Goal: Task Accomplishment & Management: Complete application form

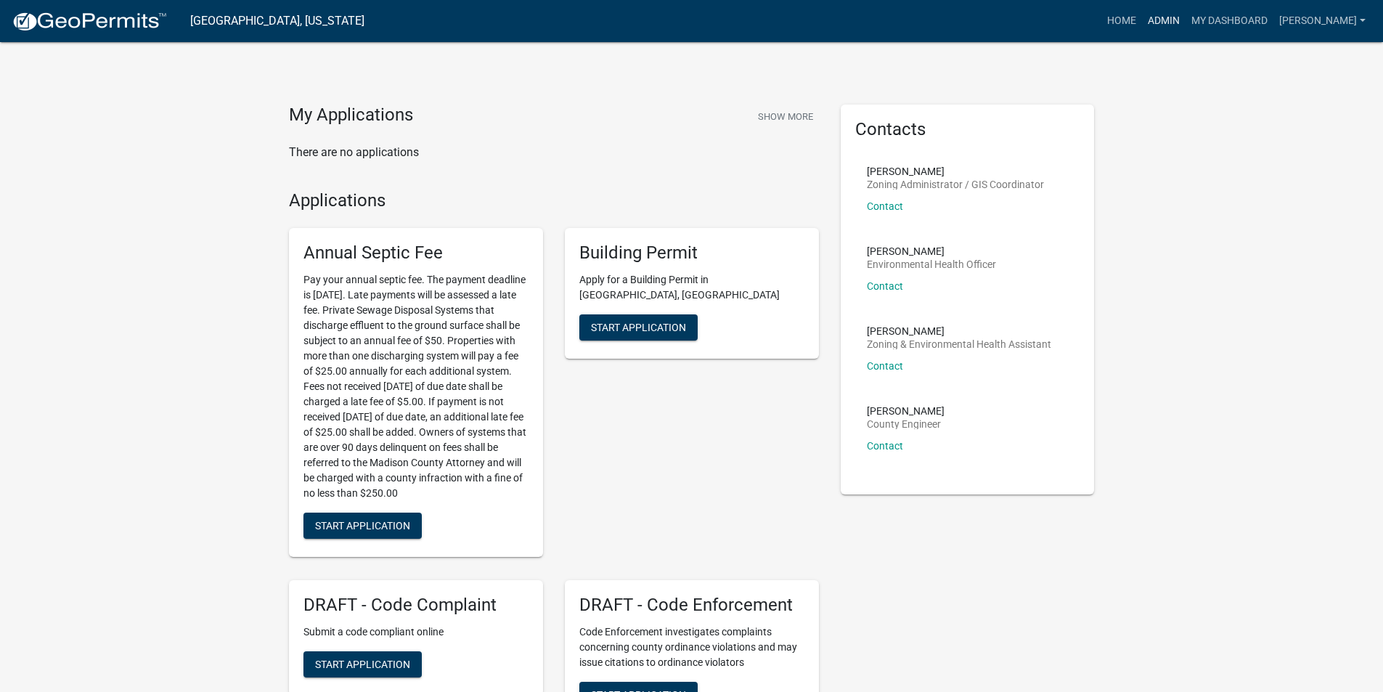
click at [1168, 19] on link "Admin" at bounding box center [1164, 21] width 44 height 28
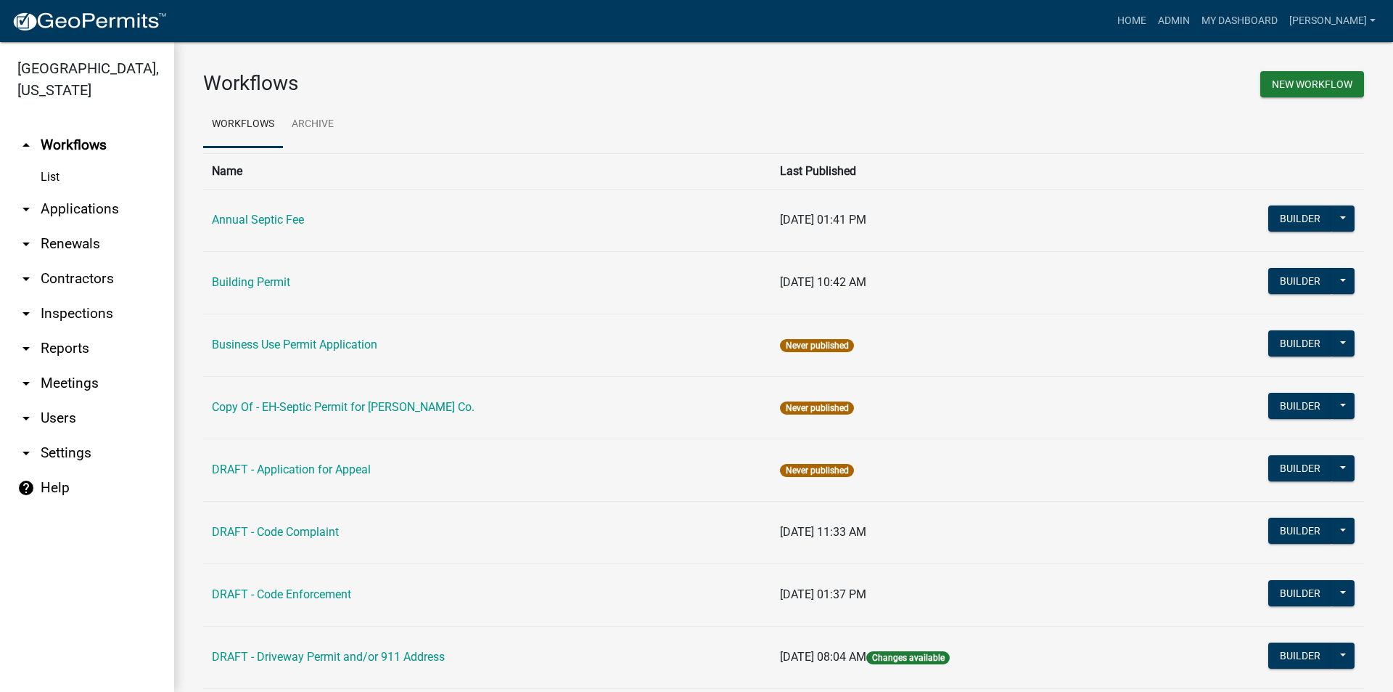
click at [105, 192] on link "arrow_drop_down Applications" at bounding box center [87, 209] width 174 height 35
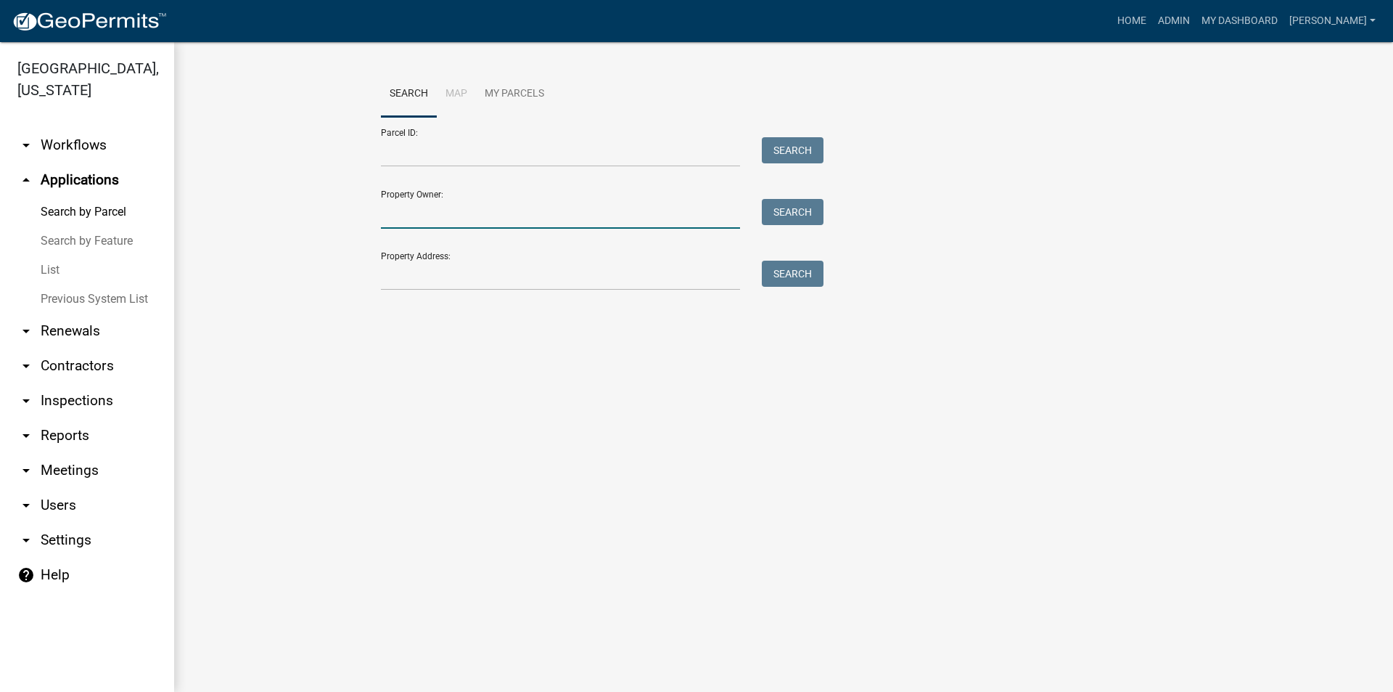
click at [491, 216] on input "Property Owner:" at bounding box center [560, 214] width 359 height 30
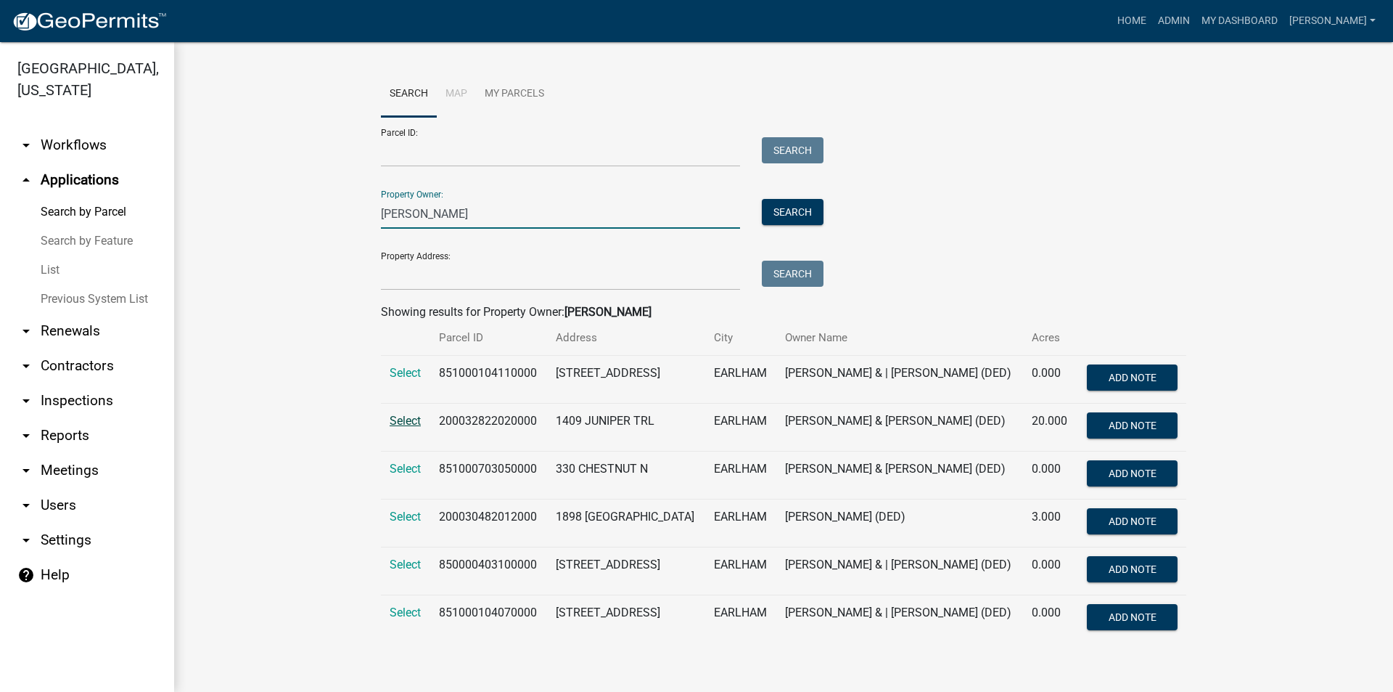
type input "mutchler"
click at [404, 424] on span "Select" at bounding box center [405, 421] width 31 height 14
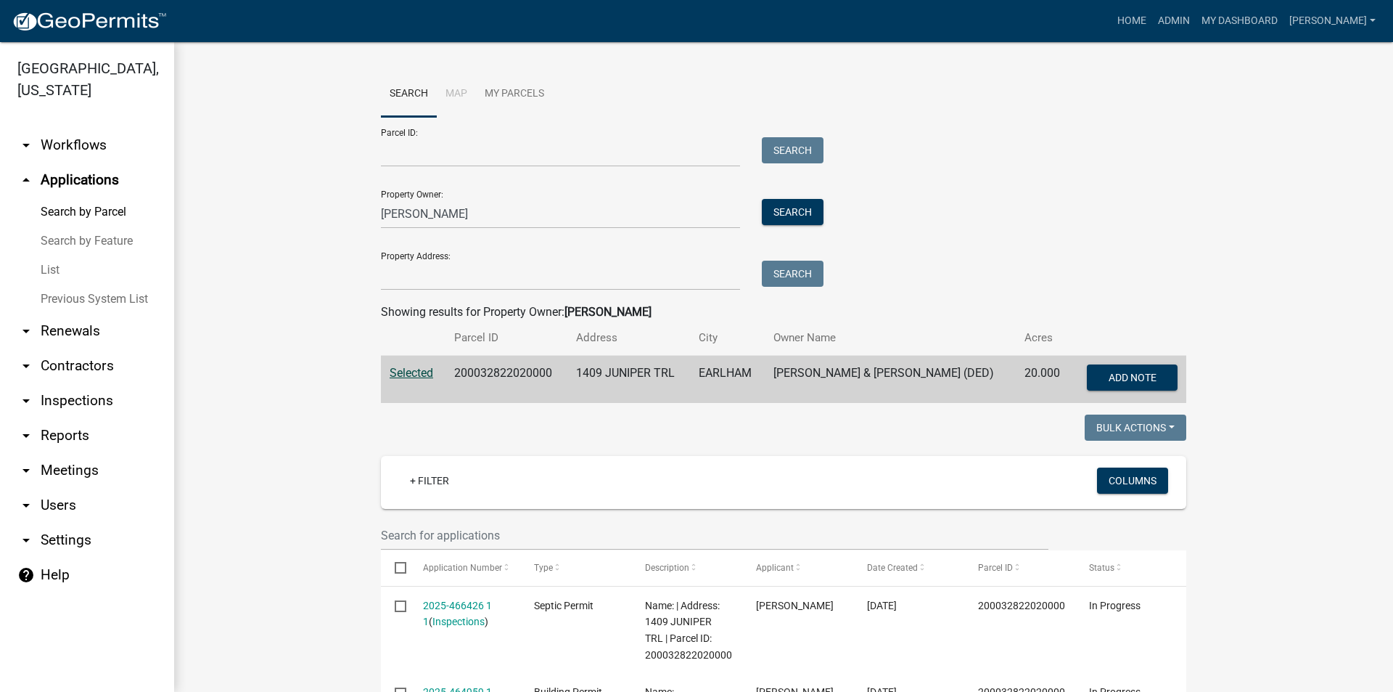
scroll to position [218, 0]
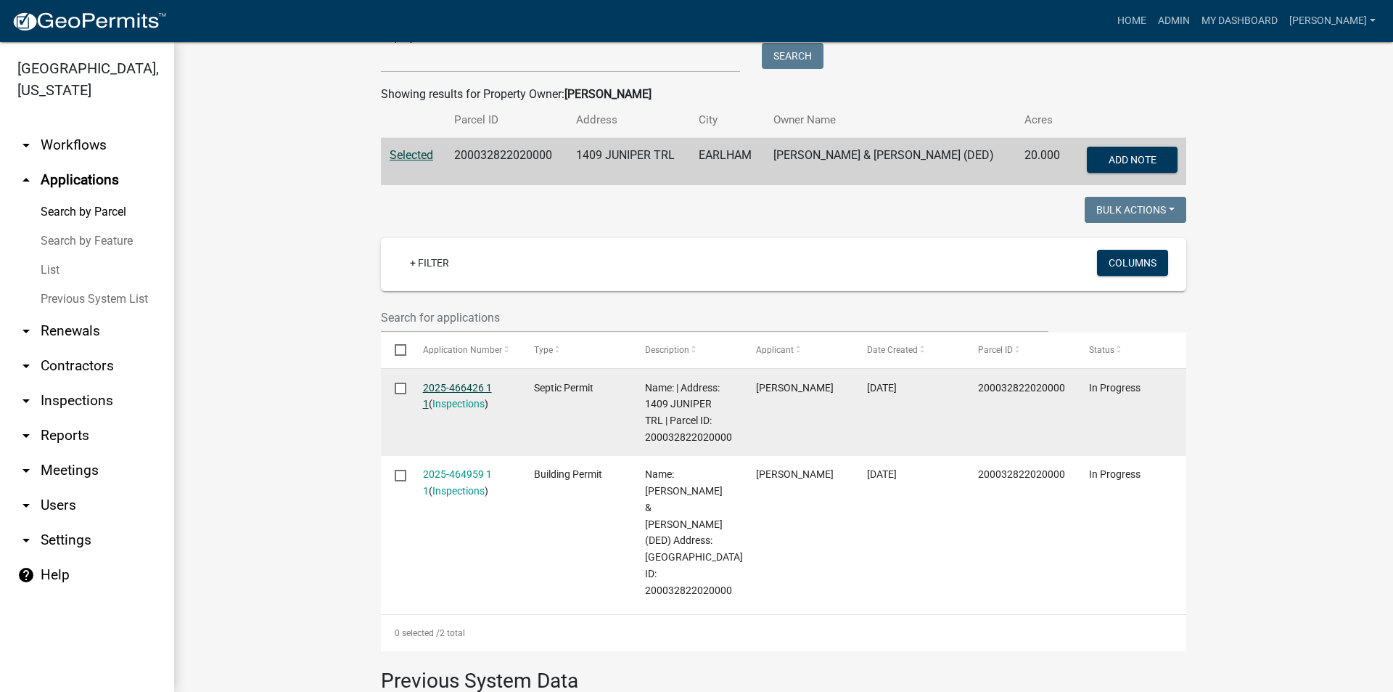
click at [461, 389] on link "2025-466426 1 1" at bounding box center [457, 396] width 69 height 28
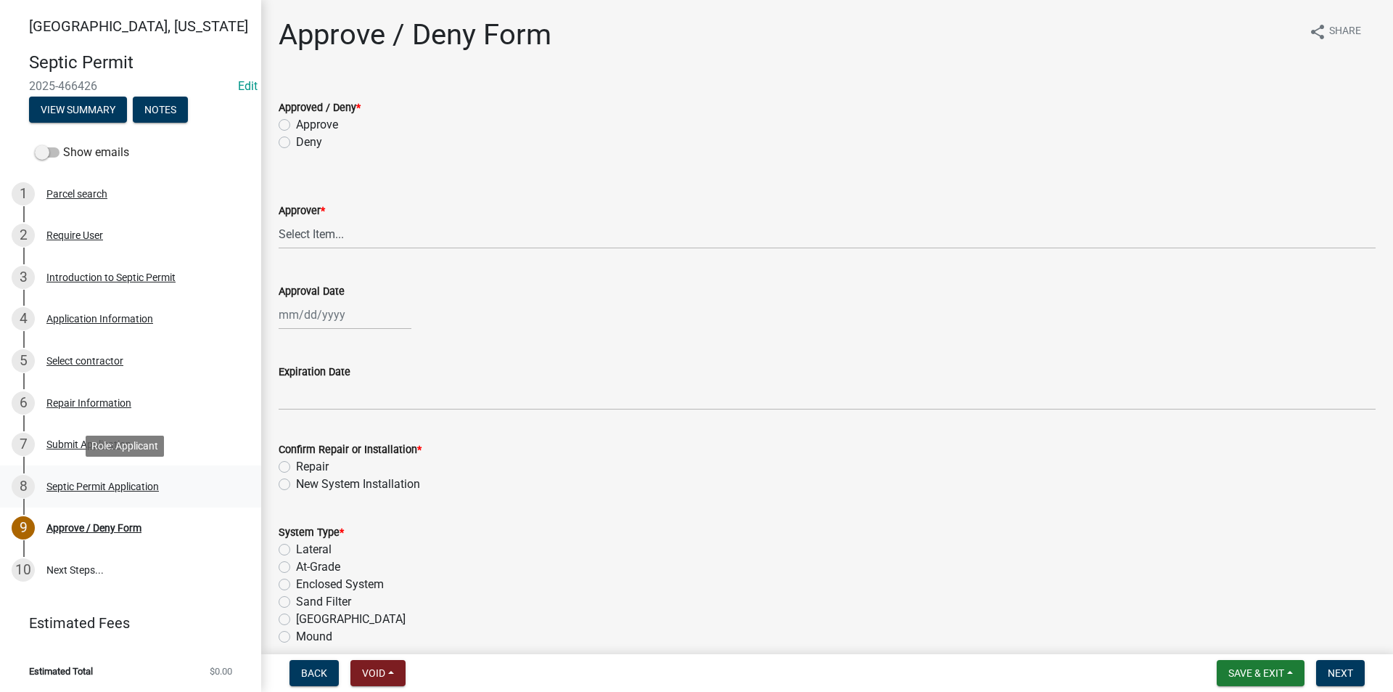
click at [117, 475] on div "8 Septic Permit Application" at bounding box center [125, 486] width 226 height 23
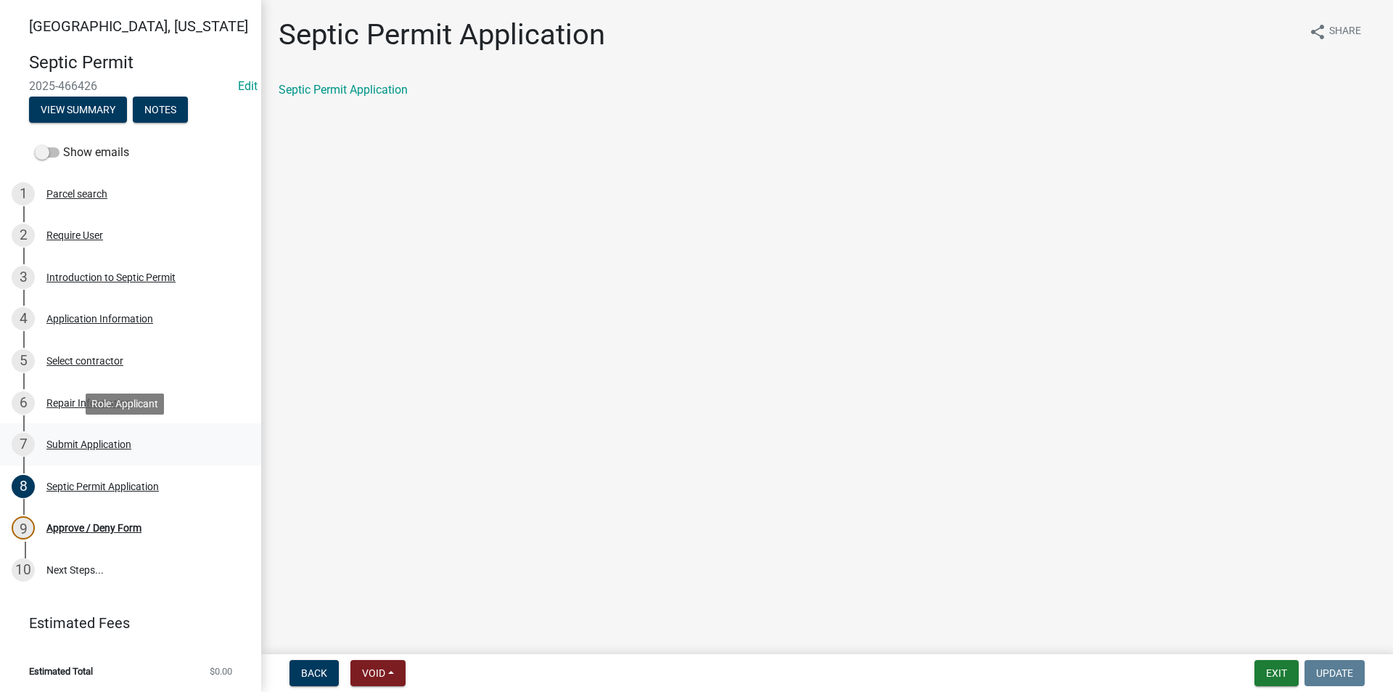
click at [68, 445] on div "Submit Application" at bounding box center [88, 444] width 85 height 10
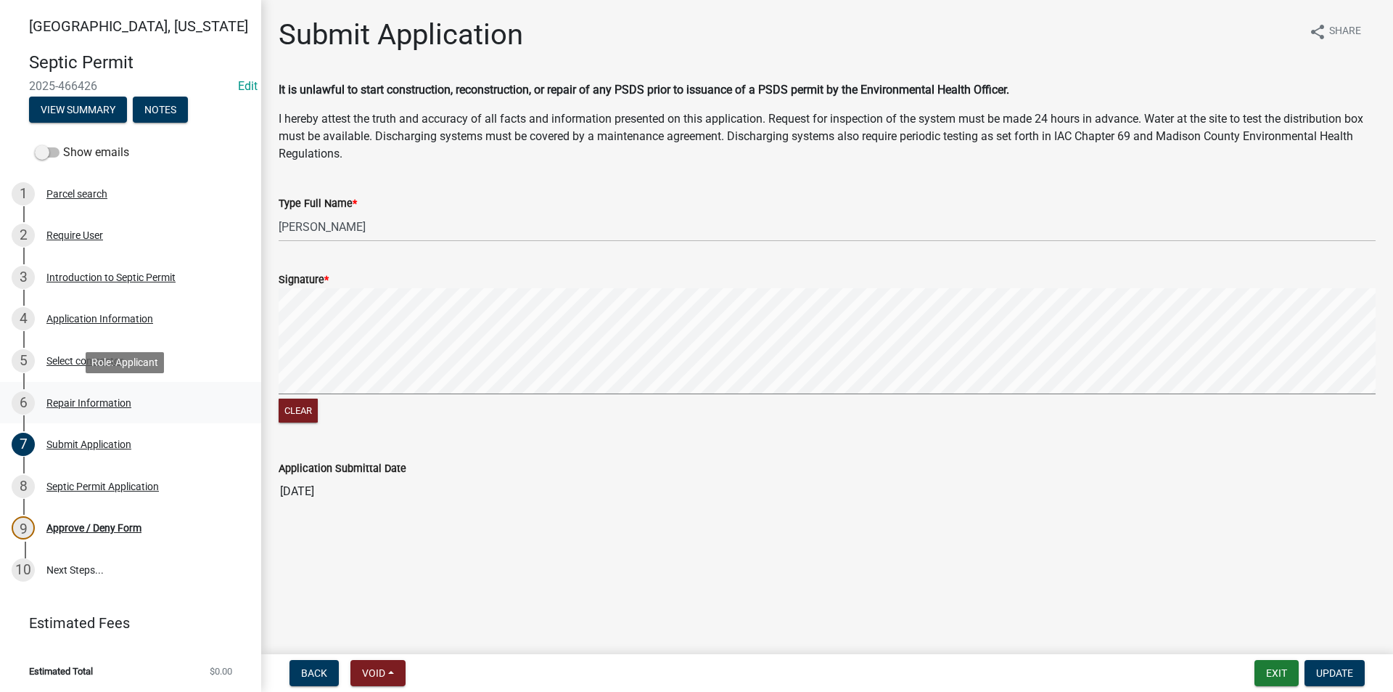
click at [75, 398] on div "Repair Information" at bounding box center [88, 403] width 85 height 10
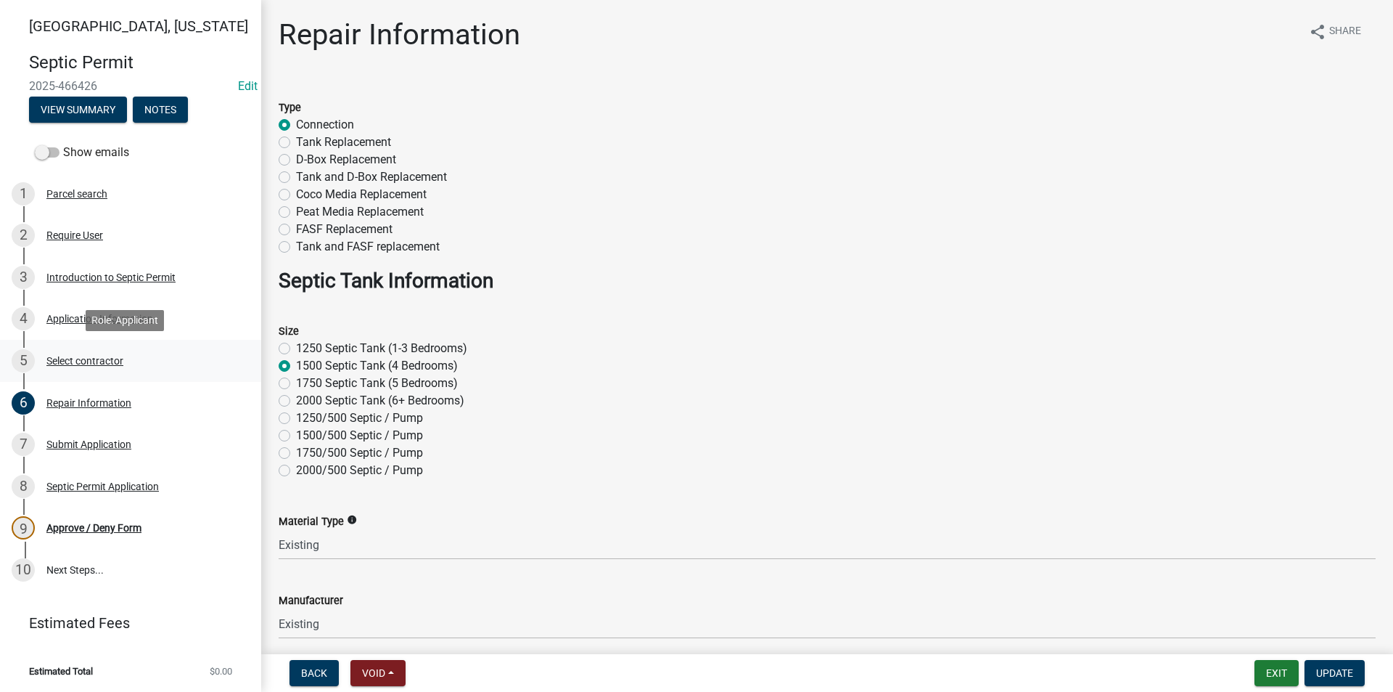
click at [77, 361] on div "Select contractor" at bounding box center [84, 361] width 77 height 10
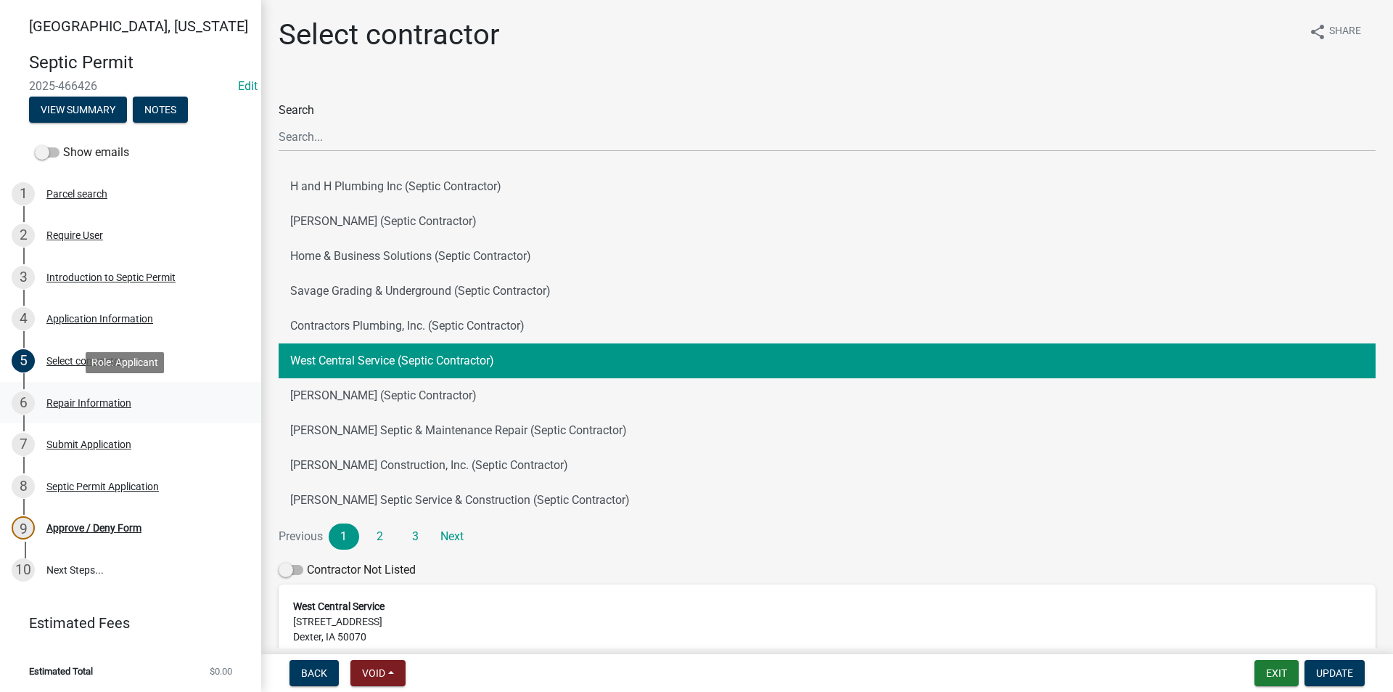
click at [80, 400] on div "Repair Information" at bounding box center [88, 403] width 85 height 10
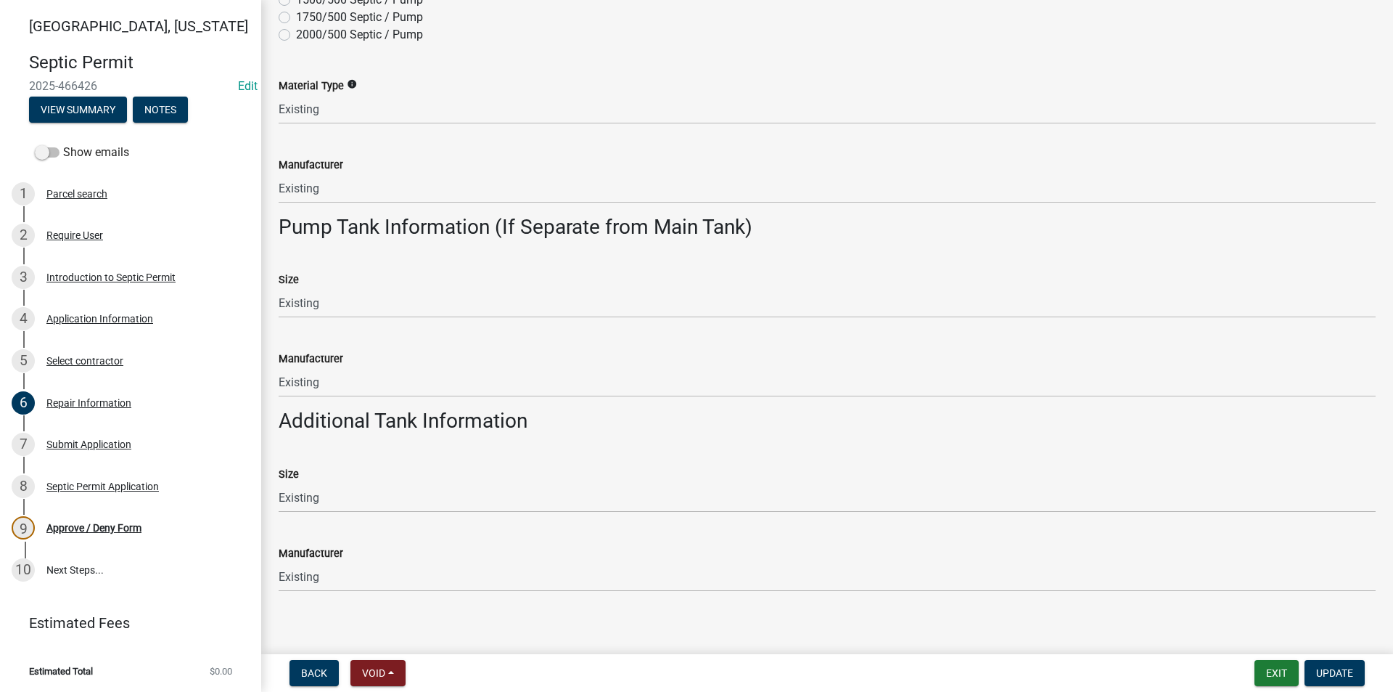
scroll to position [447, 0]
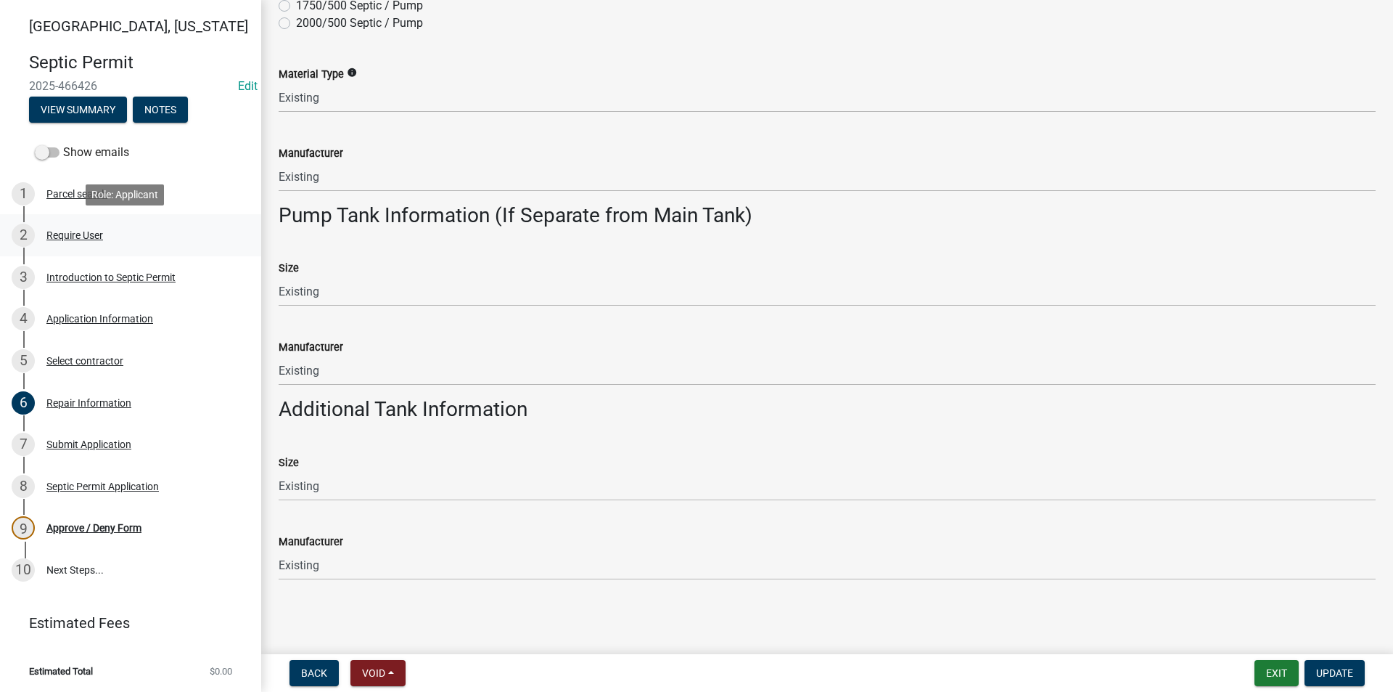
click at [77, 240] on div "Require User" at bounding box center [74, 235] width 57 height 10
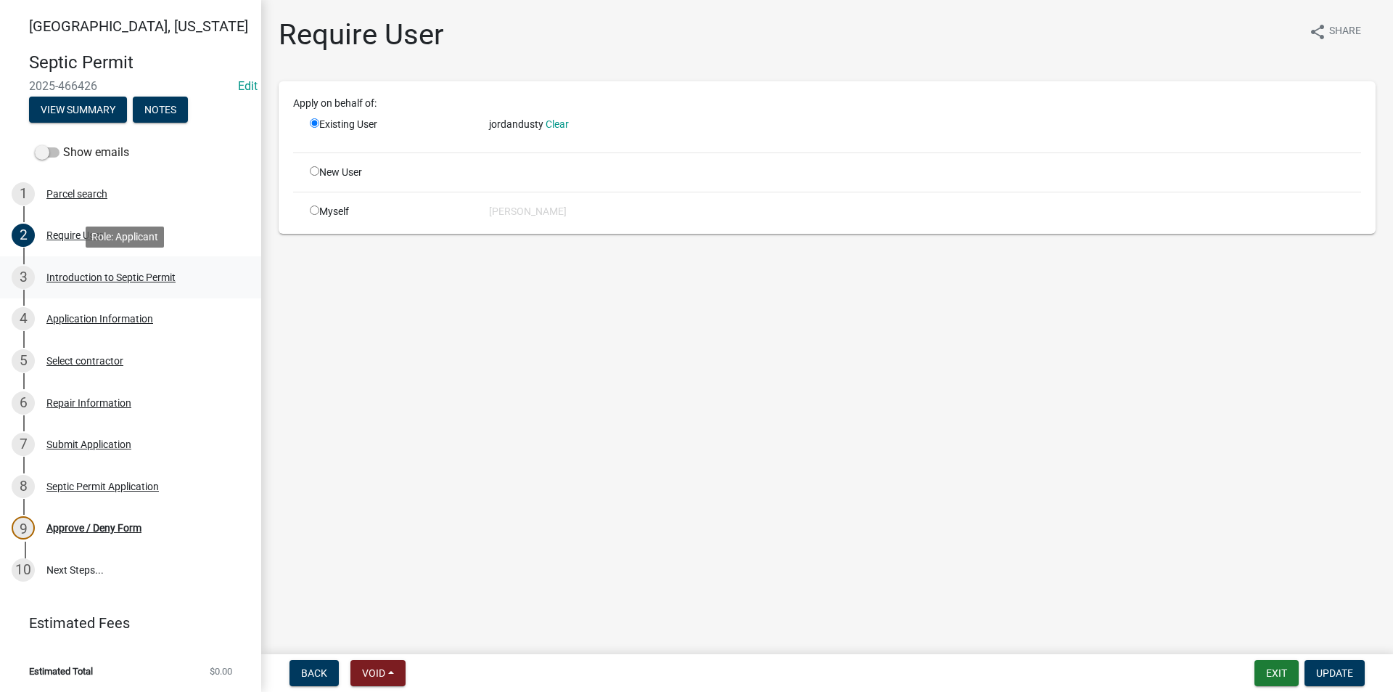
click at [83, 274] on div "Introduction to Septic Permit" at bounding box center [110, 277] width 129 height 10
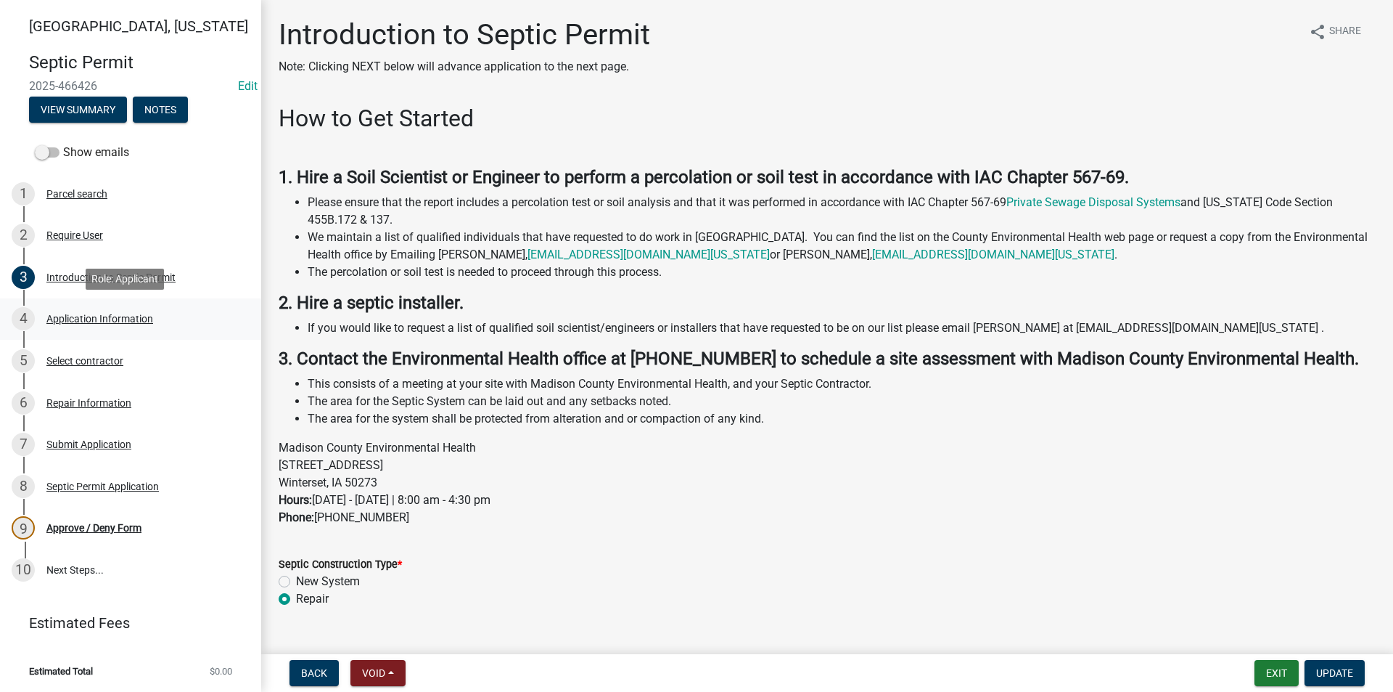
click at [94, 315] on div "Application Information" at bounding box center [99, 319] width 107 height 10
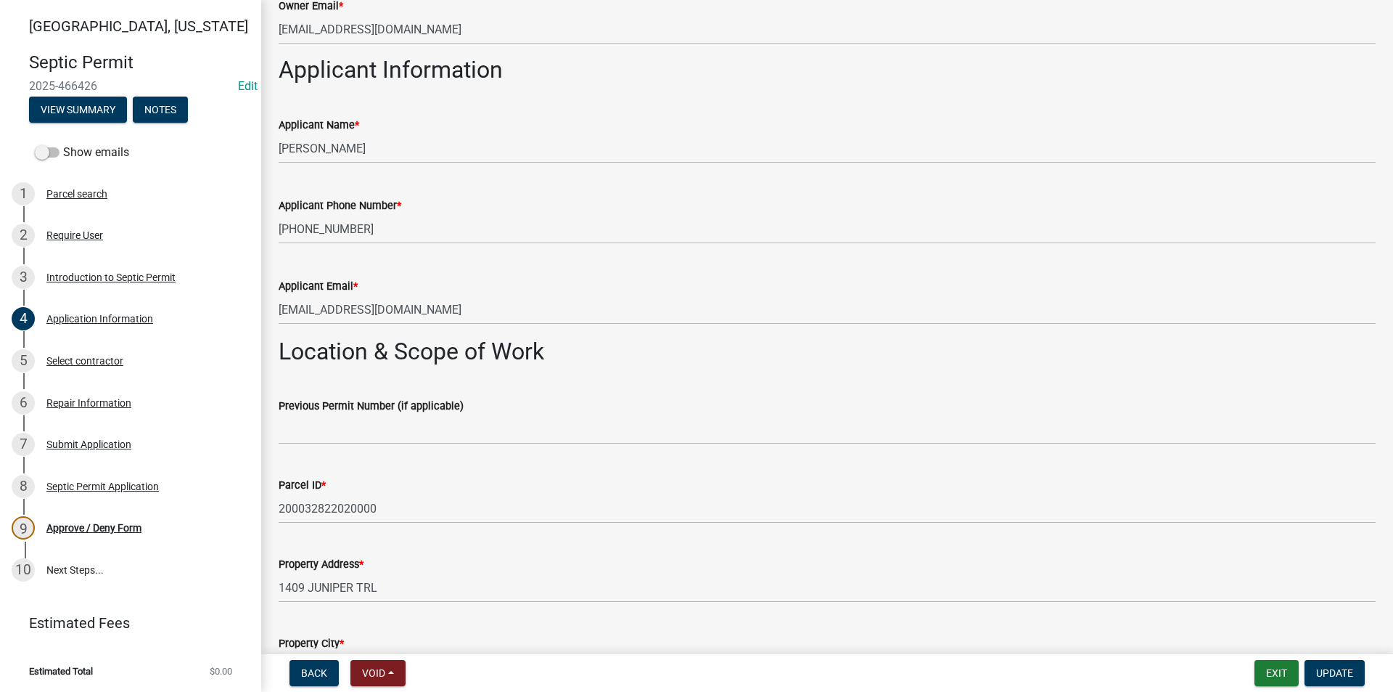
scroll to position [726, 0]
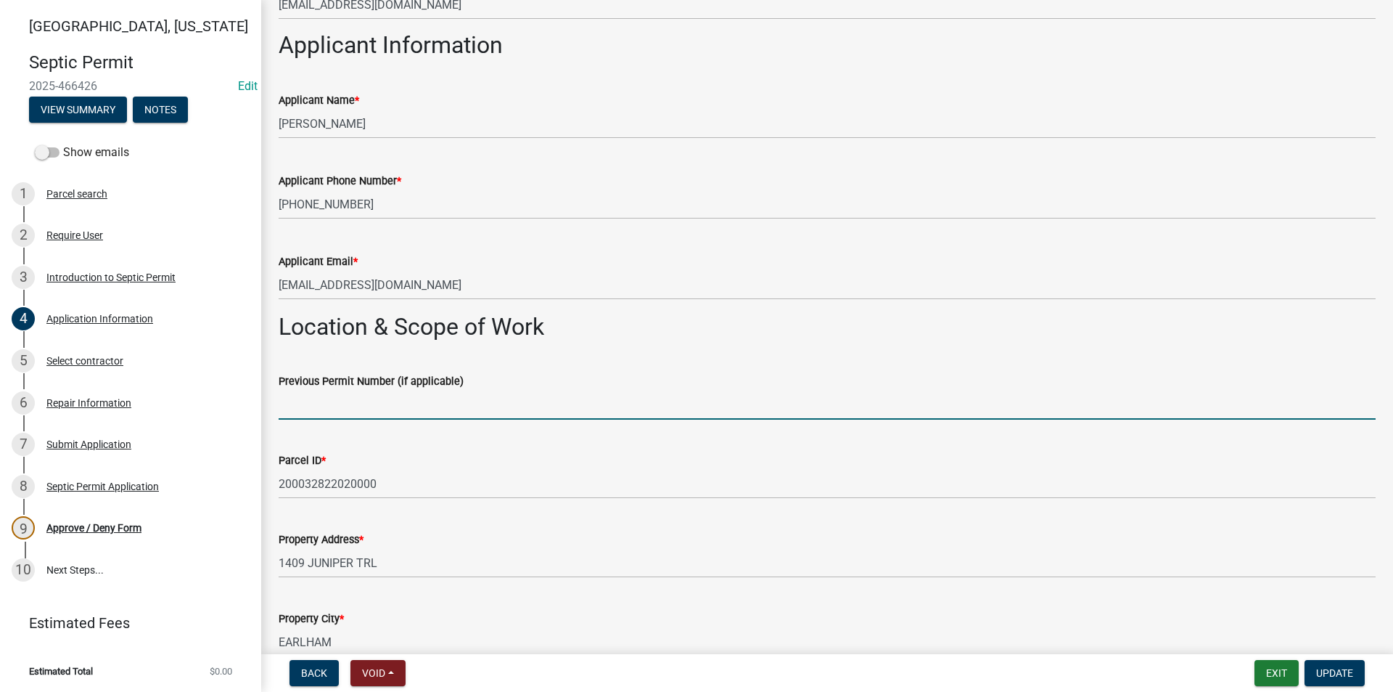
click at [313, 412] on input "Previous Permit Number (if applicable)" at bounding box center [827, 405] width 1097 height 30
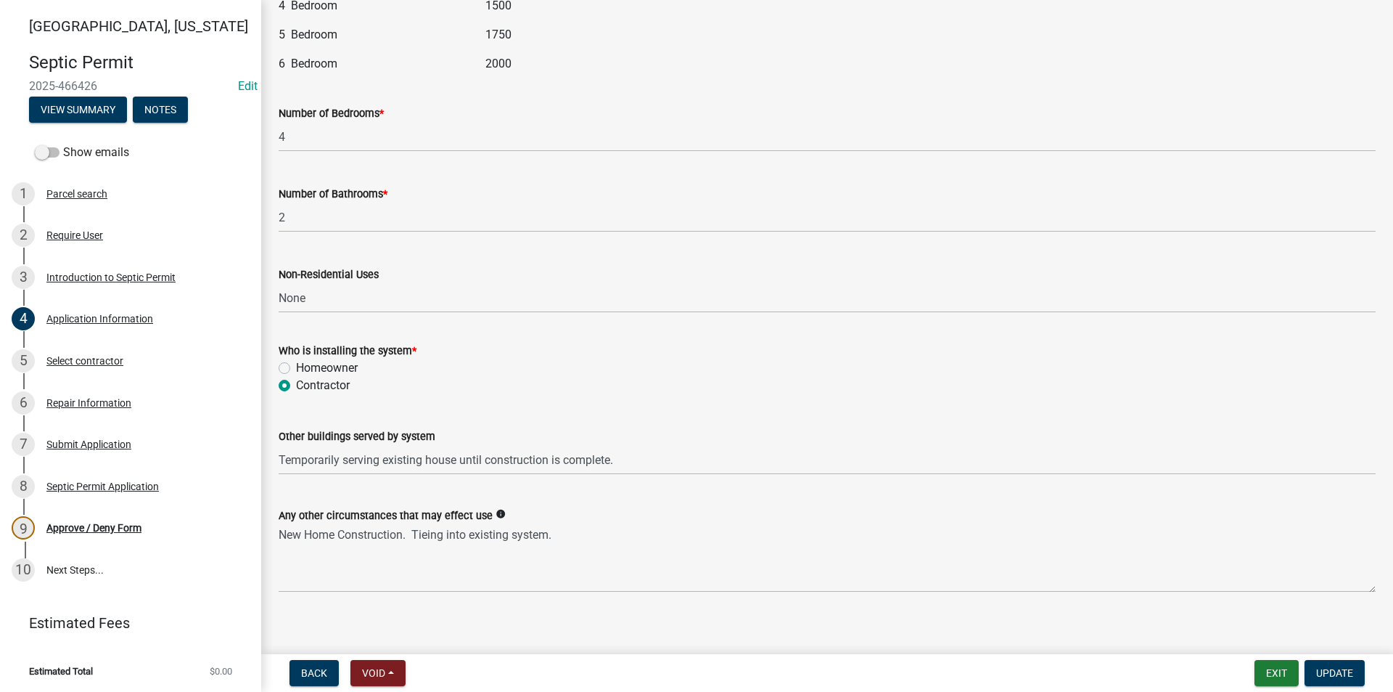
scroll to position [1854, 0]
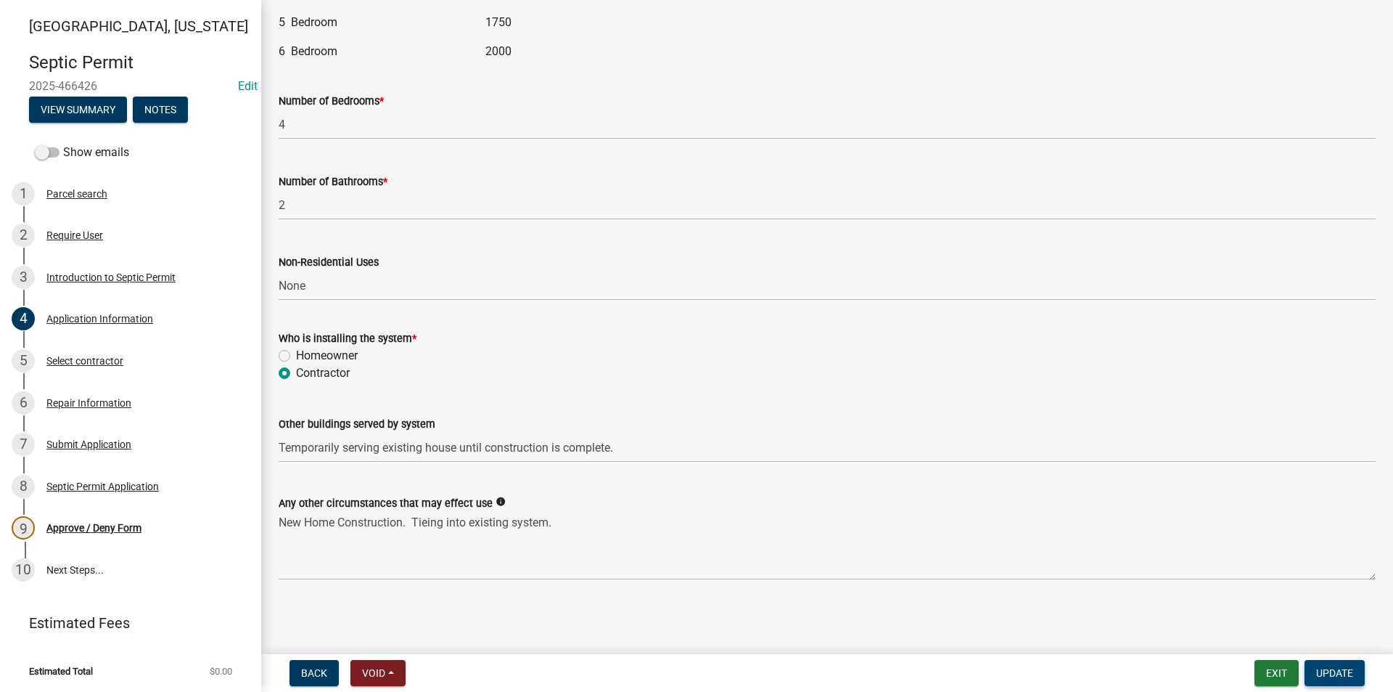
type input "070-13 Revised"
click at [1333, 669] on span "Update" at bounding box center [1335, 673] width 37 height 12
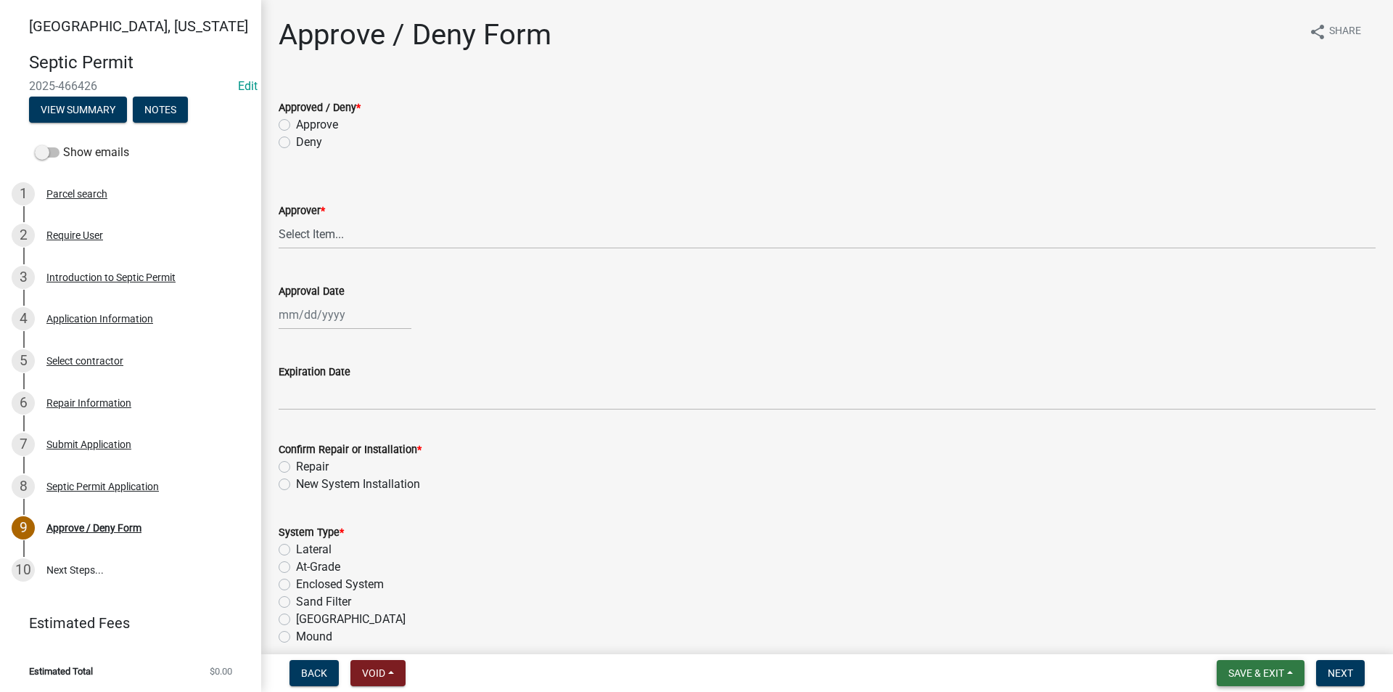
click at [1262, 674] on span "Save & Exit" at bounding box center [1257, 673] width 56 height 12
click at [1234, 602] on button "Save" at bounding box center [1247, 600] width 116 height 35
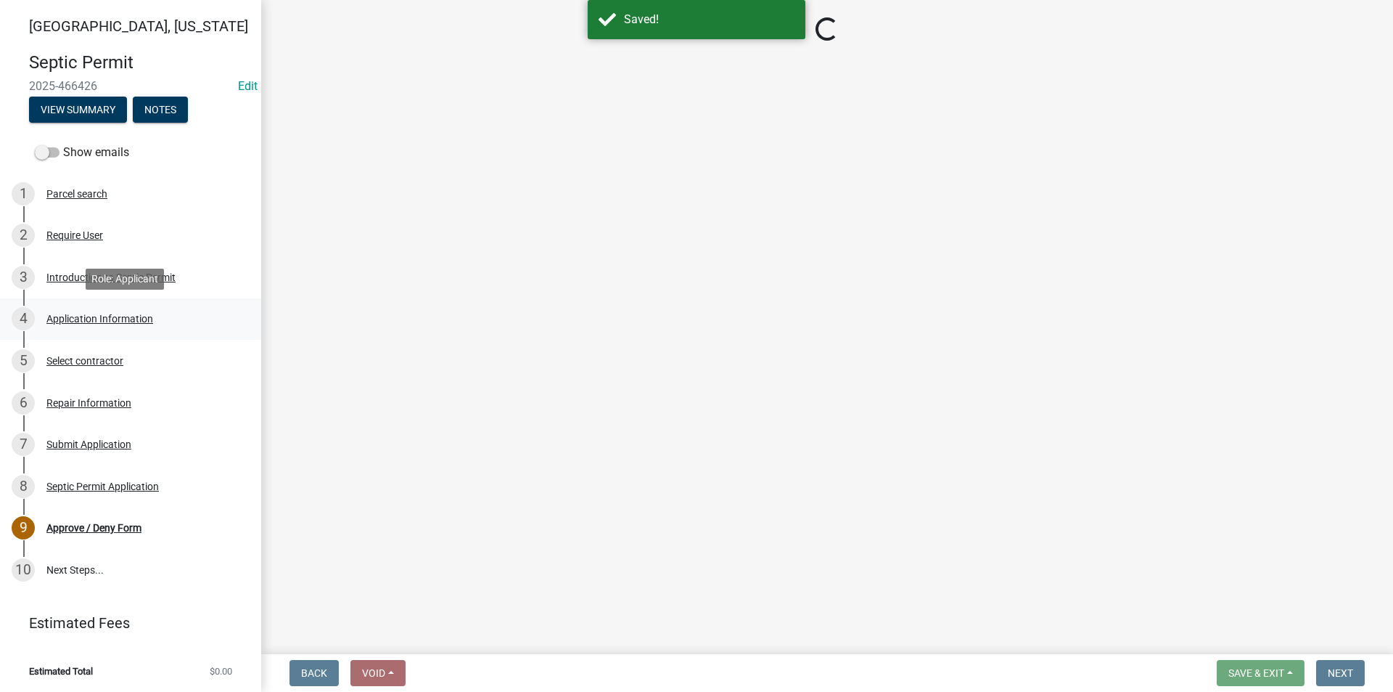
click at [81, 320] on div "Application Information" at bounding box center [99, 319] width 107 height 10
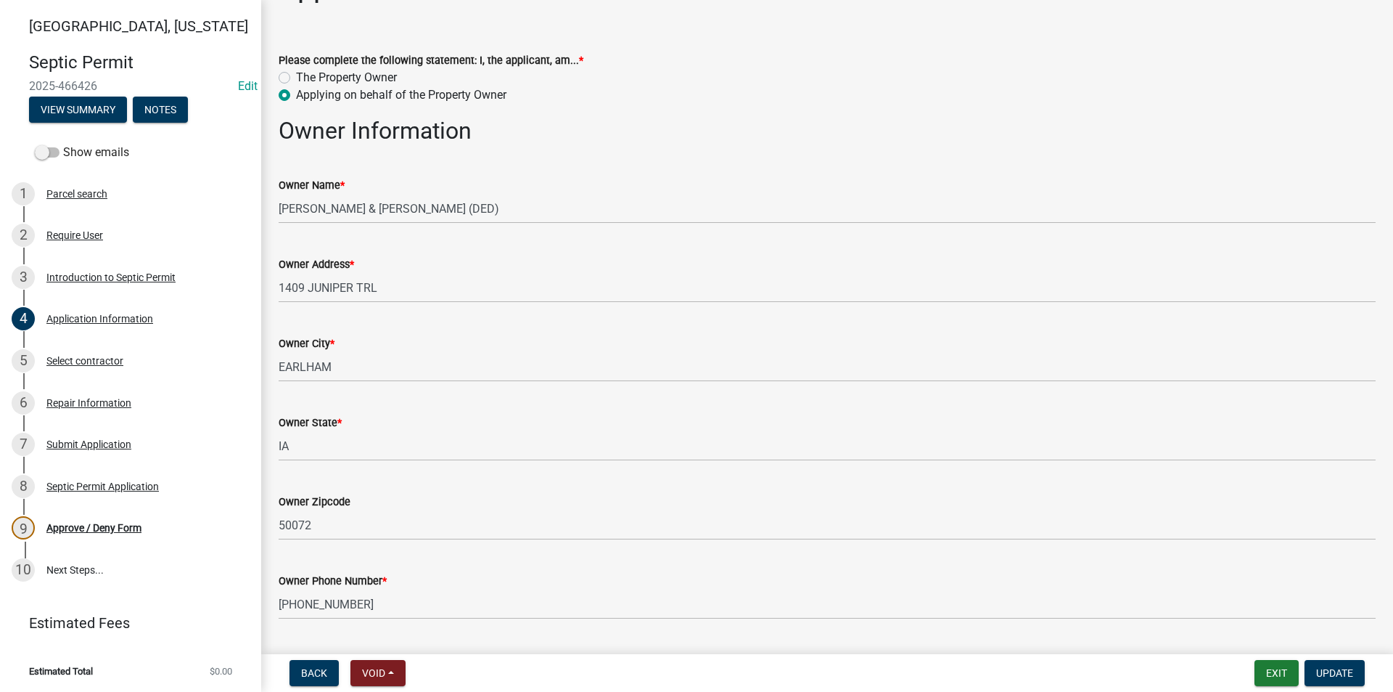
scroll to position [73, 0]
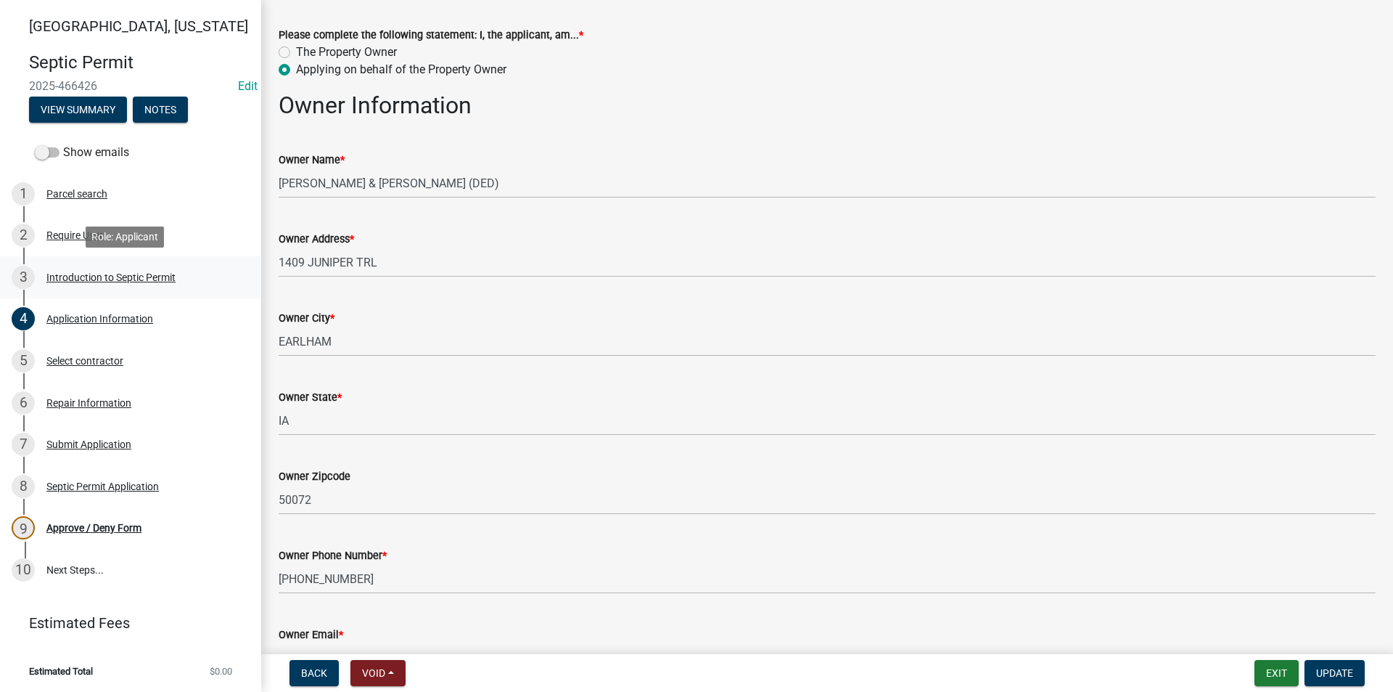
click at [108, 277] on div "Introduction to Septic Permit" at bounding box center [110, 277] width 129 height 10
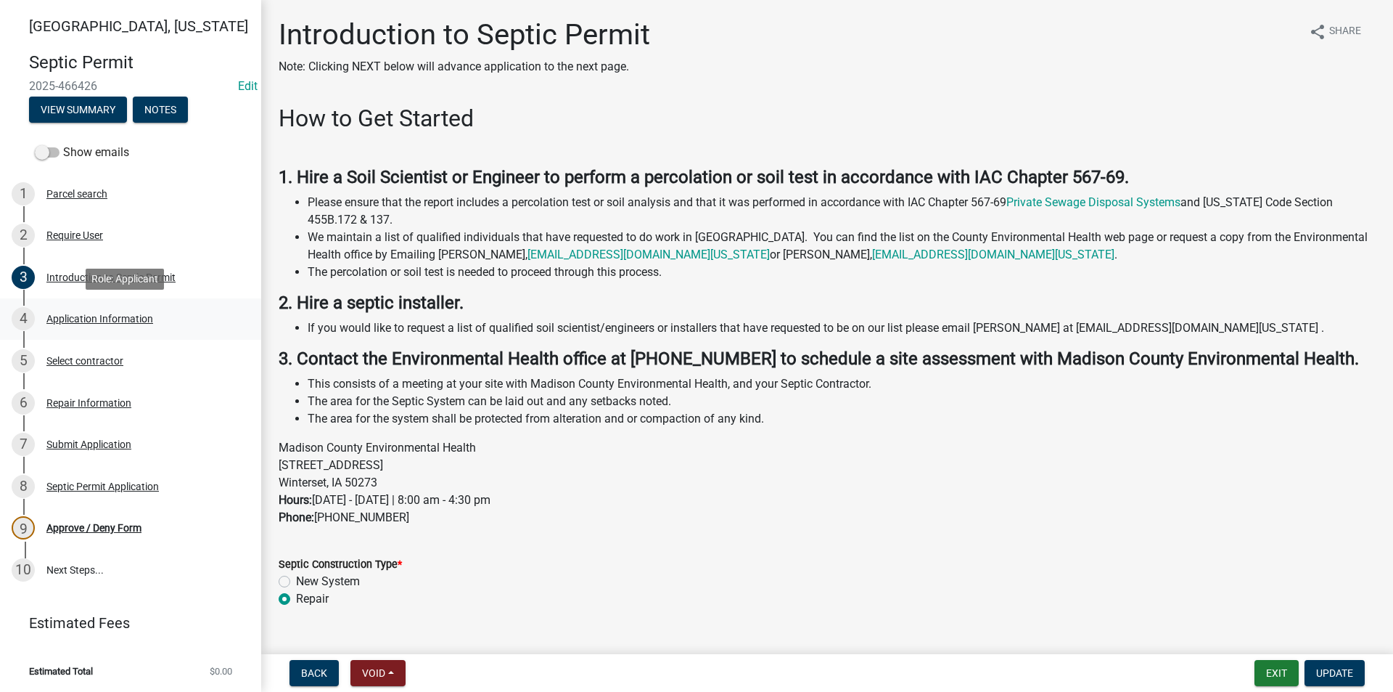
click at [122, 324] on div "4 Application Information" at bounding box center [125, 318] width 226 height 23
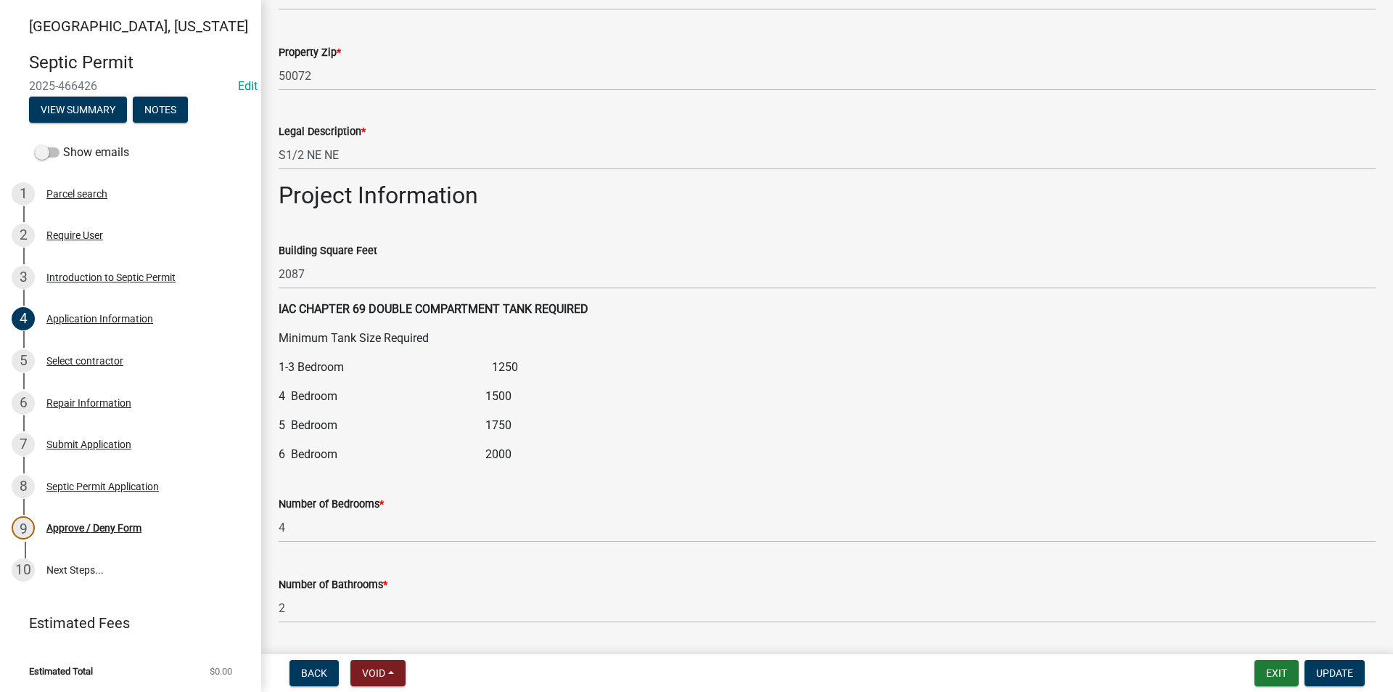
scroll to position [1524, 0]
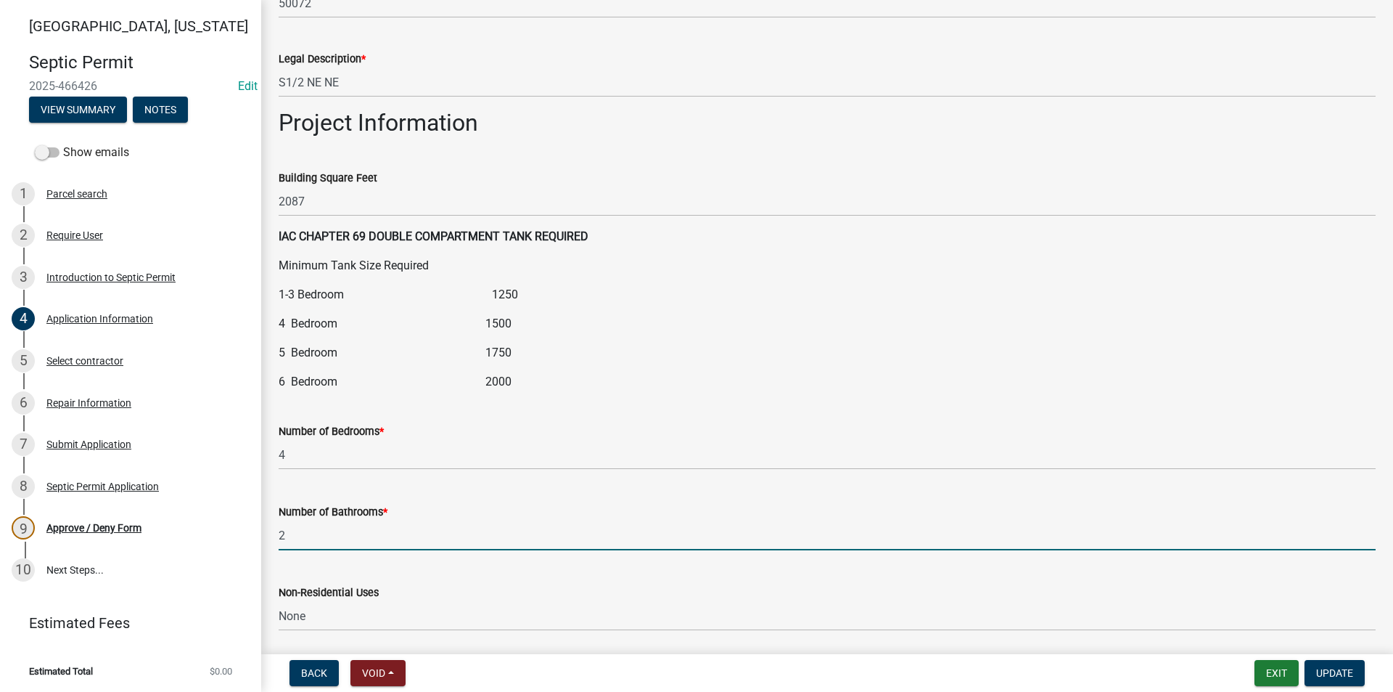
drag, startPoint x: 306, startPoint y: 536, endPoint x: 275, endPoint y: 536, distance: 30.5
click at [276, 536] on div "Number of Bathrooms * 2" at bounding box center [827, 516] width 1119 height 67
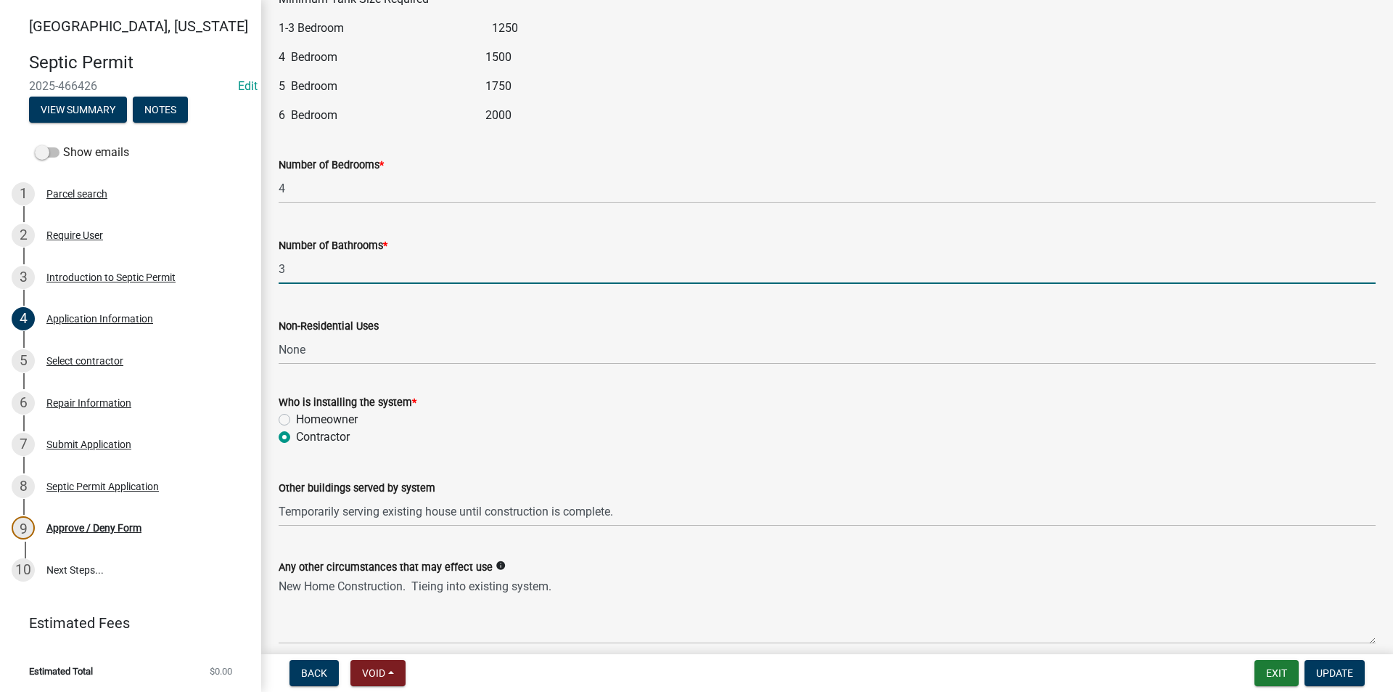
scroll to position [1814, 0]
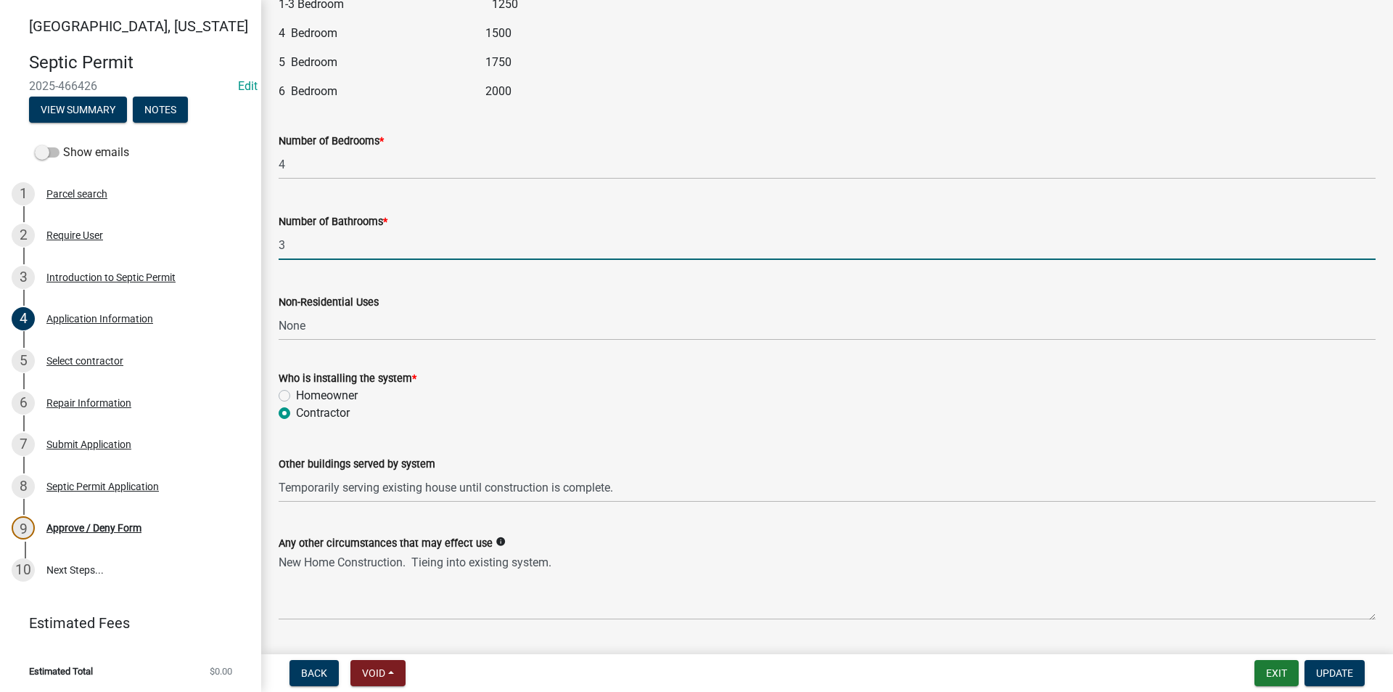
type input "3"
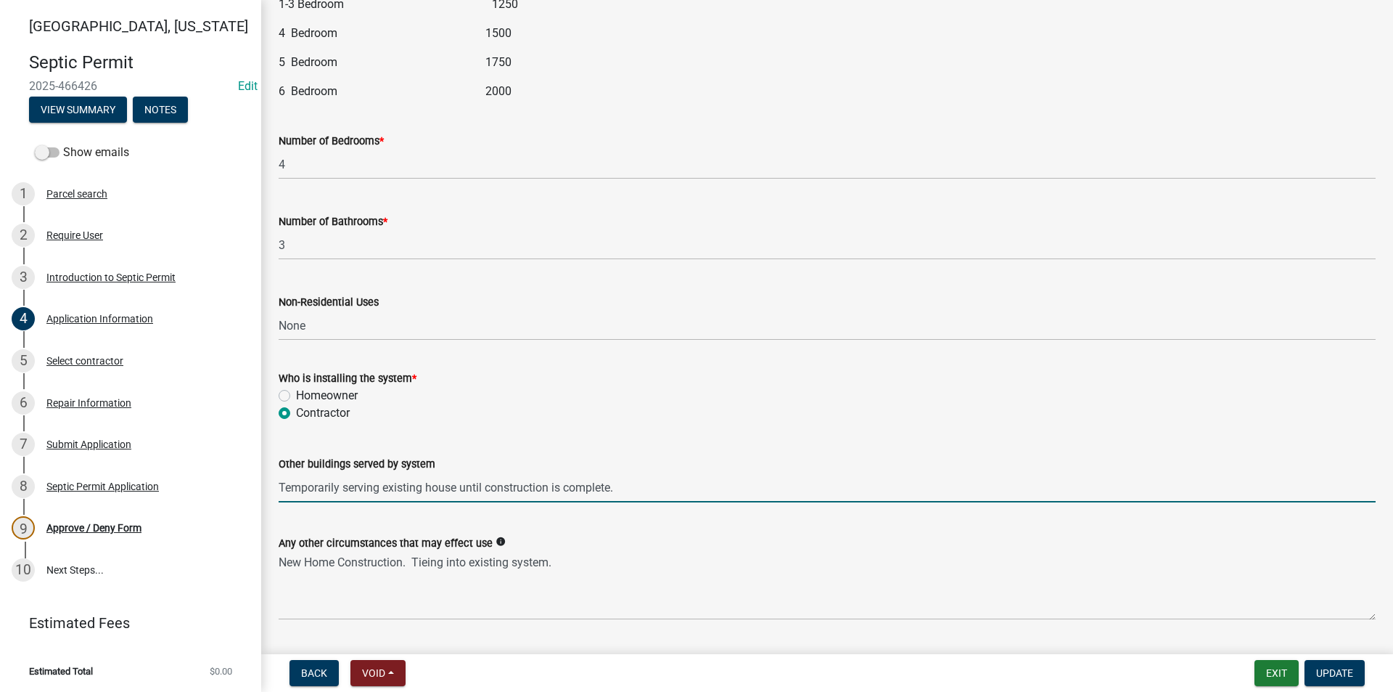
click at [552, 488] on input "Temporarily serving existing house until construction is complete." at bounding box center [827, 487] width 1097 height 30
type input "Temporarily serving existing house until construction of new home is complete."
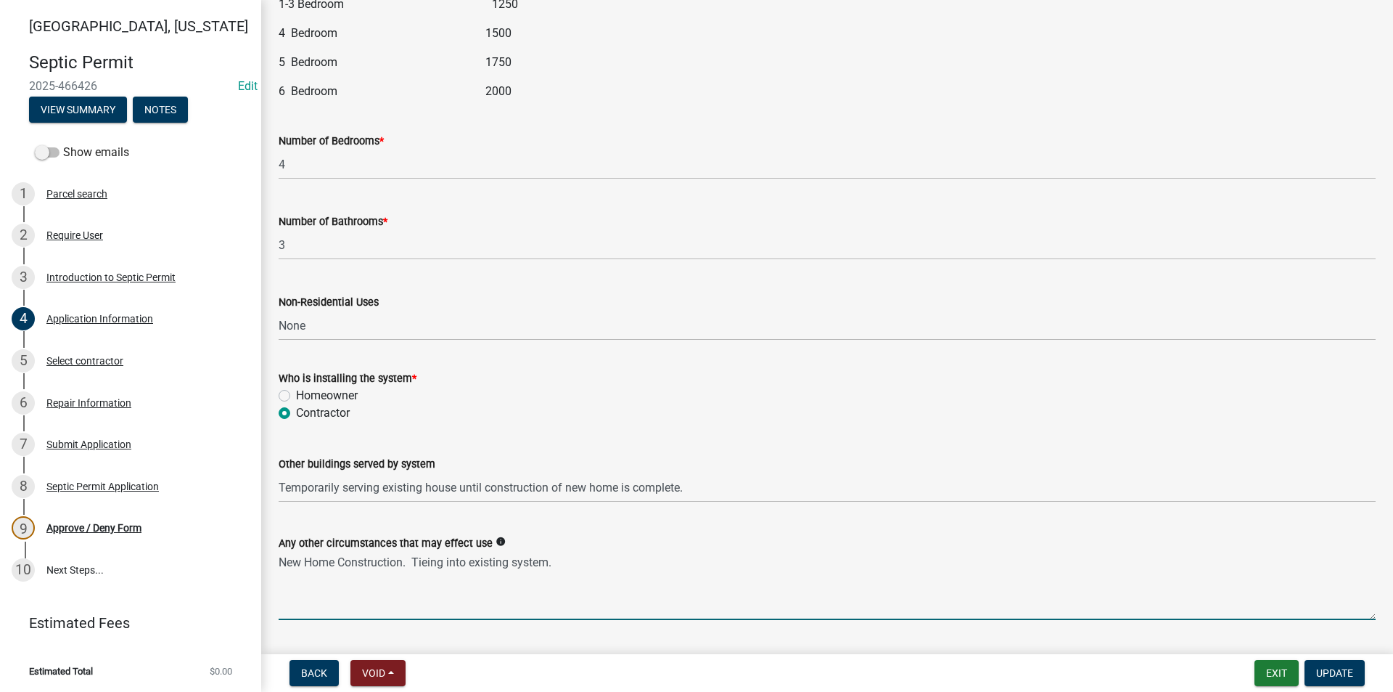
drag, startPoint x: 407, startPoint y: 565, endPoint x: 261, endPoint y: 565, distance: 145.9
click at [568, 564] on textarea "Tieing into existing system." at bounding box center [827, 586] width 1097 height 68
drag, startPoint x: 303, startPoint y: 560, endPoint x: 565, endPoint y: 560, distance: 262.7
click at [565, 560] on textarea "Tieing into existing system." at bounding box center [827, 586] width 1097 height 68
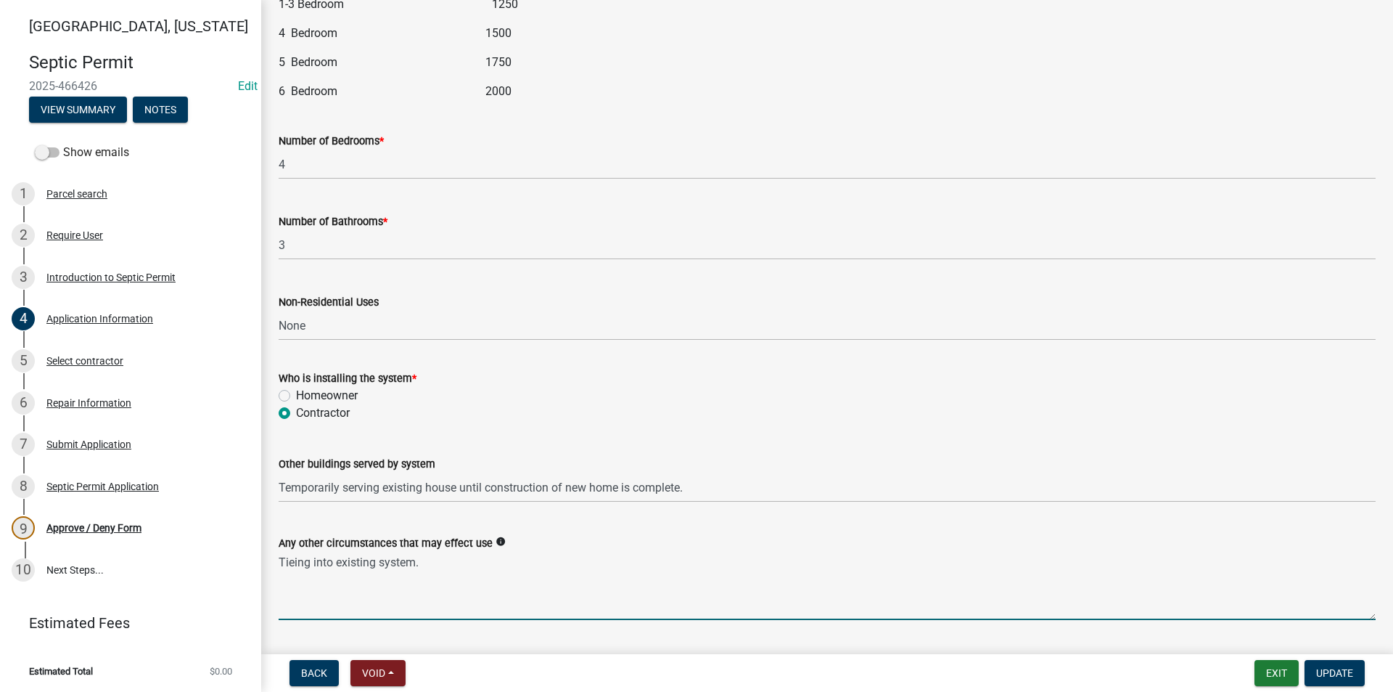
click at [300, 565] on textarea "Tieing into existing system." at bounding box center [827, 586] width 1097 height 68
click at [429, 562] on textarea "Tying into existing system." at bounding box center [827, 586] width 1097 height 68
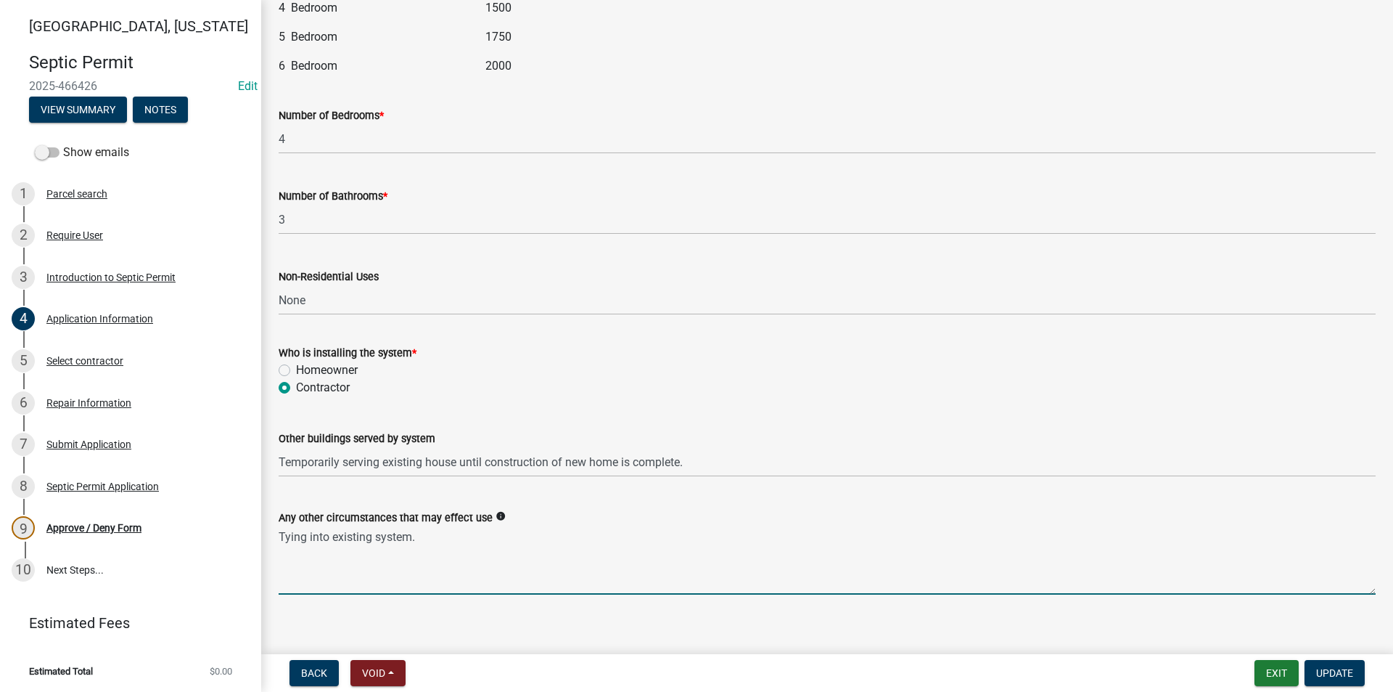
scroll to position [1854, 0]
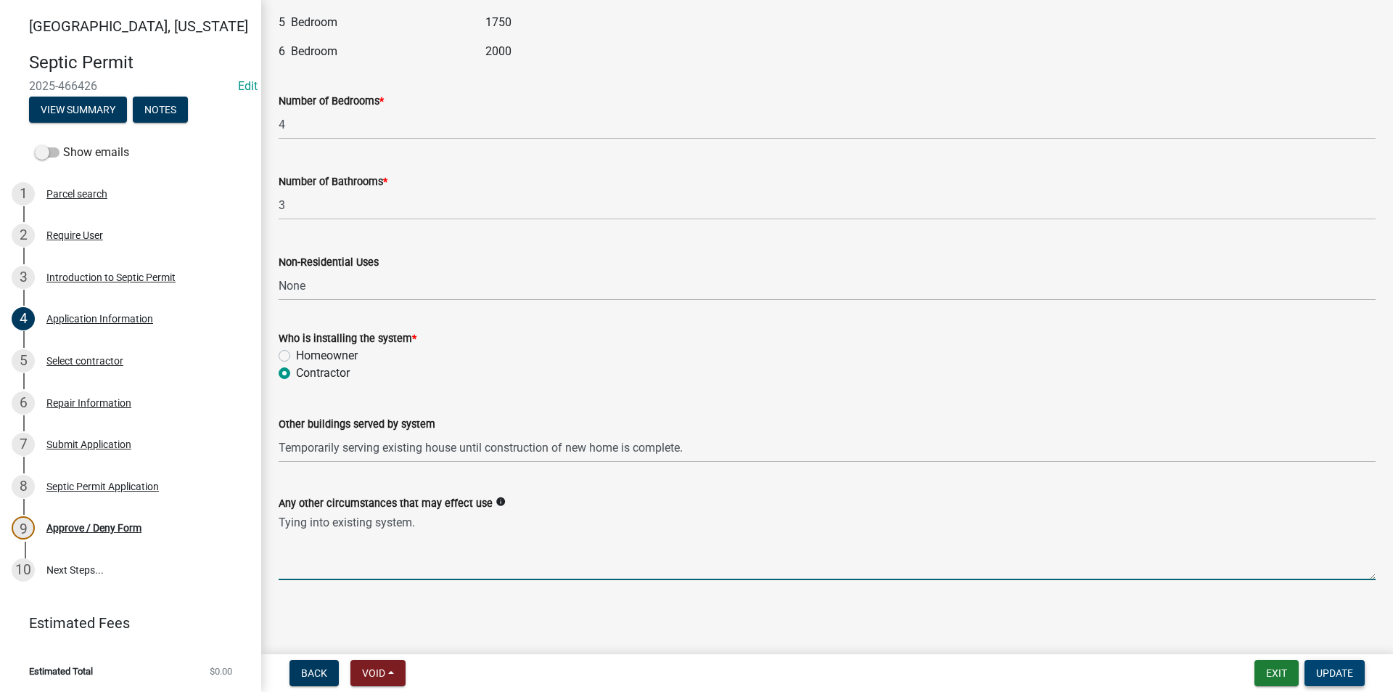
type textarea "Tying into existing system."
click at [1322, 670] on span "Update" at bounding box center [1335, 673] width 37 height 12
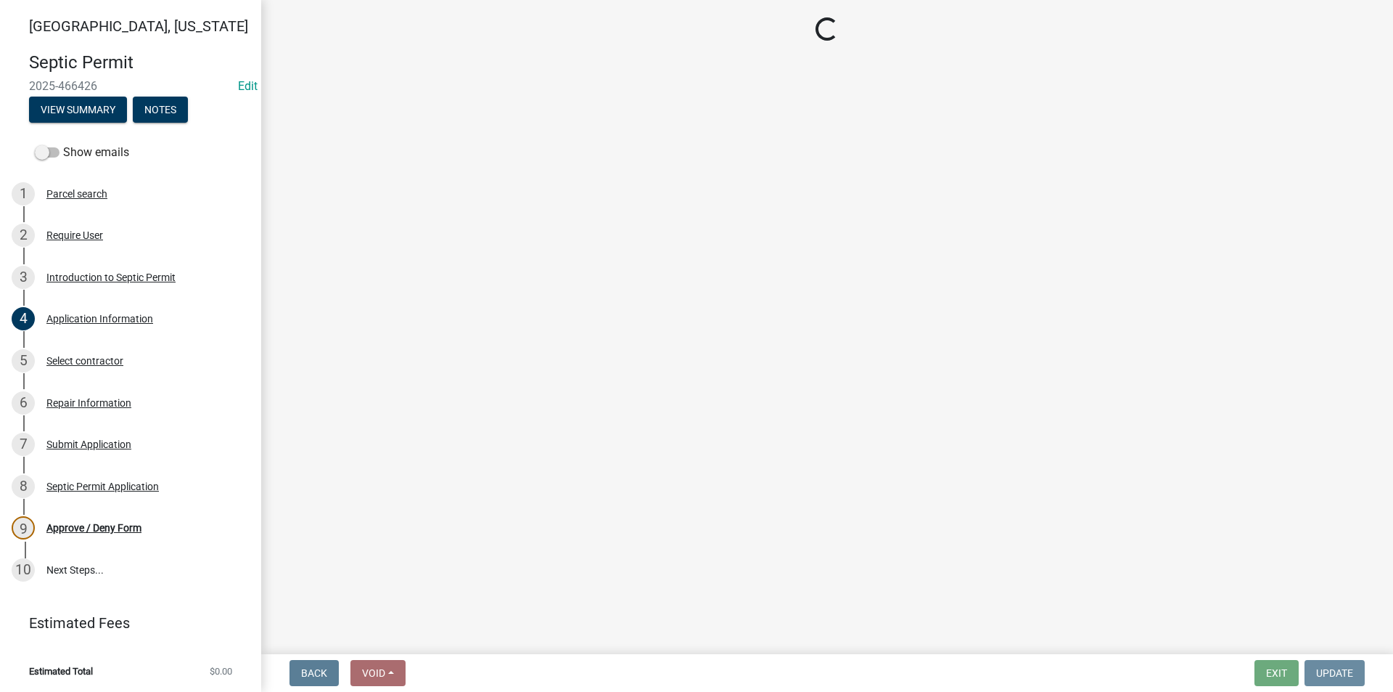
scroll to position [0, 0]
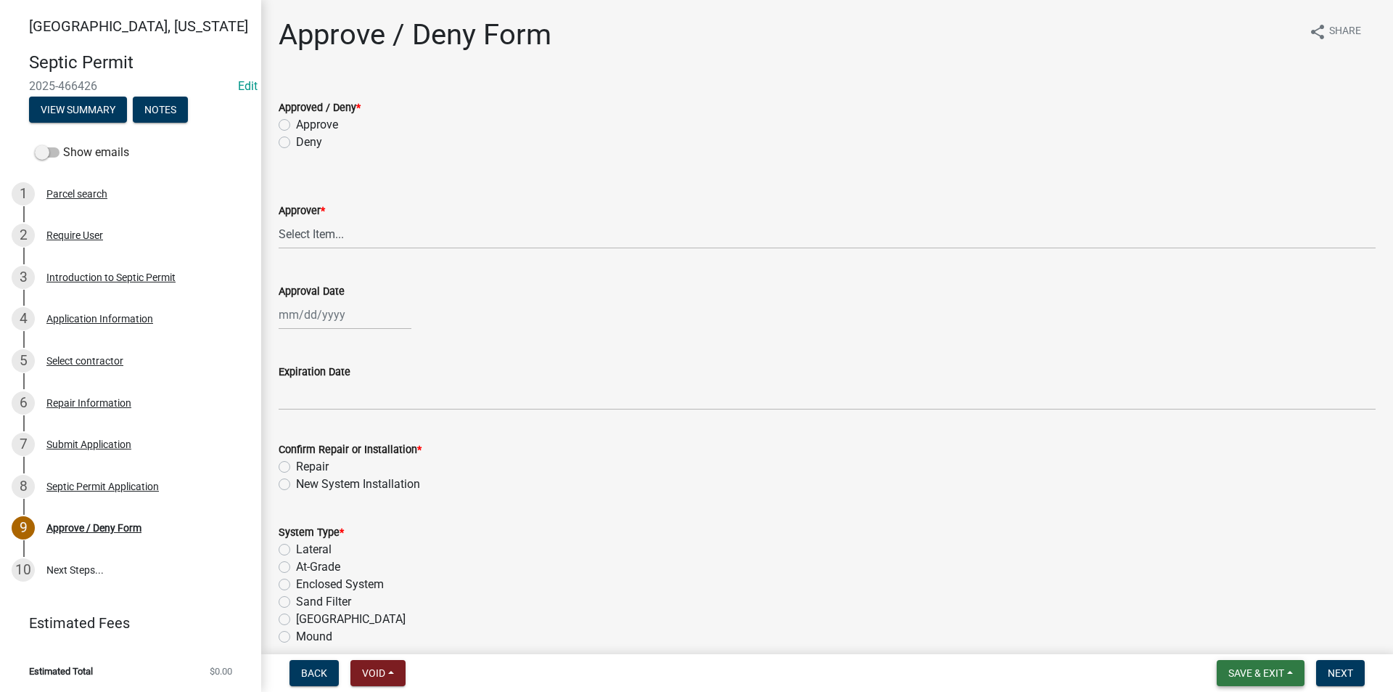
click at [1264, 674] on span "Save & Exit" at bounding box center [1257, 673] width 56 height 12
click at [1240, 599] on button "Save" at bounding box center [1247, 600] width 116 height 35
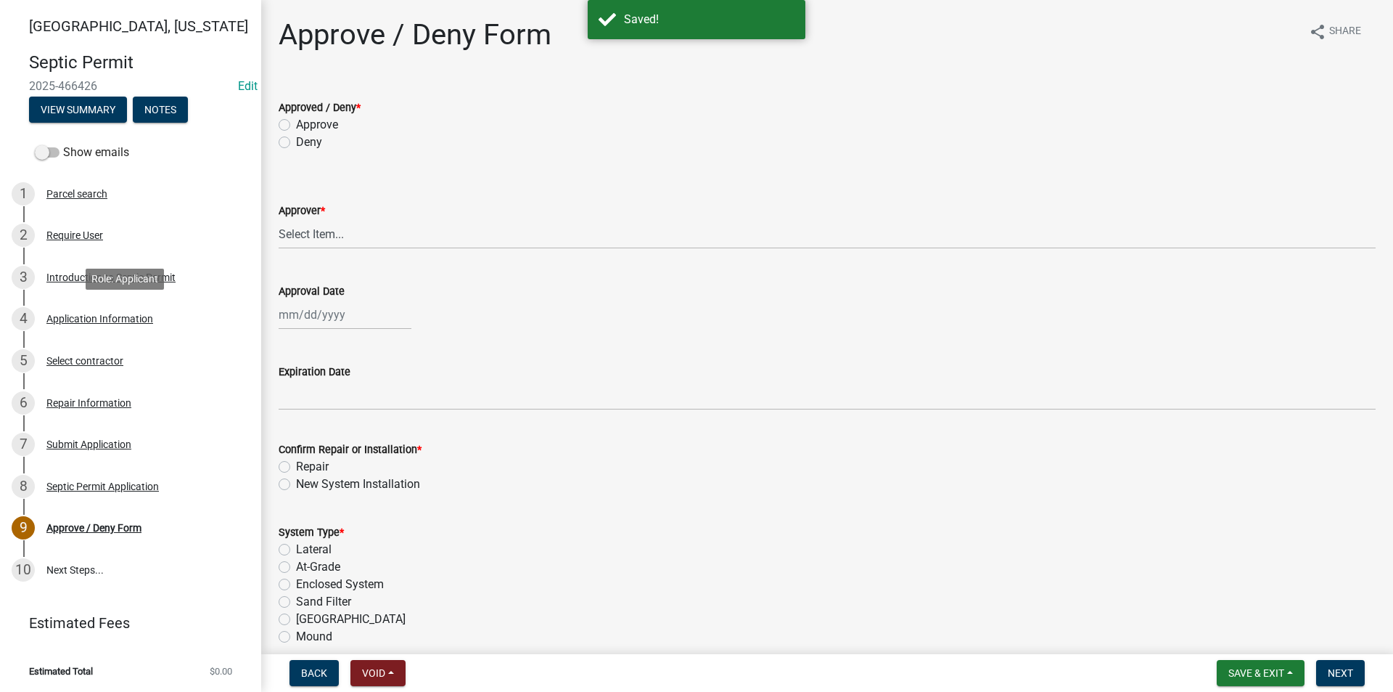
click at [98, 323] on div "Application Information" at bounding box center [99, 319] width 107 height 10
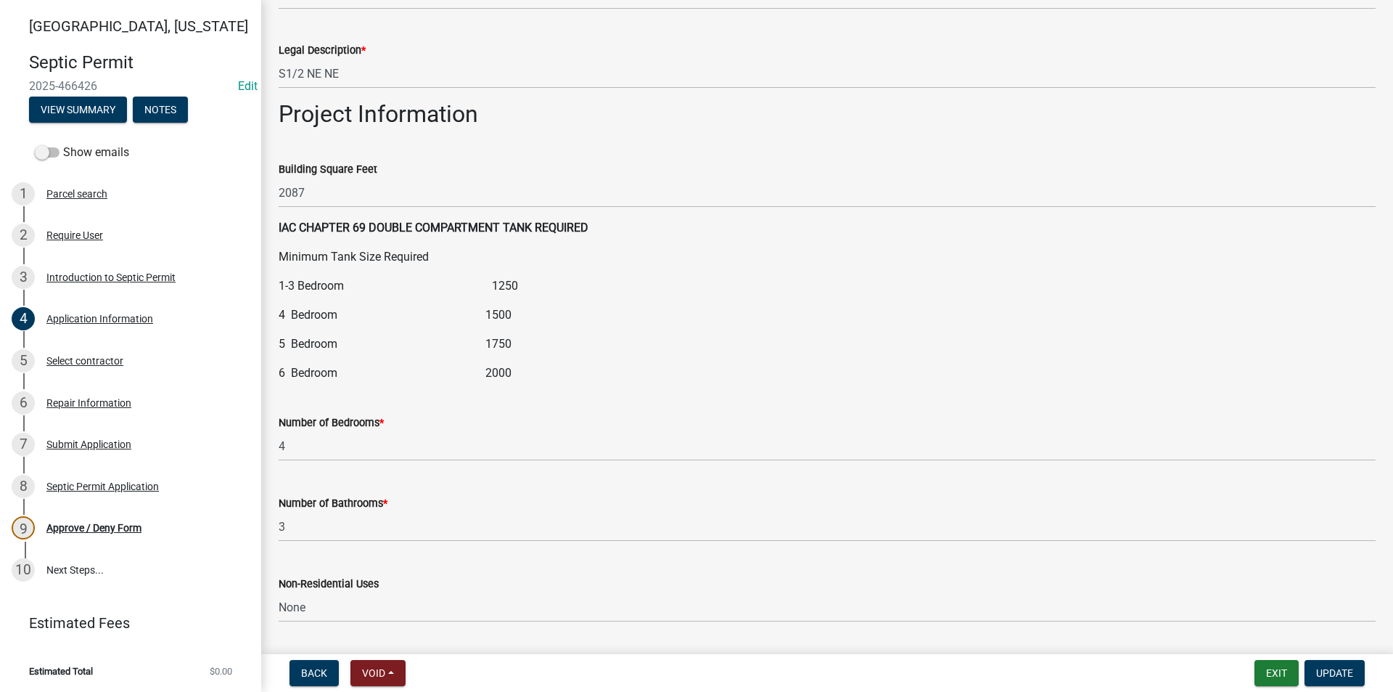
scroll to position [1597, 0]
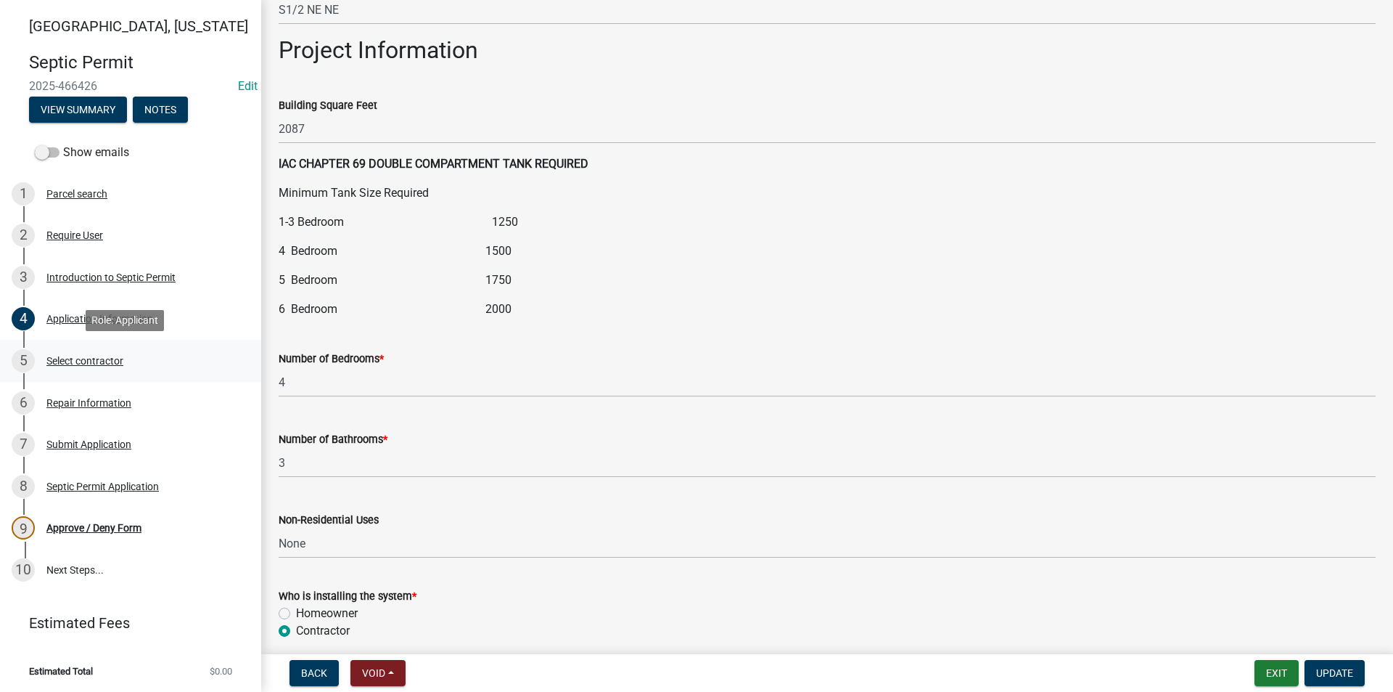
click at [99, 358] on div "Select contractor" at bounding box center [84, 361] width 77 height 10
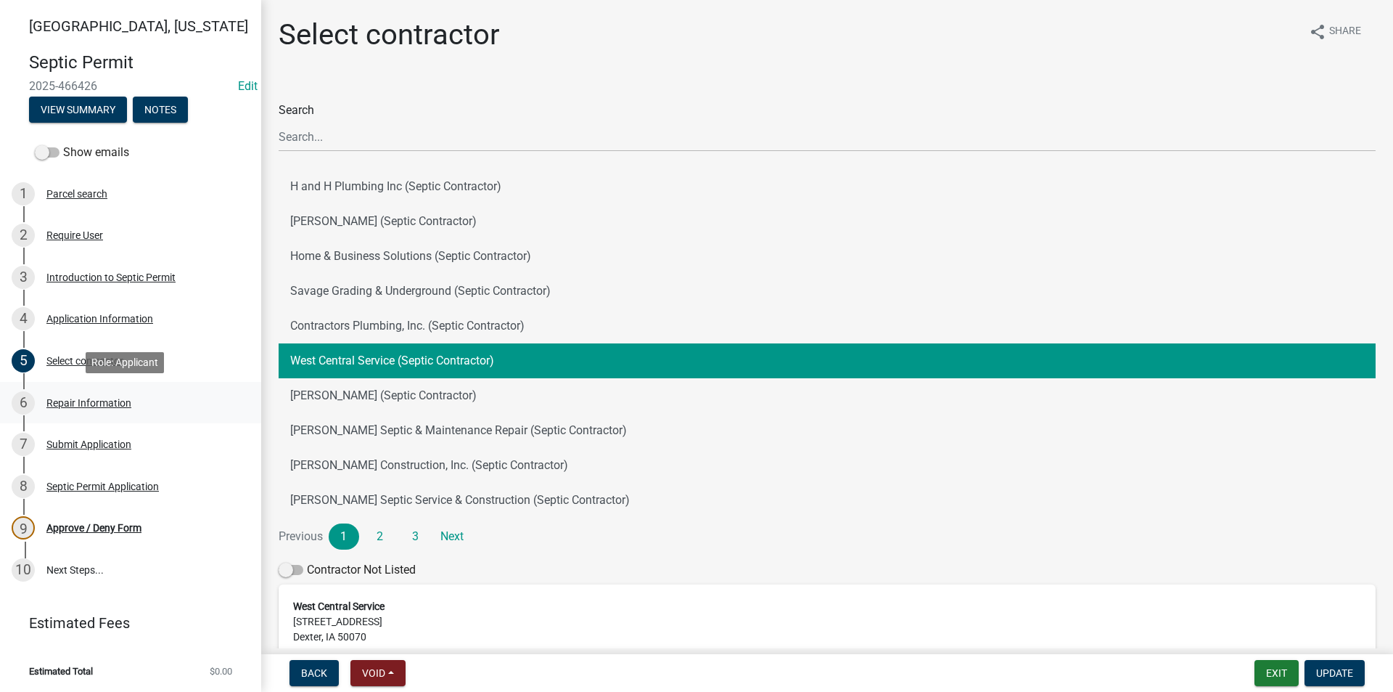
click at [95, 391] on div "6 Repair Information" at bounding box center [125, 402] width 226 height 23
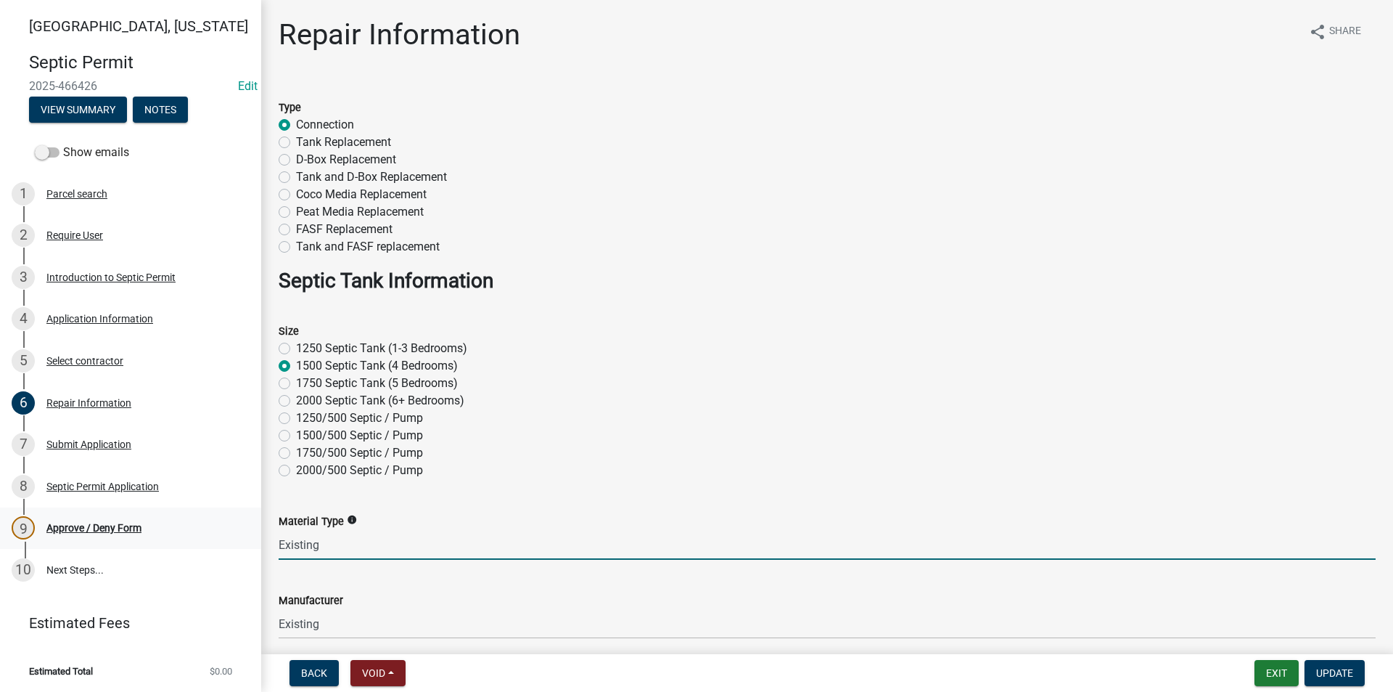
drag, startPoint x: 324, startPoint y: 544, endPoint x: 232, endPoint y: 544, distance: 92.2
click at [232, 544] on div "Madison County, Iowa Septic Permit 2025-466426 Edit View Summary Notes Show ema…" at bounding box center [696, 346] width 1393 height 692
type input "1"
type input "Concrete"
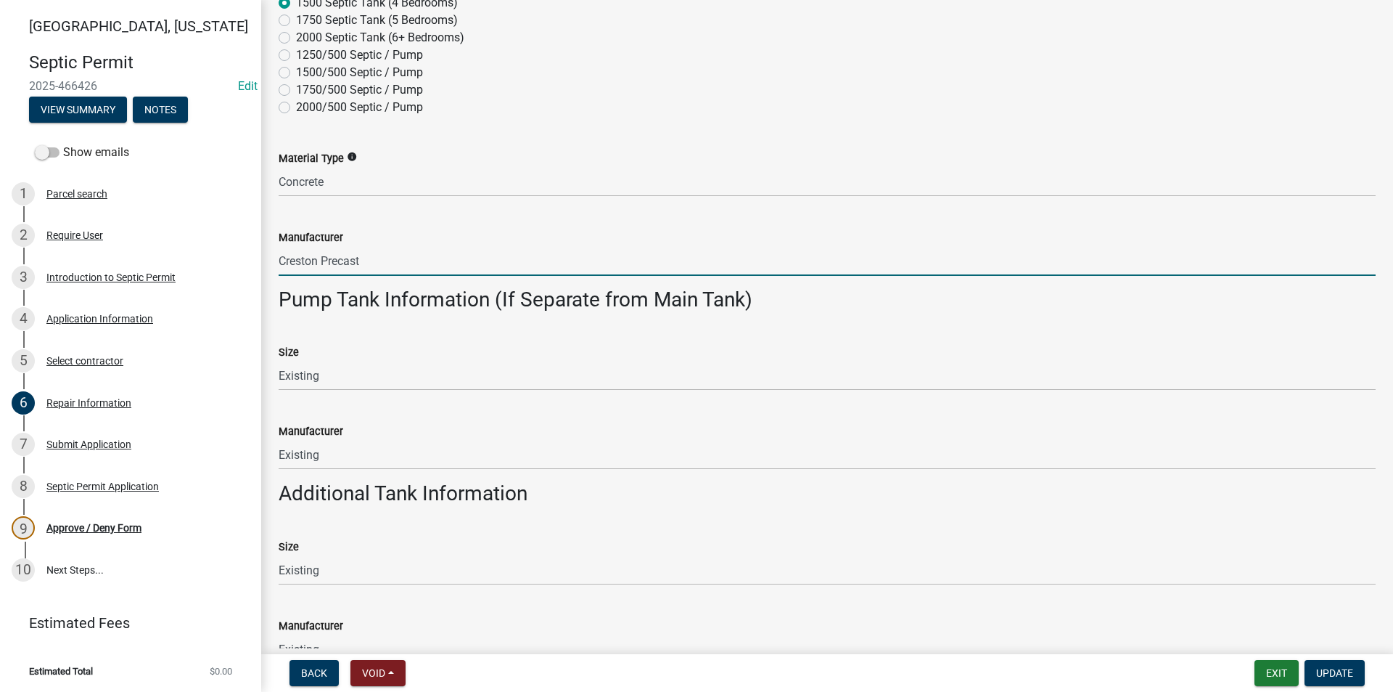
scroll to position [435, 0]
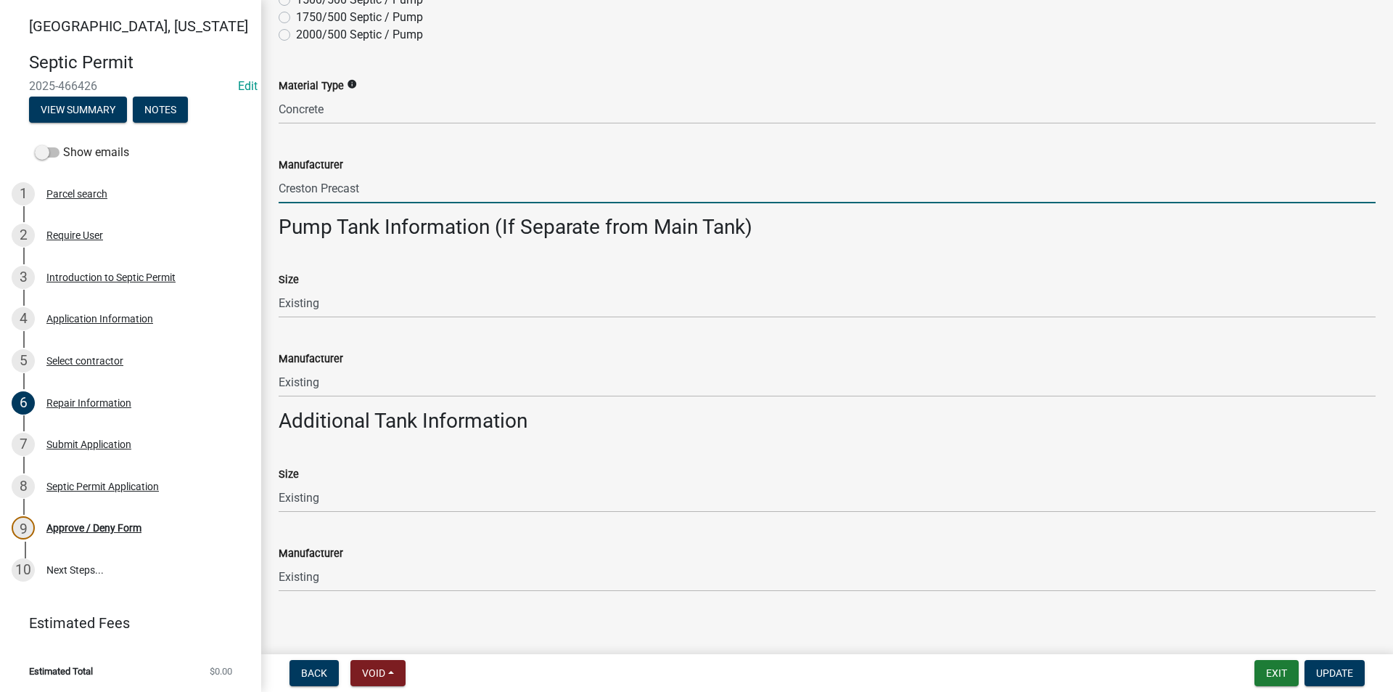
type input "Creston Precast"
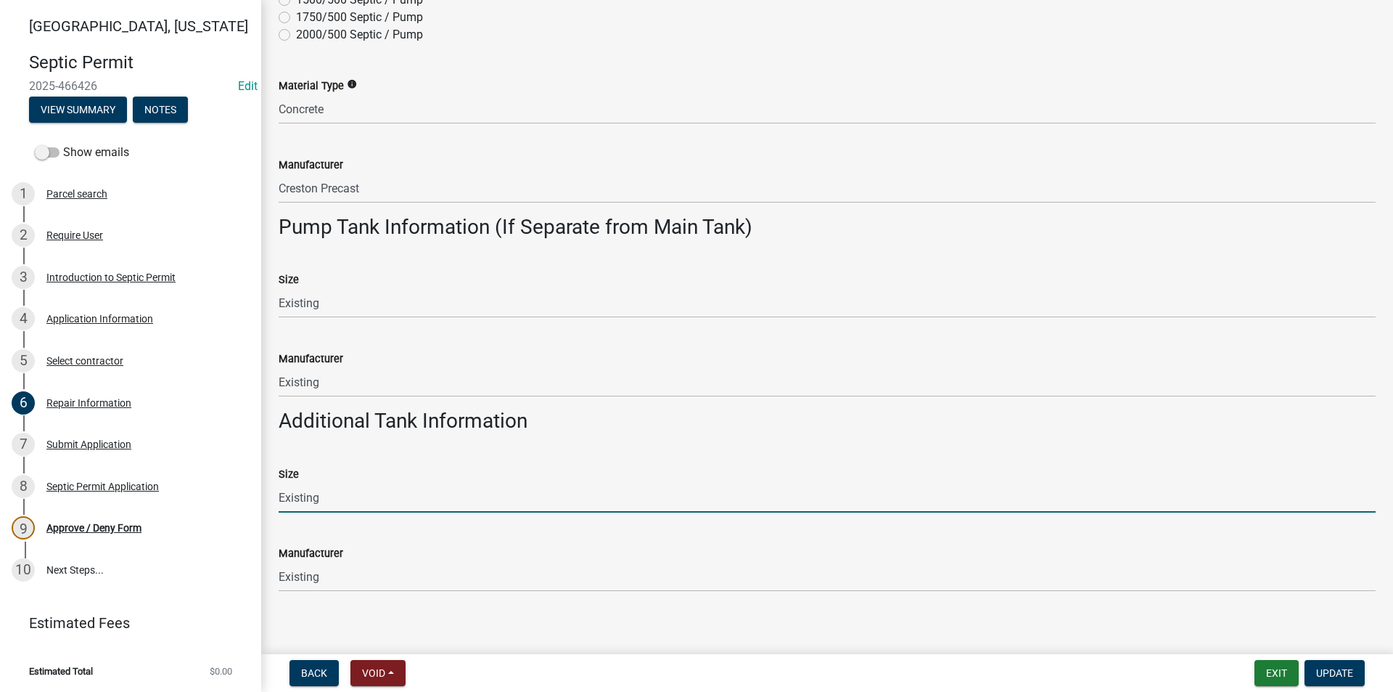
drag, startPoint x: 329, startPoint y: 505, endPoint x: 254, endPoint y: 504, distance: 74.8
click at [254, 504] on div "Madison County, Iowa Septic Permit 2025-466426 Edit View Summary Notes Show ema…" at bounding box center [696, 346] width 1393 height 692
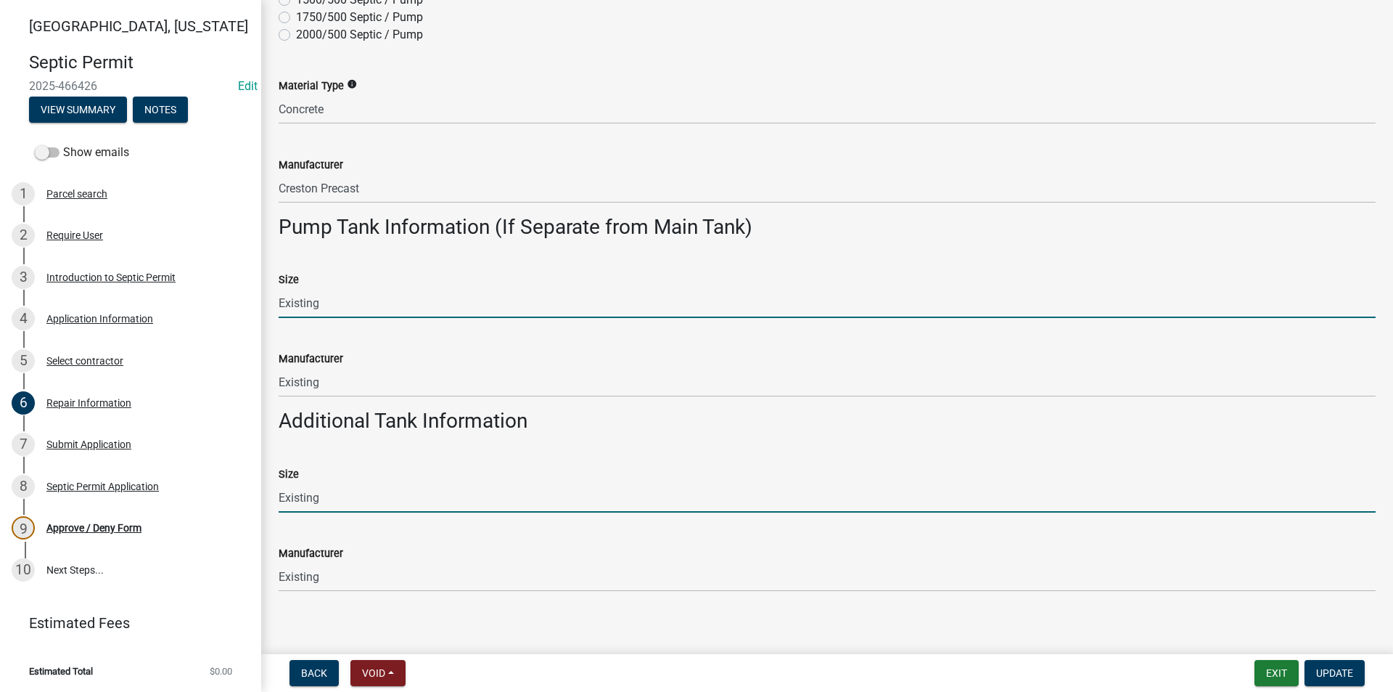
drag, startPoint x: 316, startPoint y: 302, endPoint x: 266, endPoint y: 311, distance: 50.8
click at [266, 310] on div "Repair Information share Share Type Connection Tank Replacement D-Box Replaceme…" at bounding box center [827, 99] width 1132 height 1034
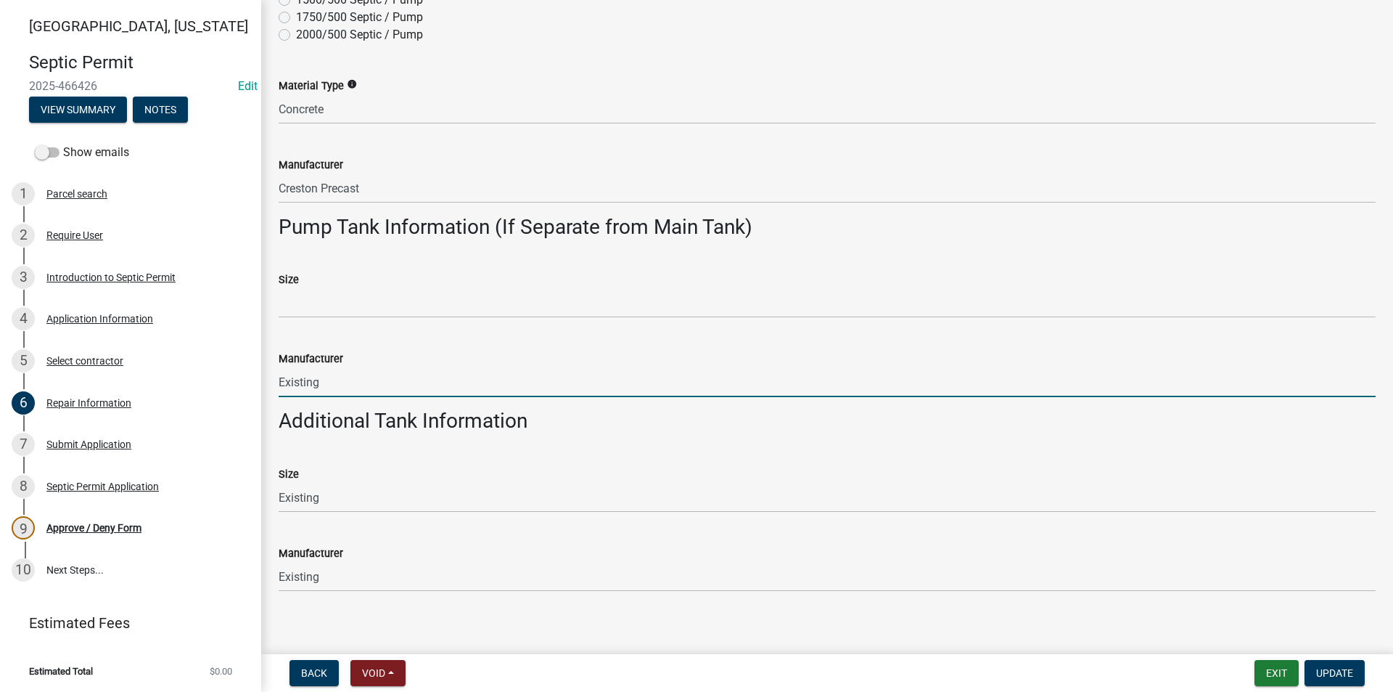
drag, startPoint x: 338, startPoint y: 382, endPoint x: 252, endPoint y: 386, distance: 86.5
click at [253, 386] on div "Madison County, Iowa Septic Permit 2025-466426 Edit View Summary Notes Show ema…" at bounding box center [696, 346] width 1393 height 692
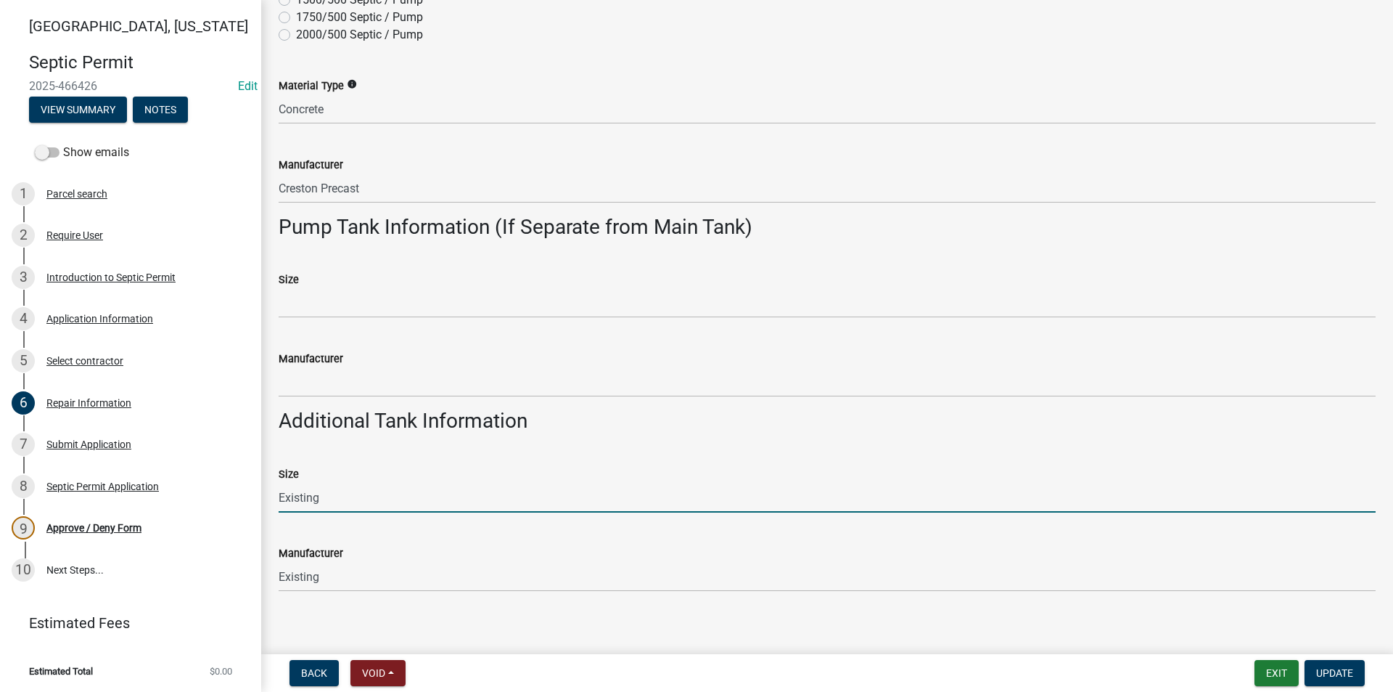
drag, startPoint x: 338, startPoint y: 504, endPoint x: 262, endPoint y: 501, distance: 76.3
click at [262, 500] on div "Repair Information share Share Type Connection Tank Replacement D-Box Replaceme…" at bounding box center [827, 99] width 1132 height 1034
type input "750 Gallon"
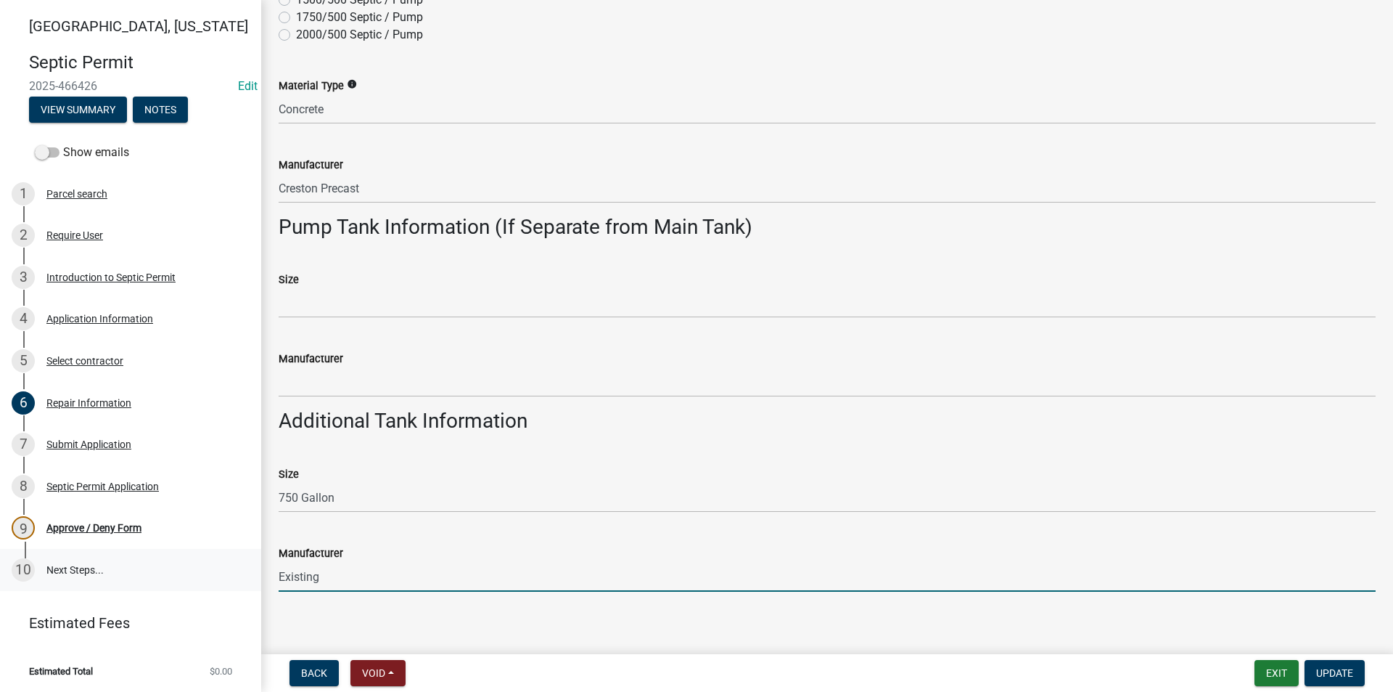
drag, startPoint x: 333, startPoint y: 579, endPoint x: 236, endPoint y: 573, distance: 97.4
click at [236, 573] on div "Madison County, Iowa Septic Permit 2025-466426 Edit View Summary Notes Show ema…" at bounding box center [696, 346] width 1393 height 692
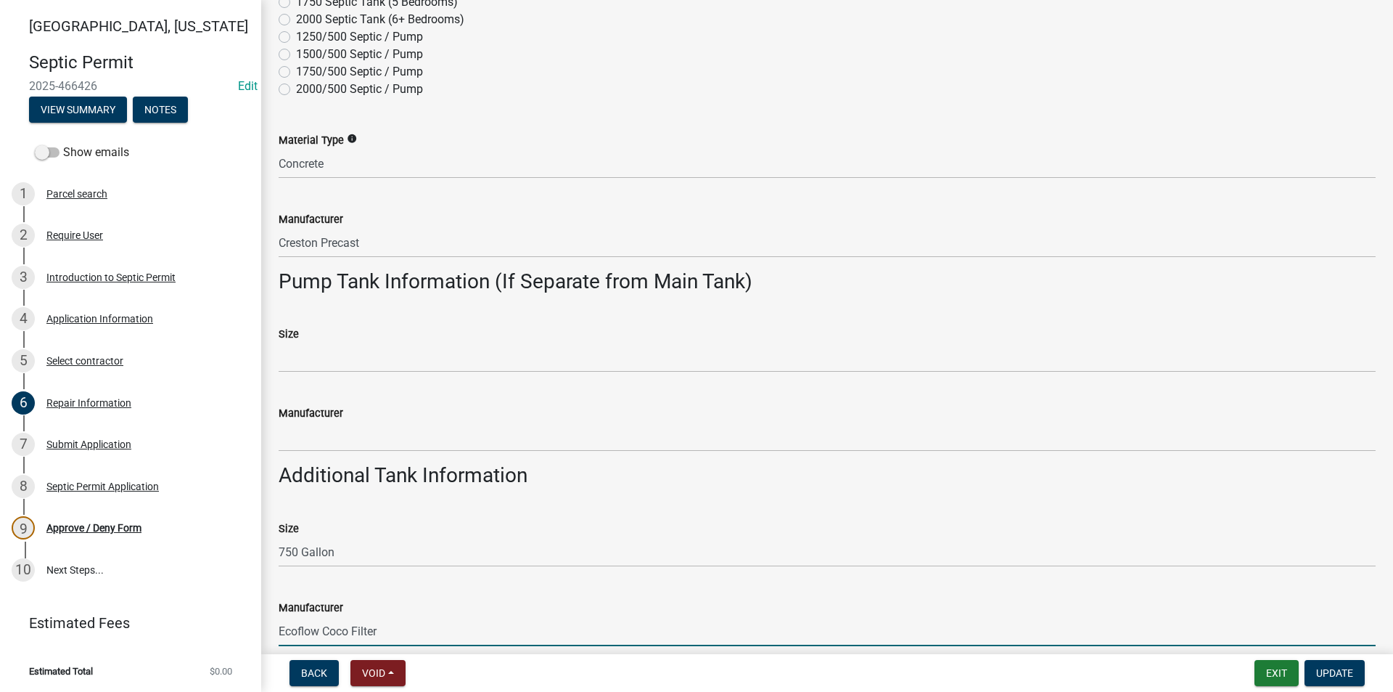
scroll to position [447, 0]
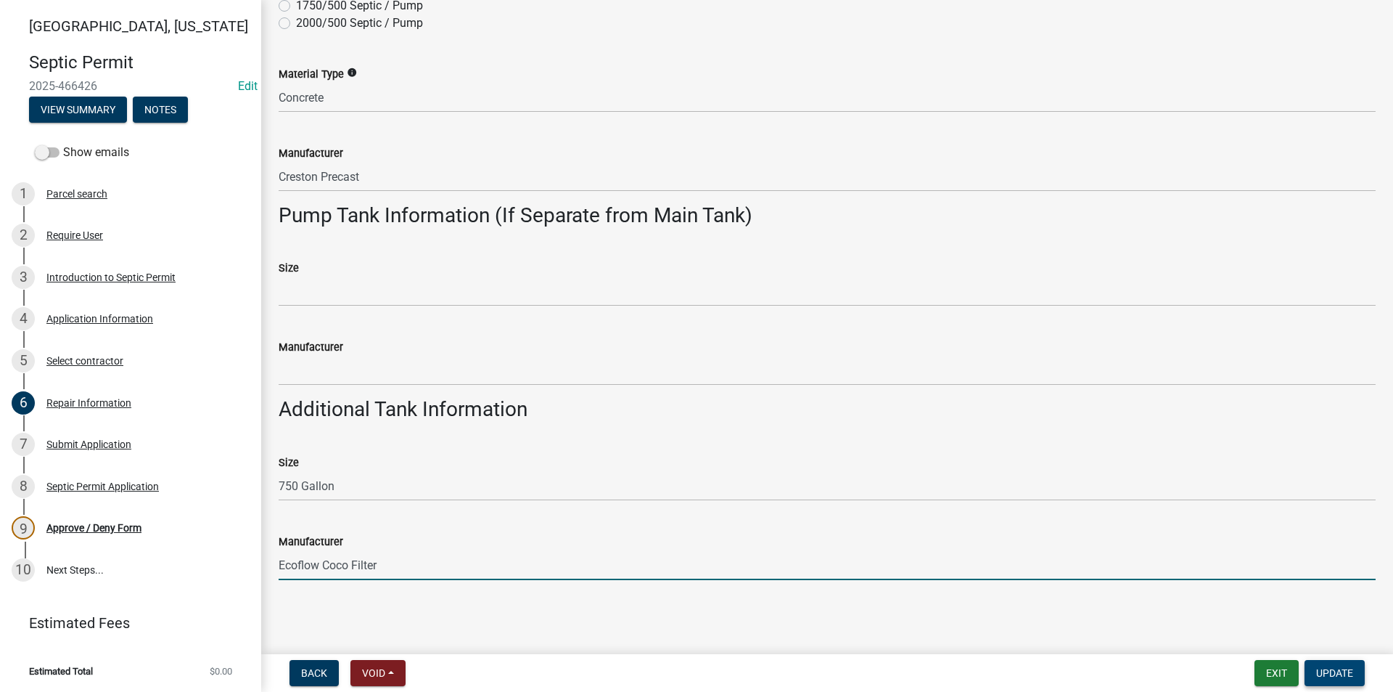
type input "Ecoflow Coco Filter"
click at [1343, 677] on span "Update" at bounding box center [1335, 673] width 37 height 12
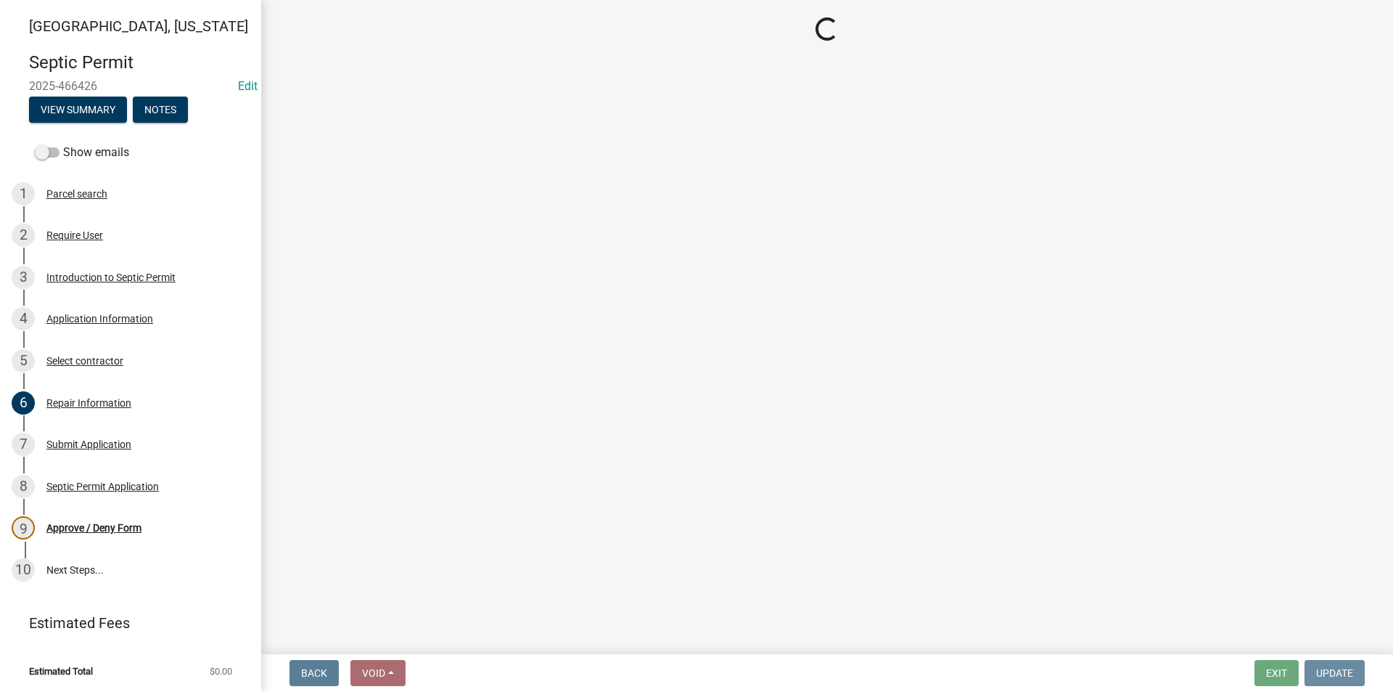
scroll to position [0, 0]
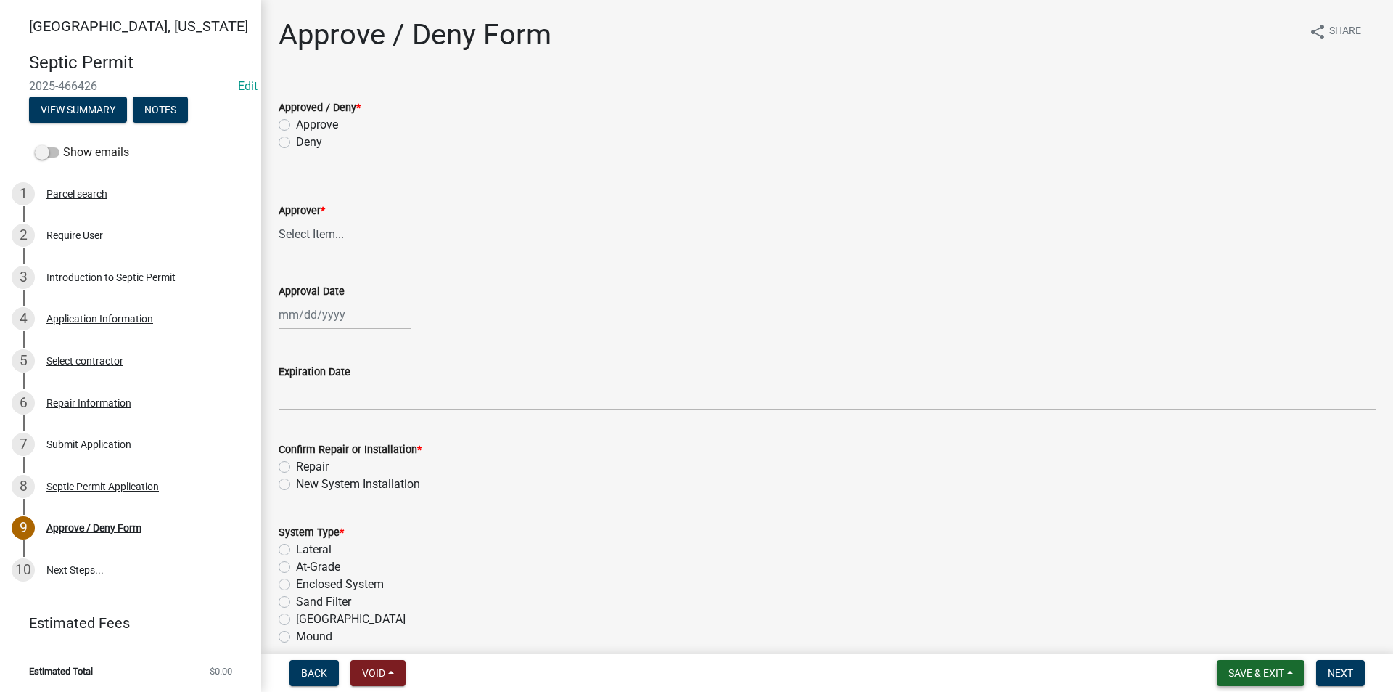
click at [1262, 671] on span "Save & Exit" at bounding box center [1257, 673] width 56 height 12
click at [1232, 605] on button "Save" at bounding box center [1247, 600] width 116 height 35
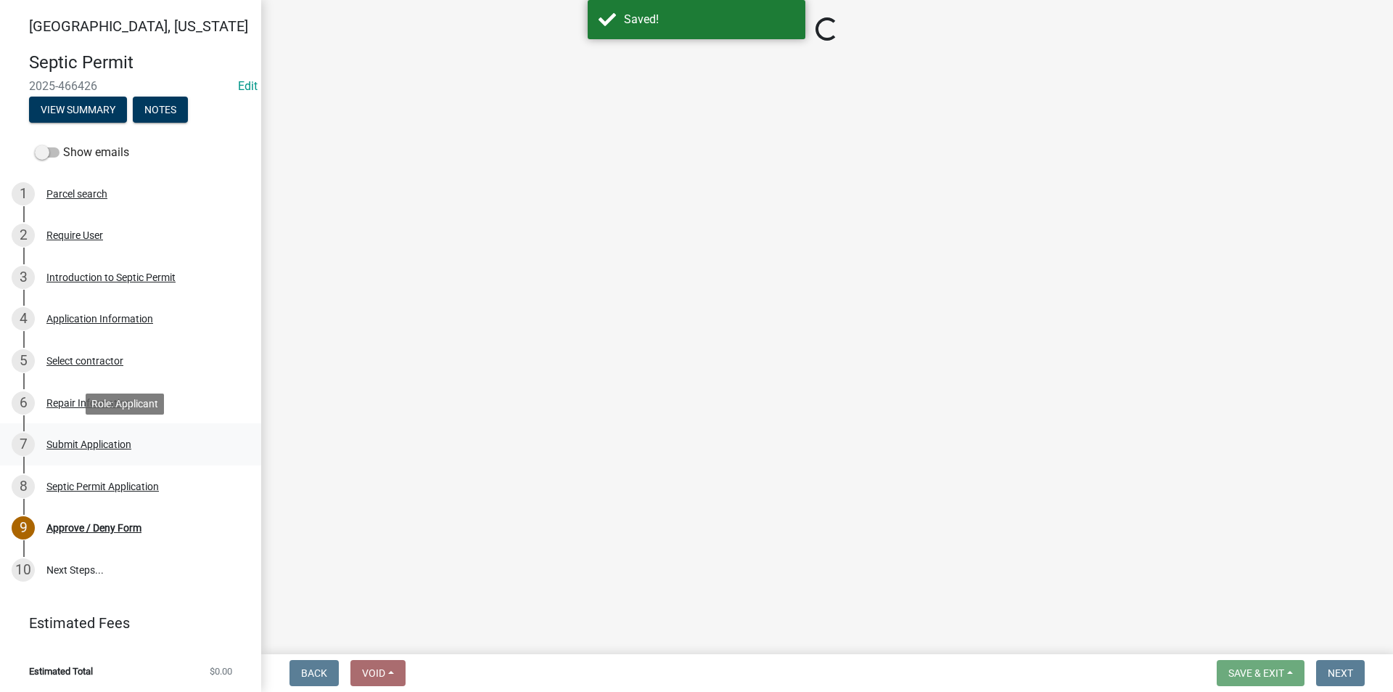
click at [76, 451] on div "7 Submit Application" at bounding box center [125, 444] width 226 height 23
click at [71, 409] on div "6 Repair Information" at bounding box center [125, 402] width 226 height 23
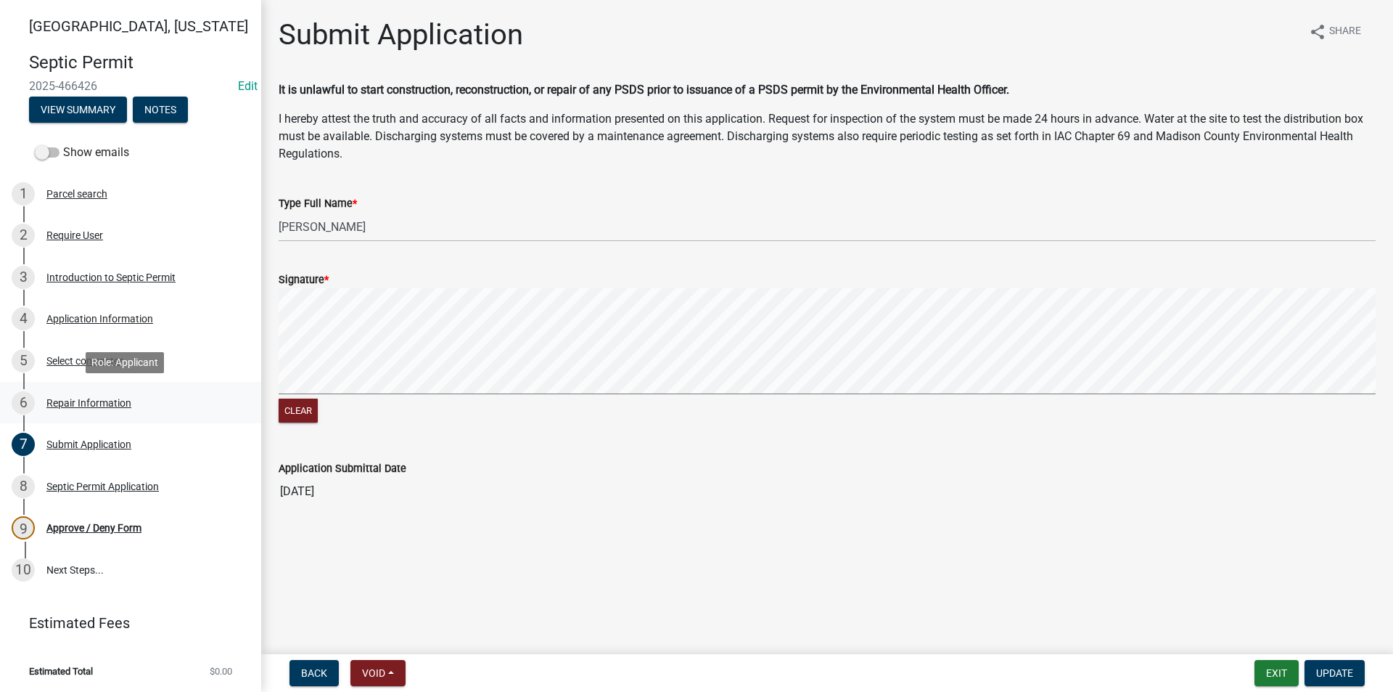
click at [70, 402] on div "Repair Information" at bounding box center [88, 403] width 85 height 10
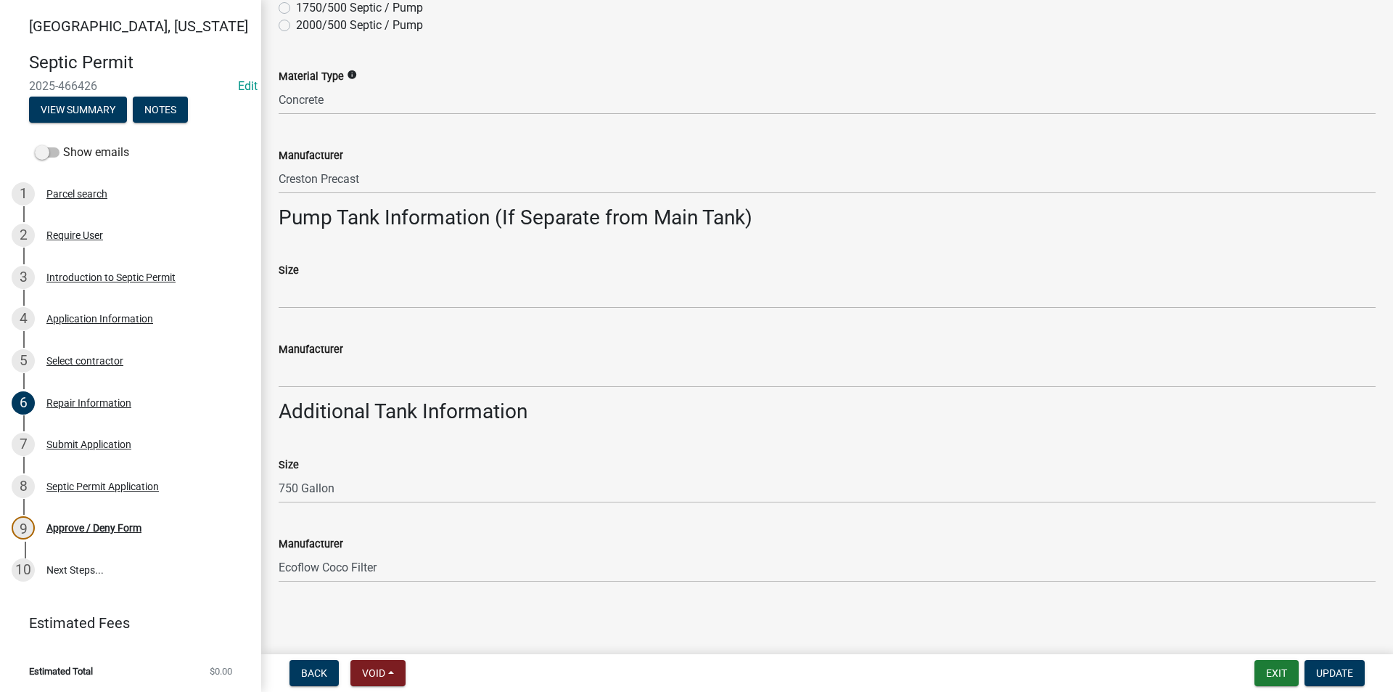
scroll to position [447, 0]
click at [84, 449] on div "Submit Application" at bounding box center [88, 444] width 85 height 10
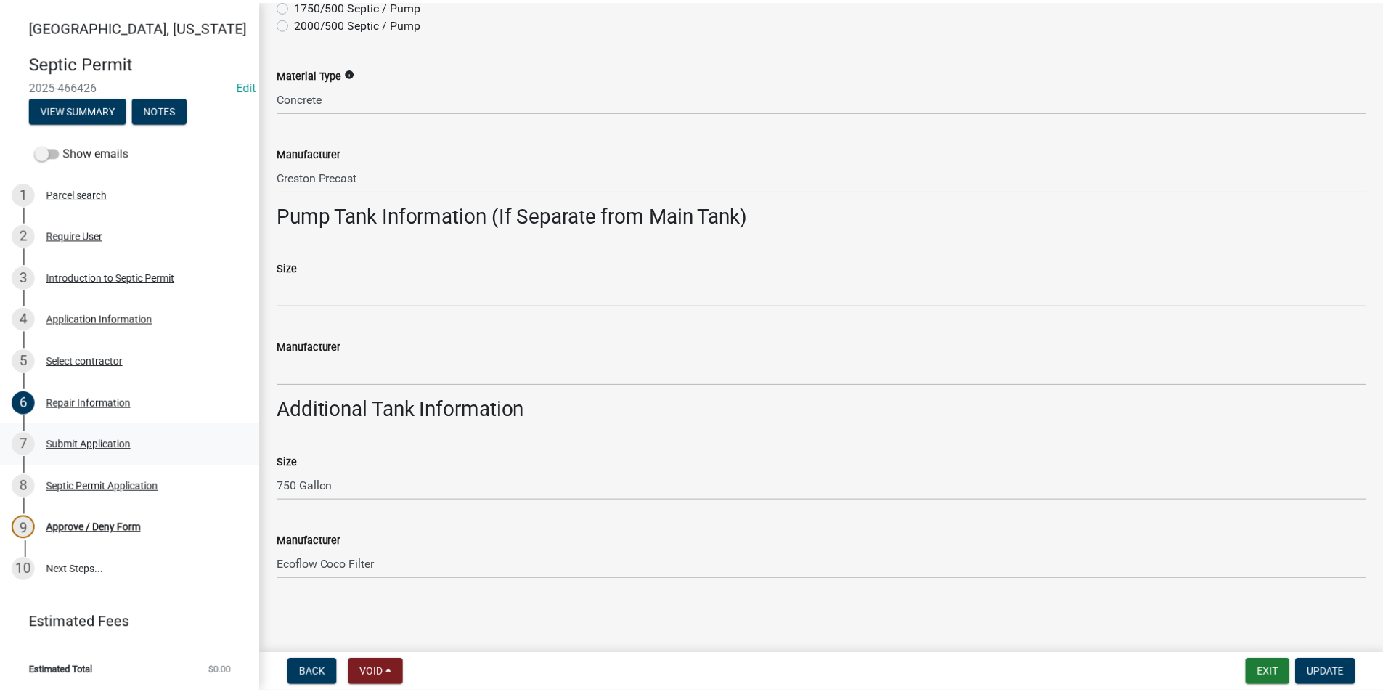
scroll to position [0, 0]
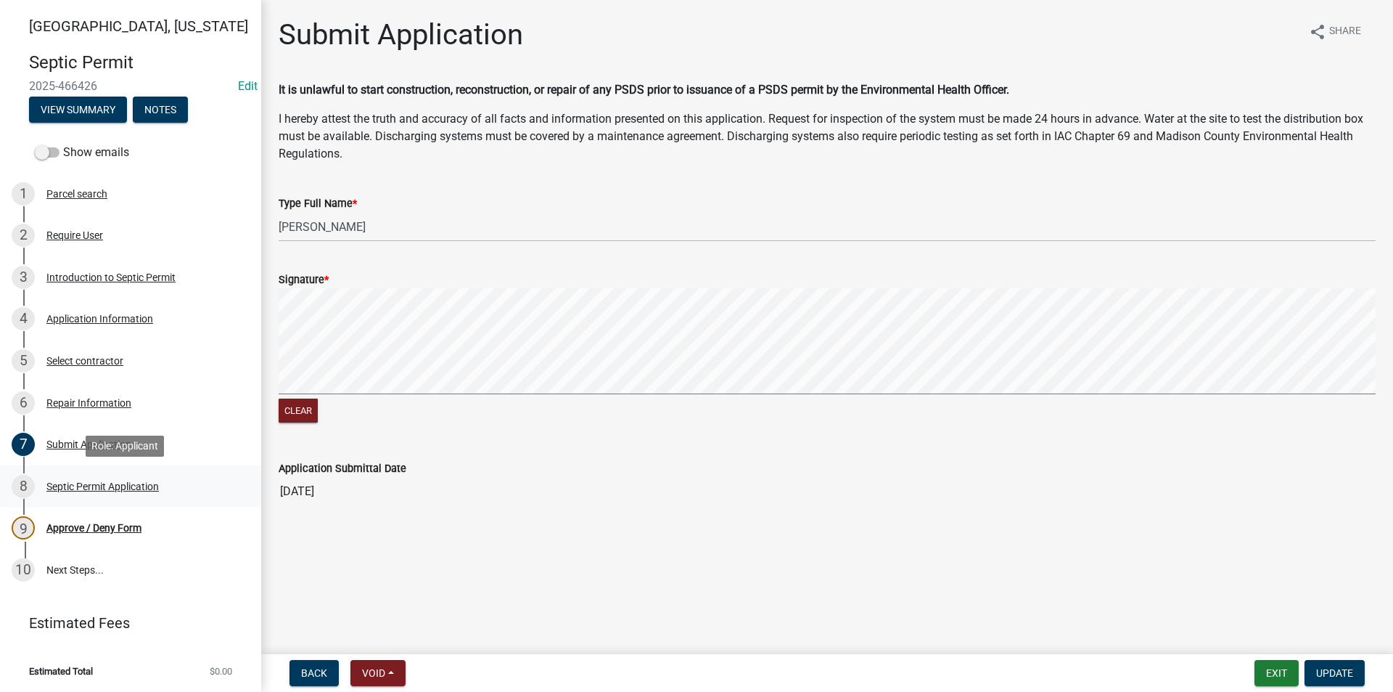
click at [105, 487] on div "Septic Permit Application" at bounding box center [102, 486] width 112 height 10
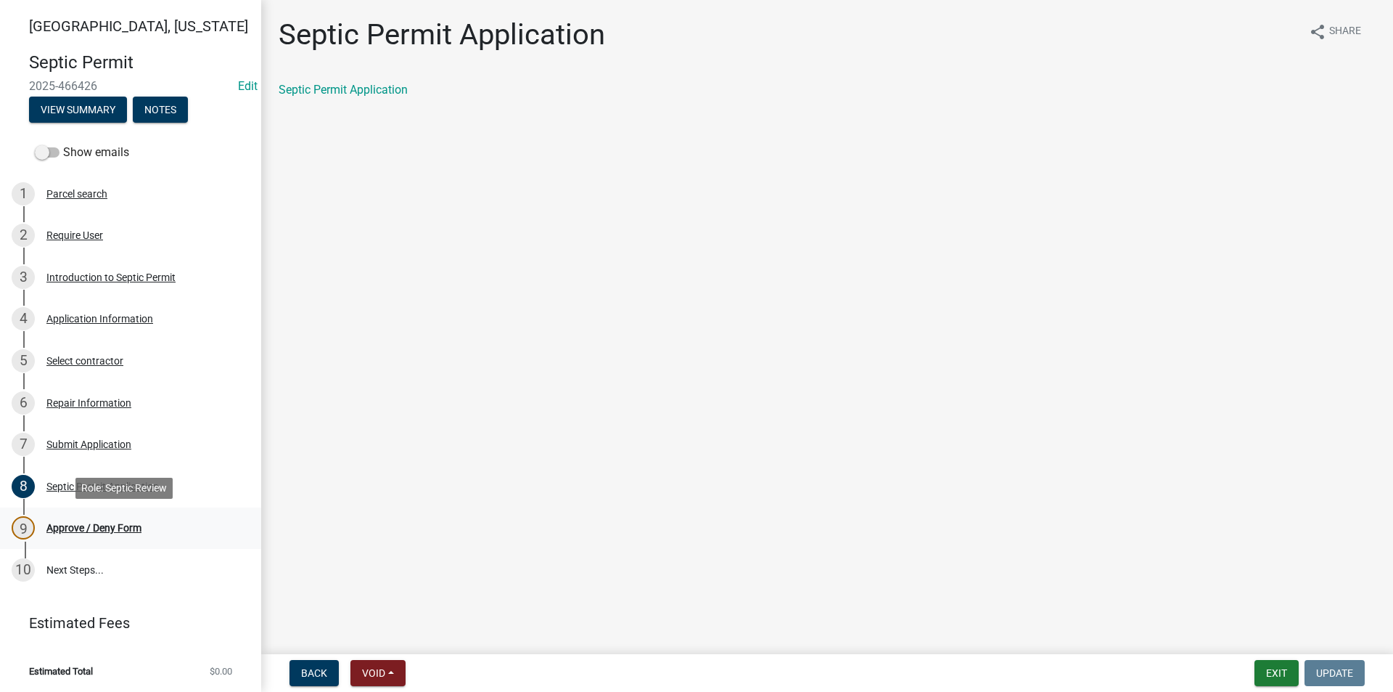
click at [112, 532] on div "Approve / Deny Form" at bounding box center [93, 528] width 95 height 10
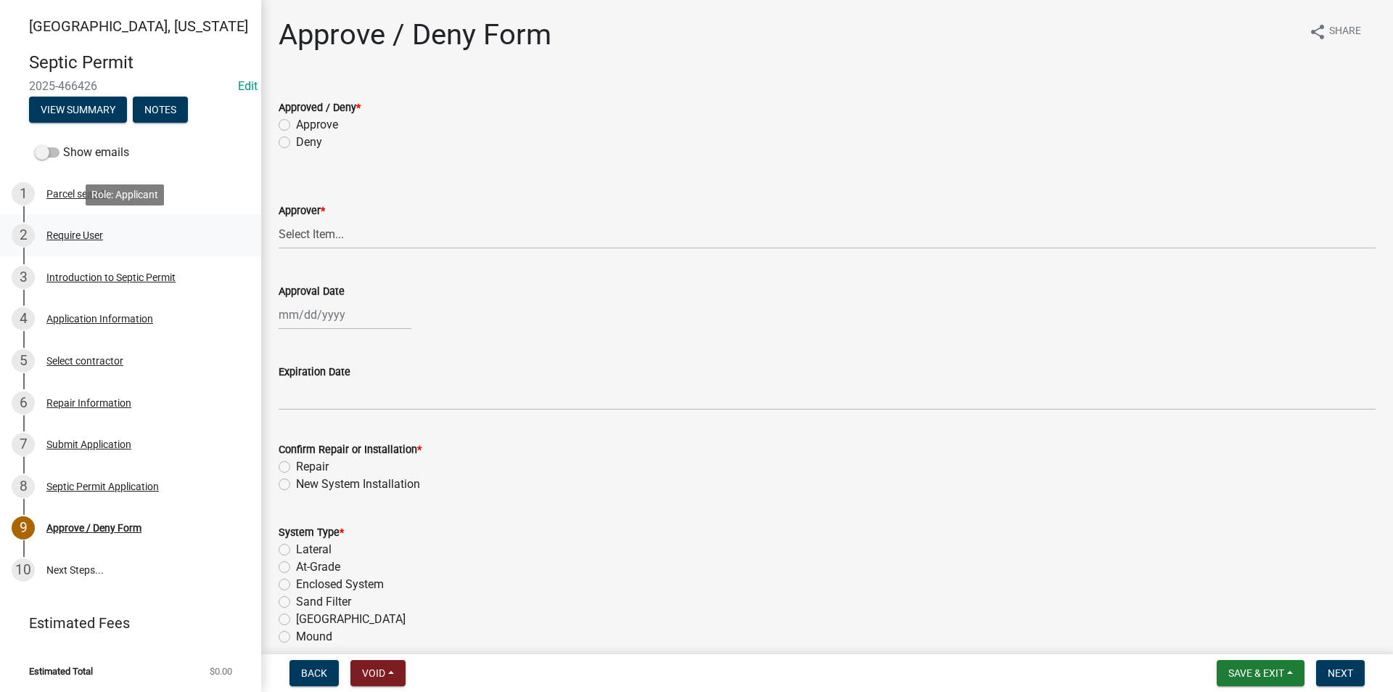
click at [76, 237] on div "Require User" at bounding box center [74, 235] width 57 height 10
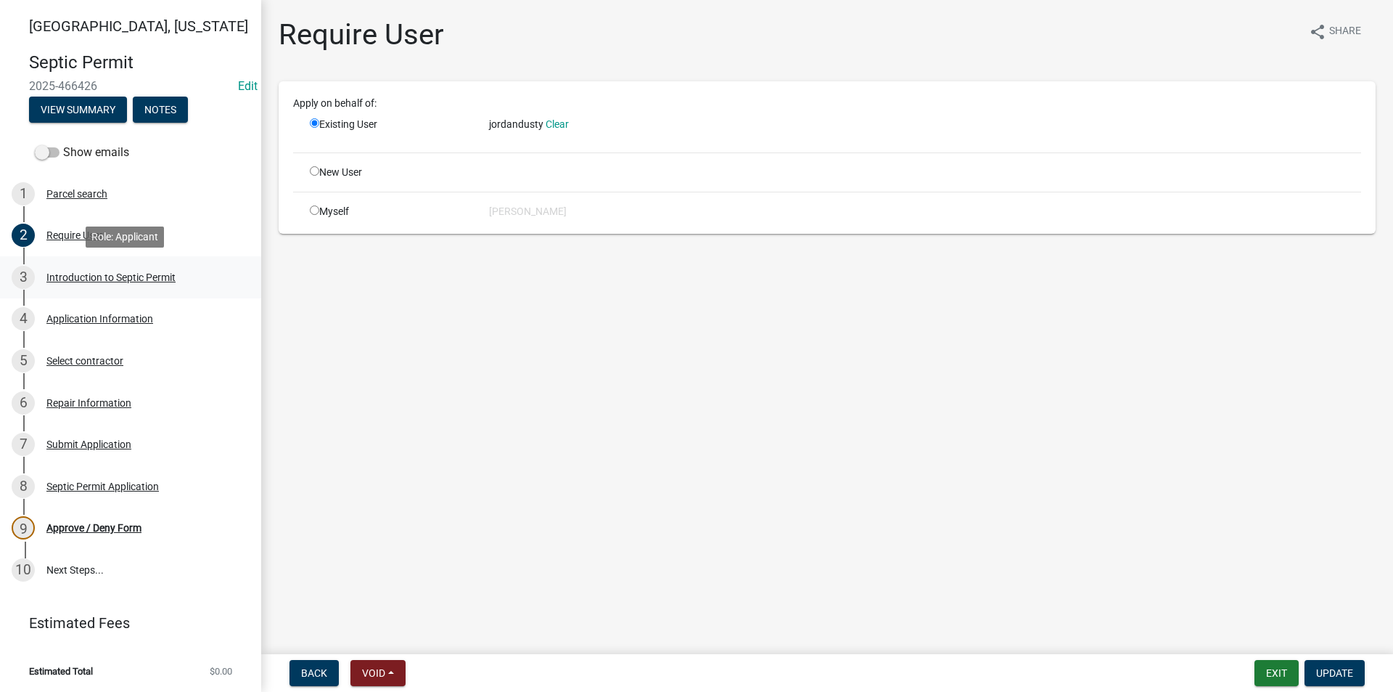
click at [106, 279] on div "Introduction to Septic Permit" at bounding box center [110, 277] width 129 height 10
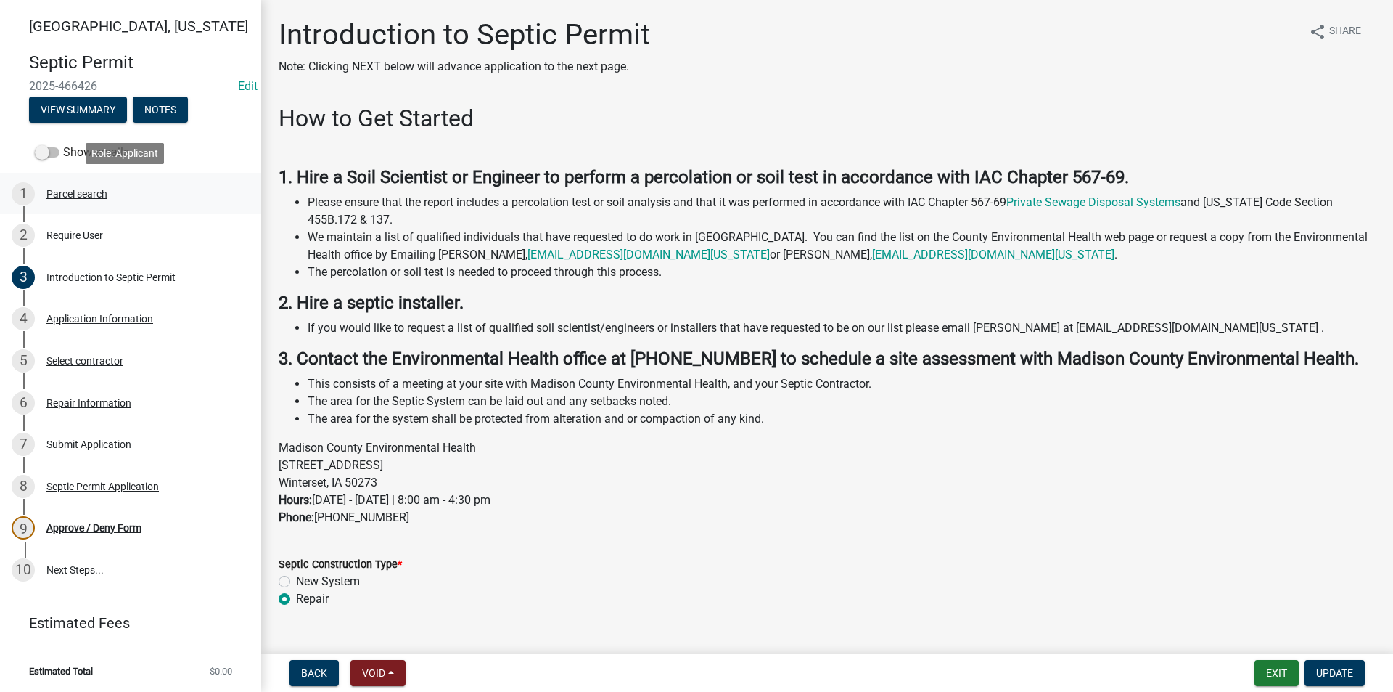
click at [65, 201] on div "1 Parcel search" at bounding box center [125, 193] width 226 height 23
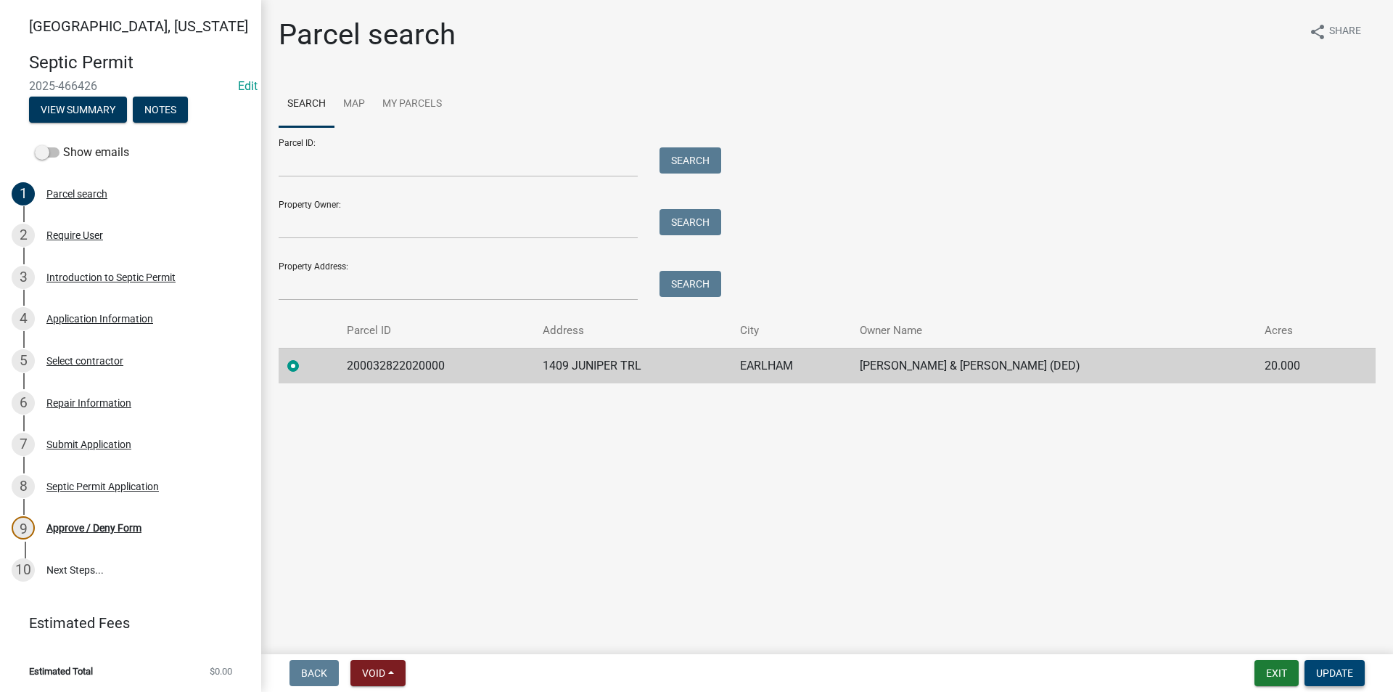
click at [1339, 671] on span "Update" at bounding box center [1335, 673] width 37 height 12
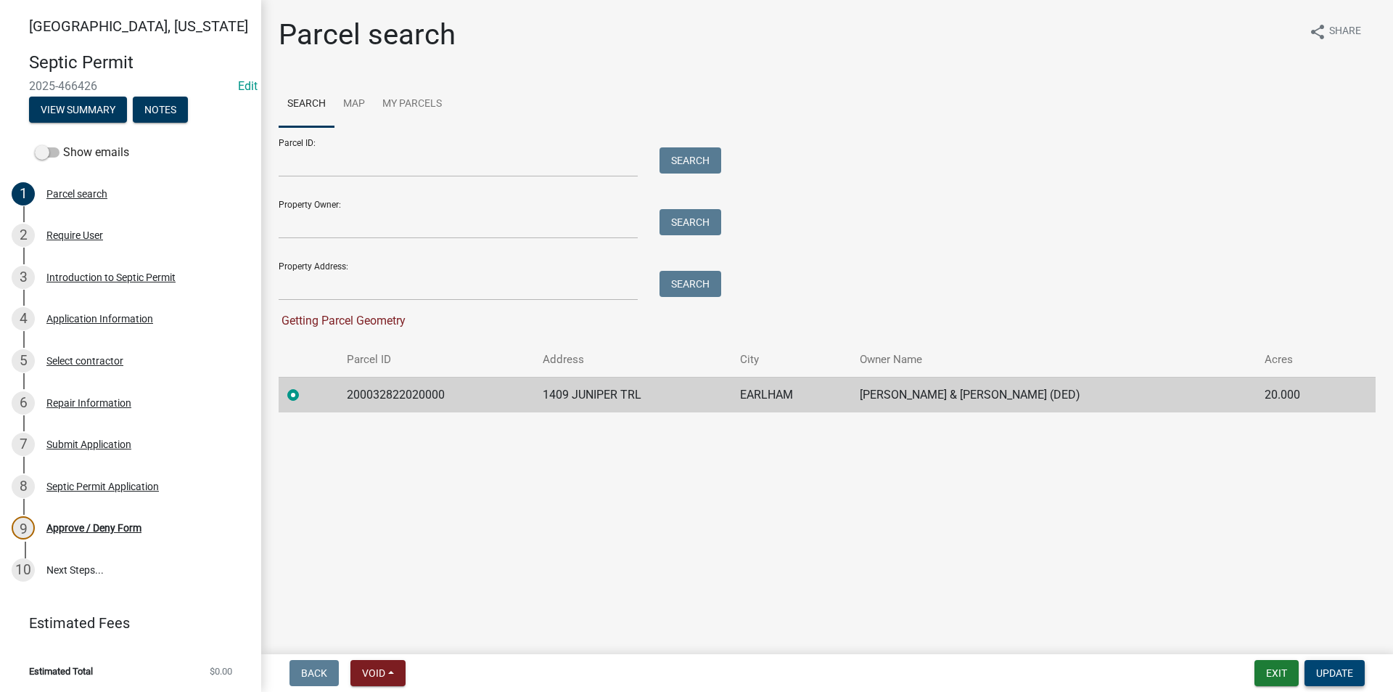
click at [1339, 671] on span "Update" at bounding box center [1335, 673] width 37 height 12
click at [61, 533] on div "Approve / Deny Form" at bounding box center [93, 528] width 95 height 10
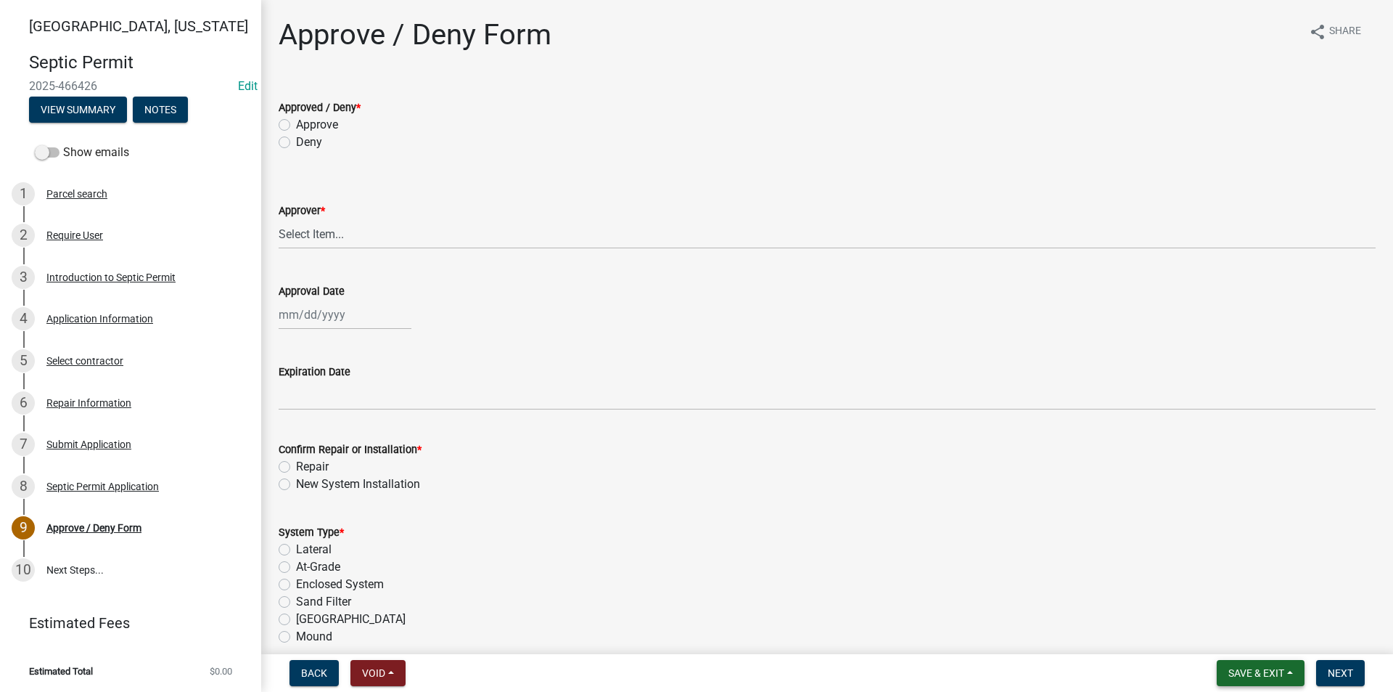
click at [1252, 668] on span "Save & Exit" at bounding box center [1257, 673] width 56 height 12
click at [1239, 635] on button "Save & Exit" at bounding box center [1247, 635] width 116 height 35
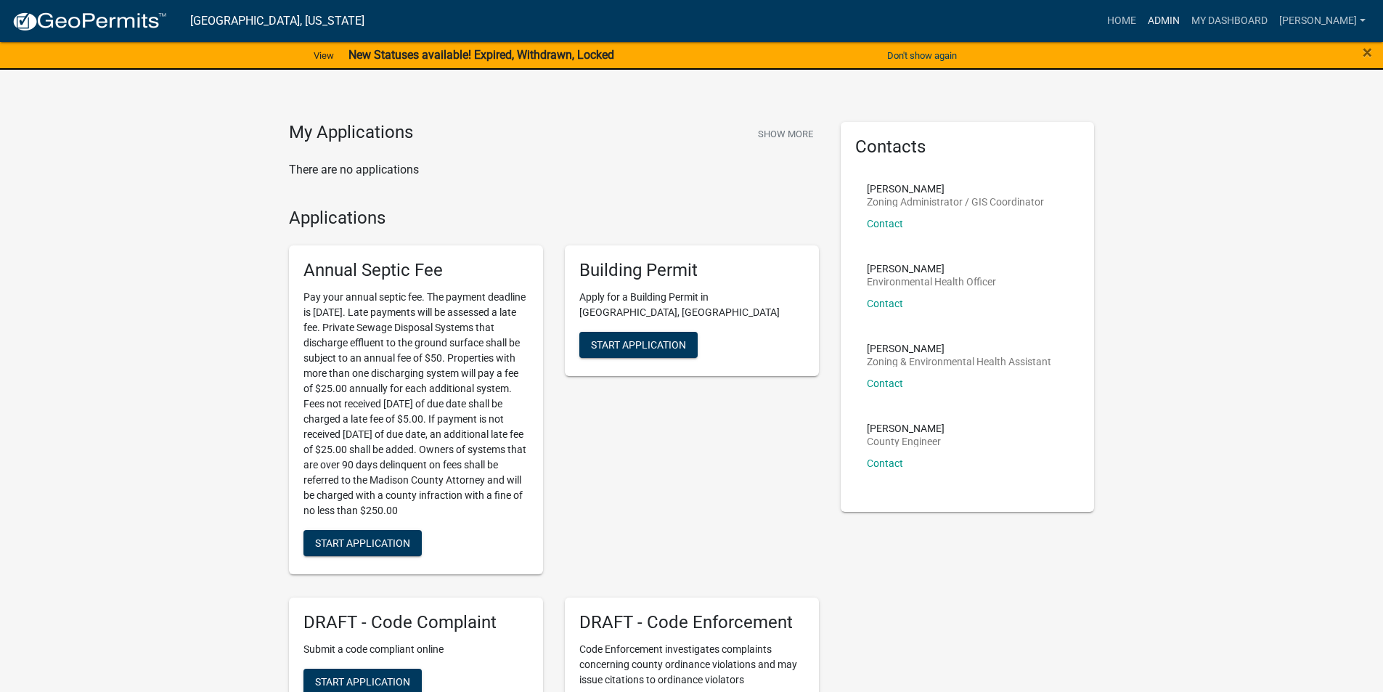
click at [1176, 25] on link "Admin" at bounding box center [1164, 21] width 44 height 28
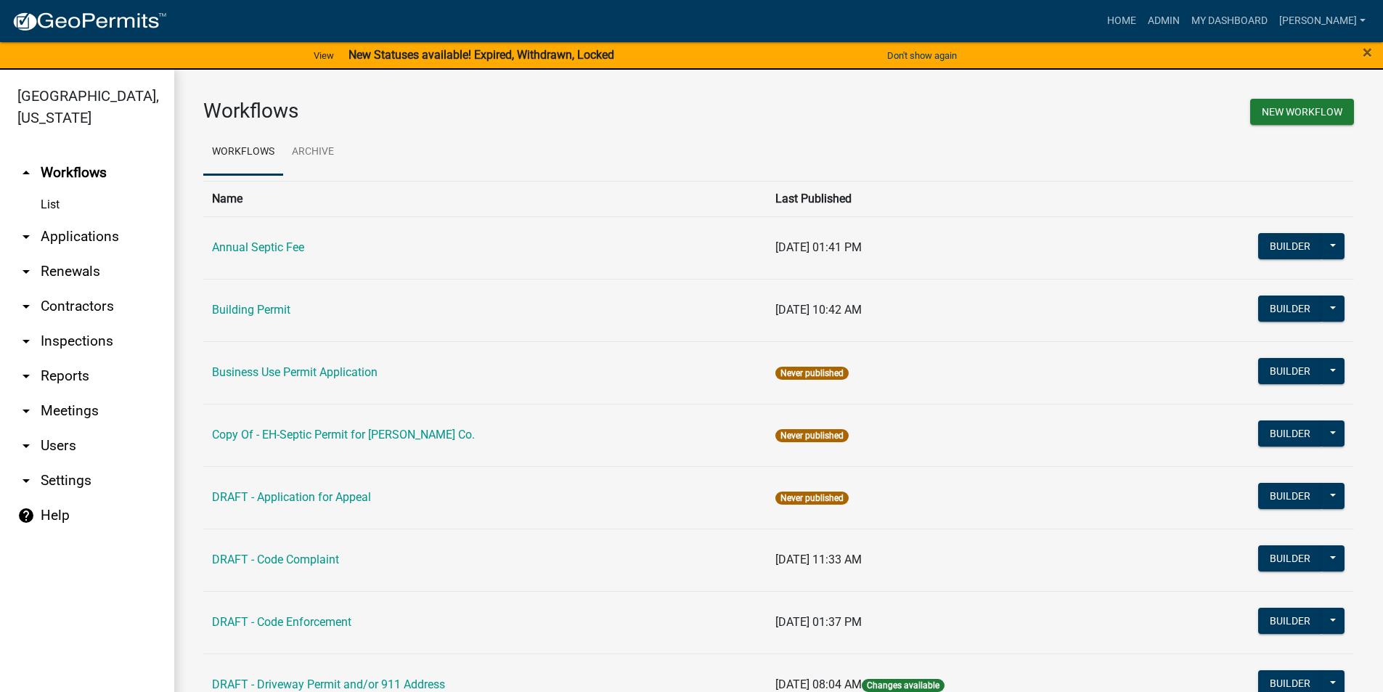
click at [55, 219] on link "arrow_drop_down Applications" at bounding box center [87, 236] width 174 height 35
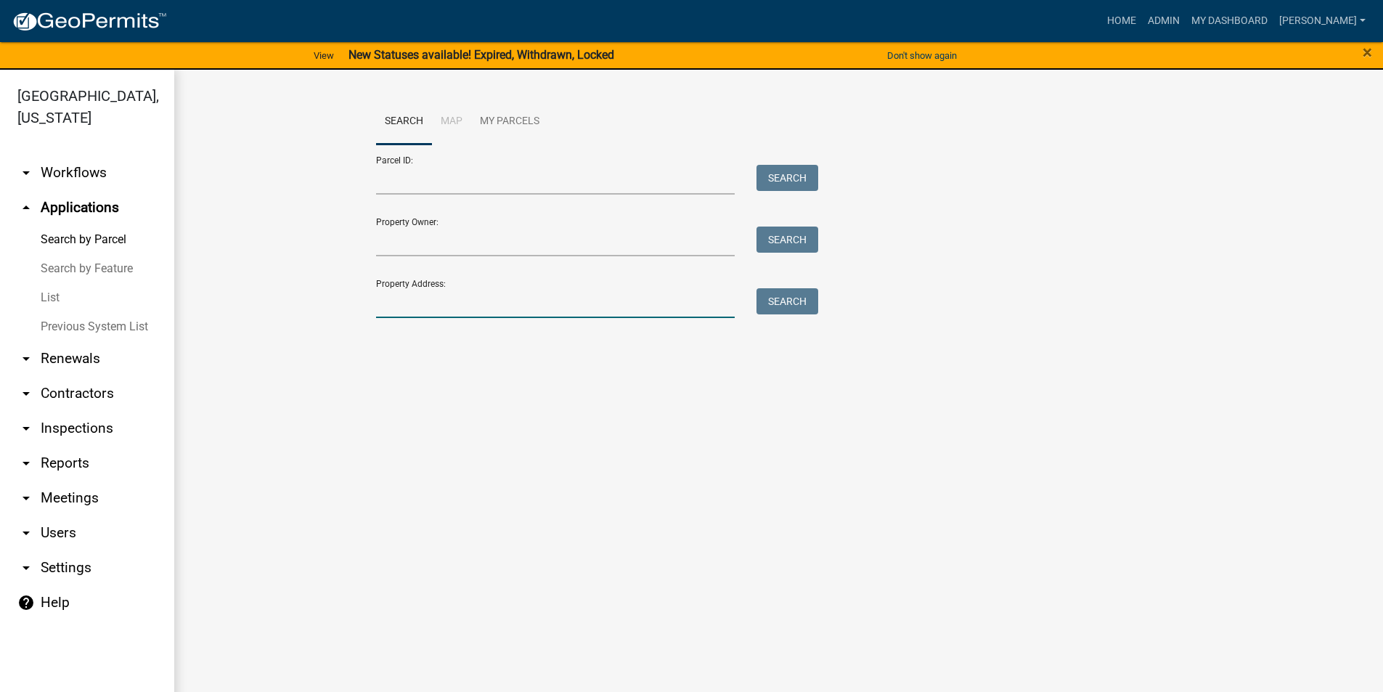
click at [418, 309] on input "Property Address:" at bounding box center [555, 303] width 359 height 30
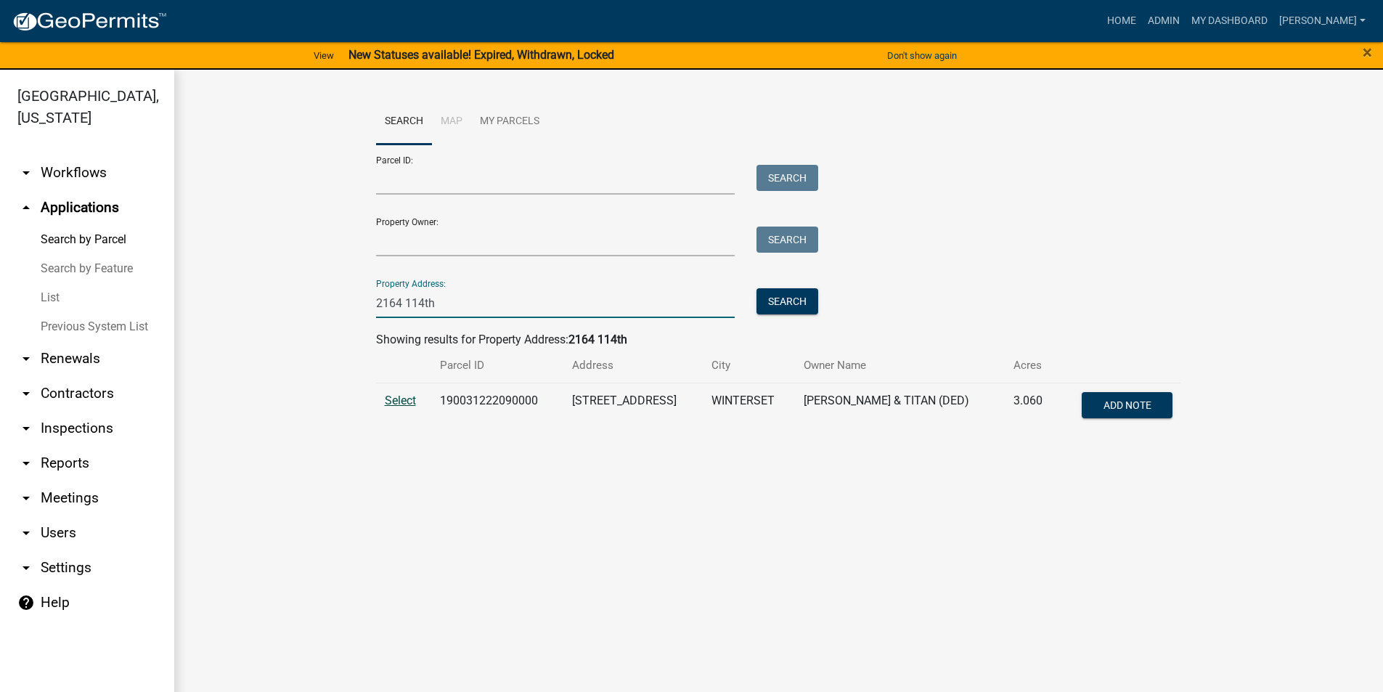
type input "2164 114th"
click at [414, 404] on span "Select" at bounding box center [400, 400] width 31 height 14
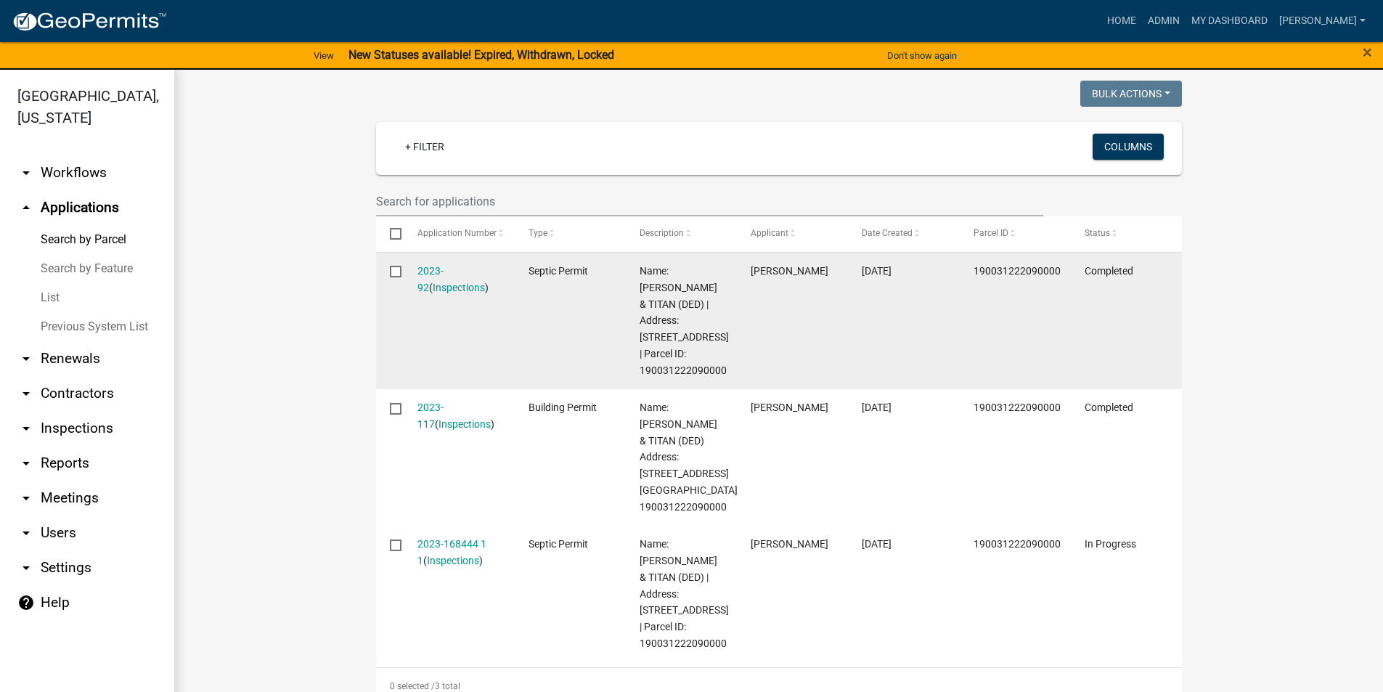
scroll to position [363, 0]
click at [442, 271] on link "2023-92" at bounding box center [430, 277] width 26 height 28
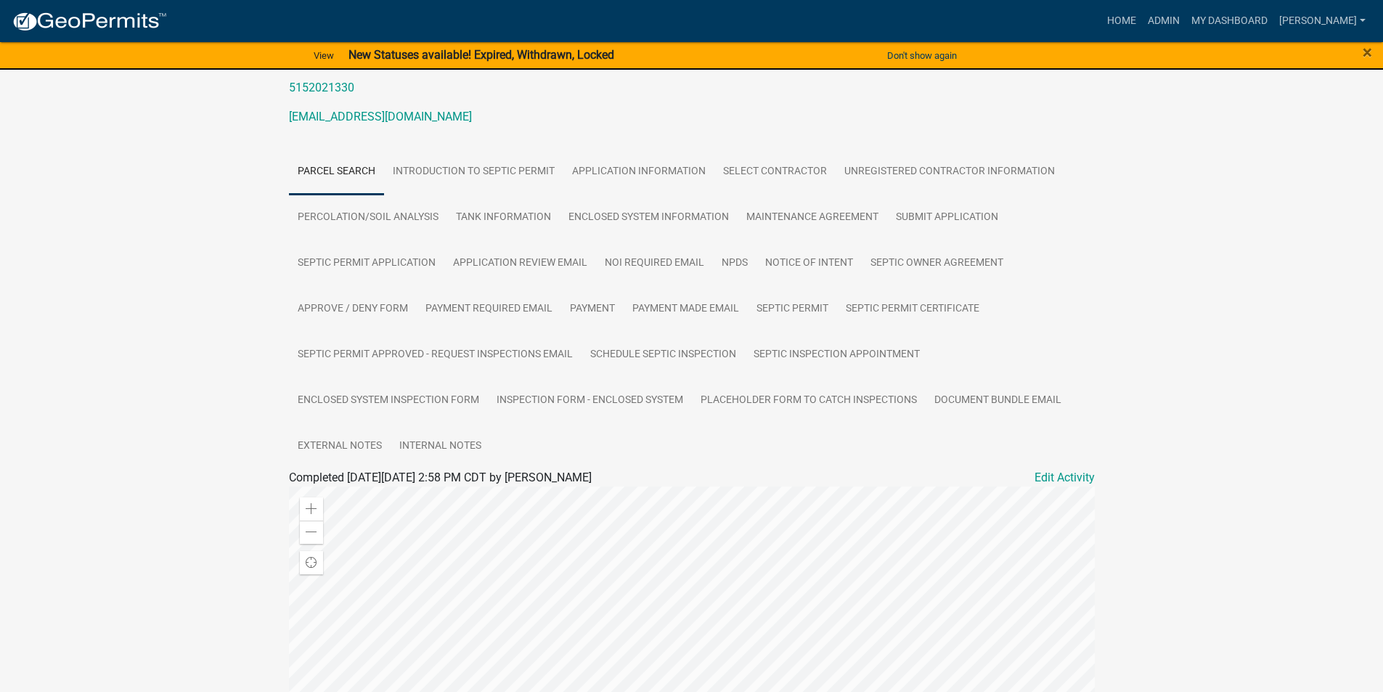
scroll to position [218, 0]
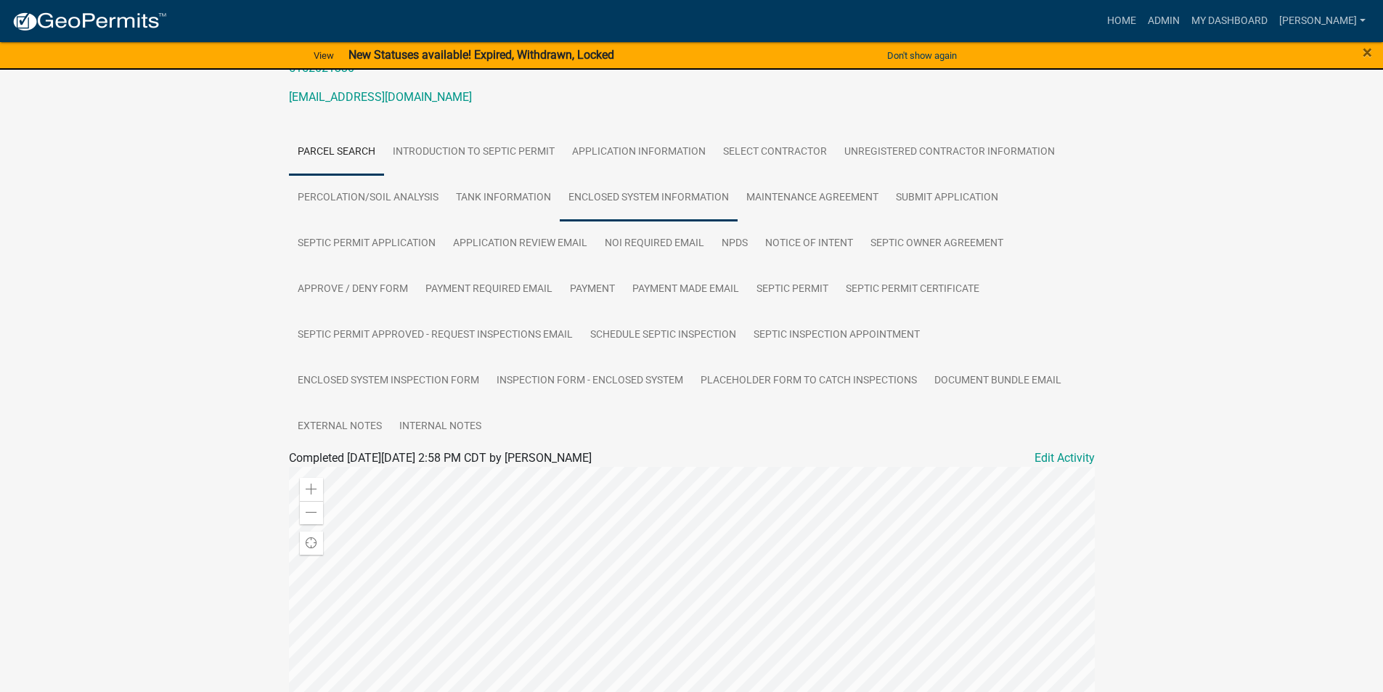
click at [611, 197] on link "Enclosed system information" at bounding box center [649, 198] width 178 height 46
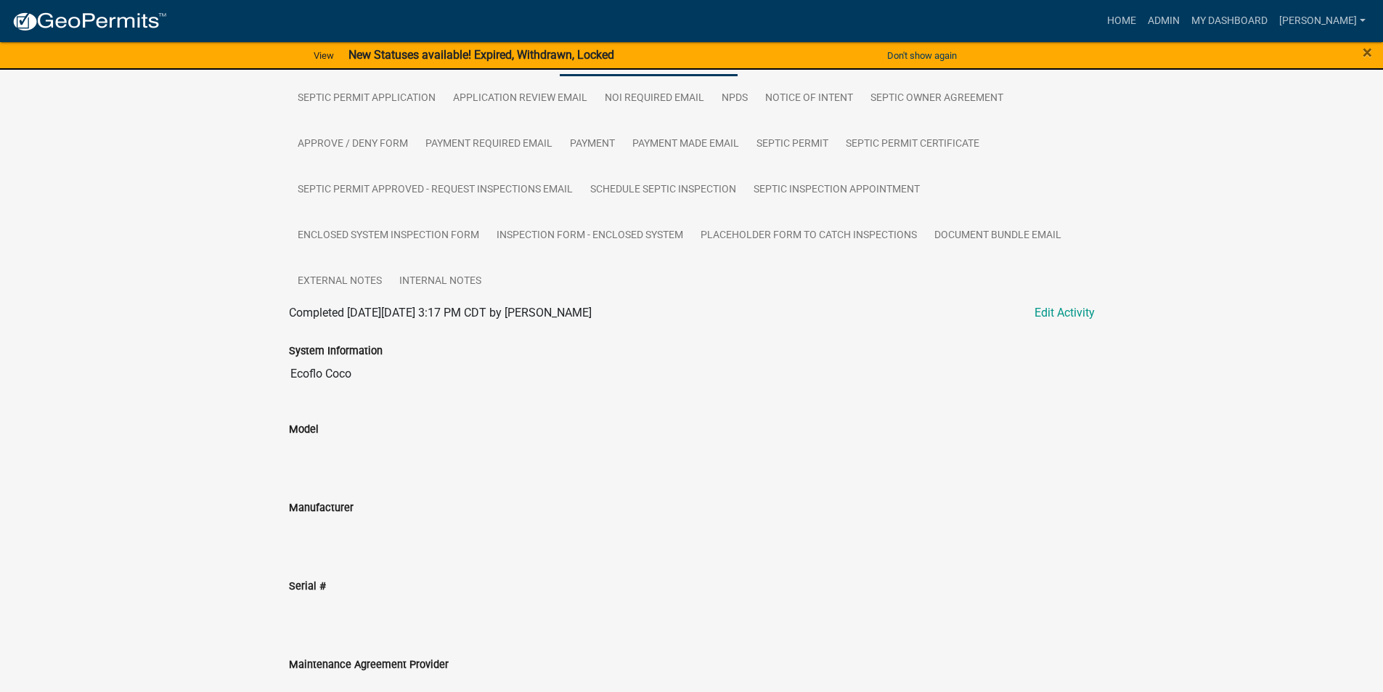
scroll to position [290, 0]
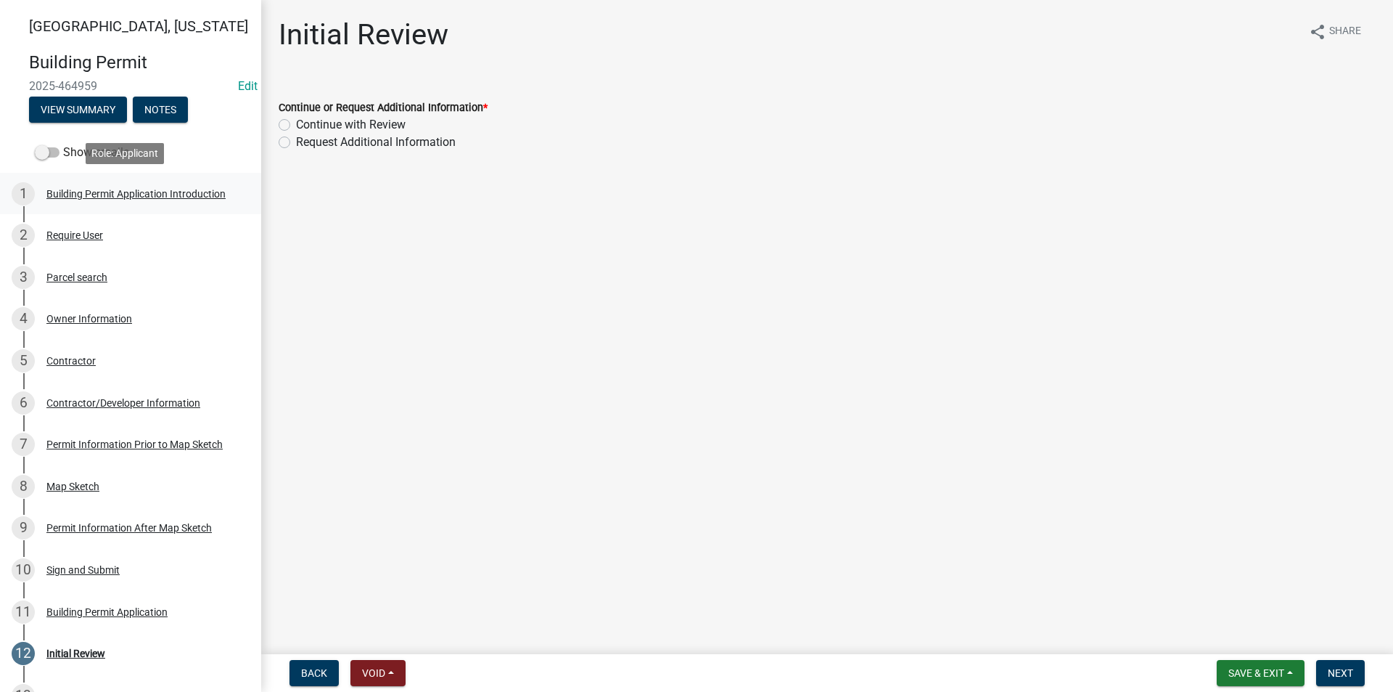
click at [91, 201] on div "1 Building Permit Application Introduction" at bounding box center [125, 193] width 226 height 23
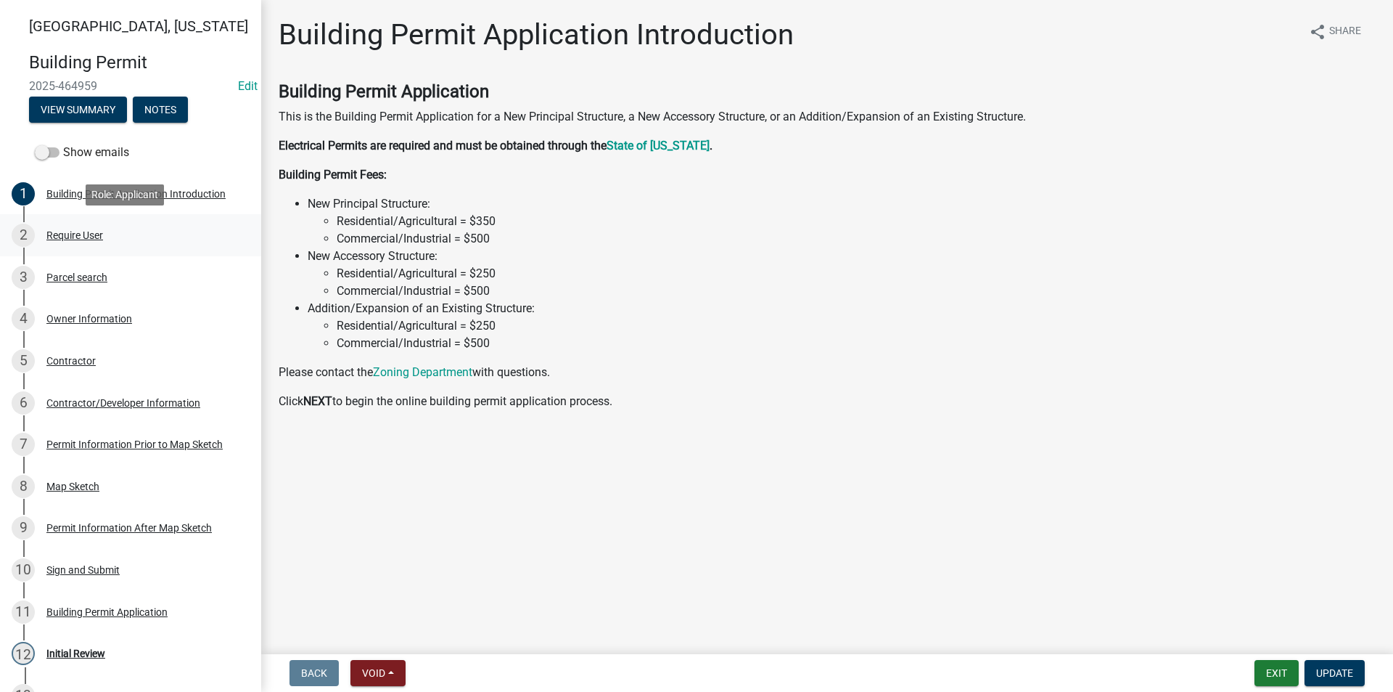
click at [93, 234] on div "Require User" at bounding box center [74, 235] width 57 height 10
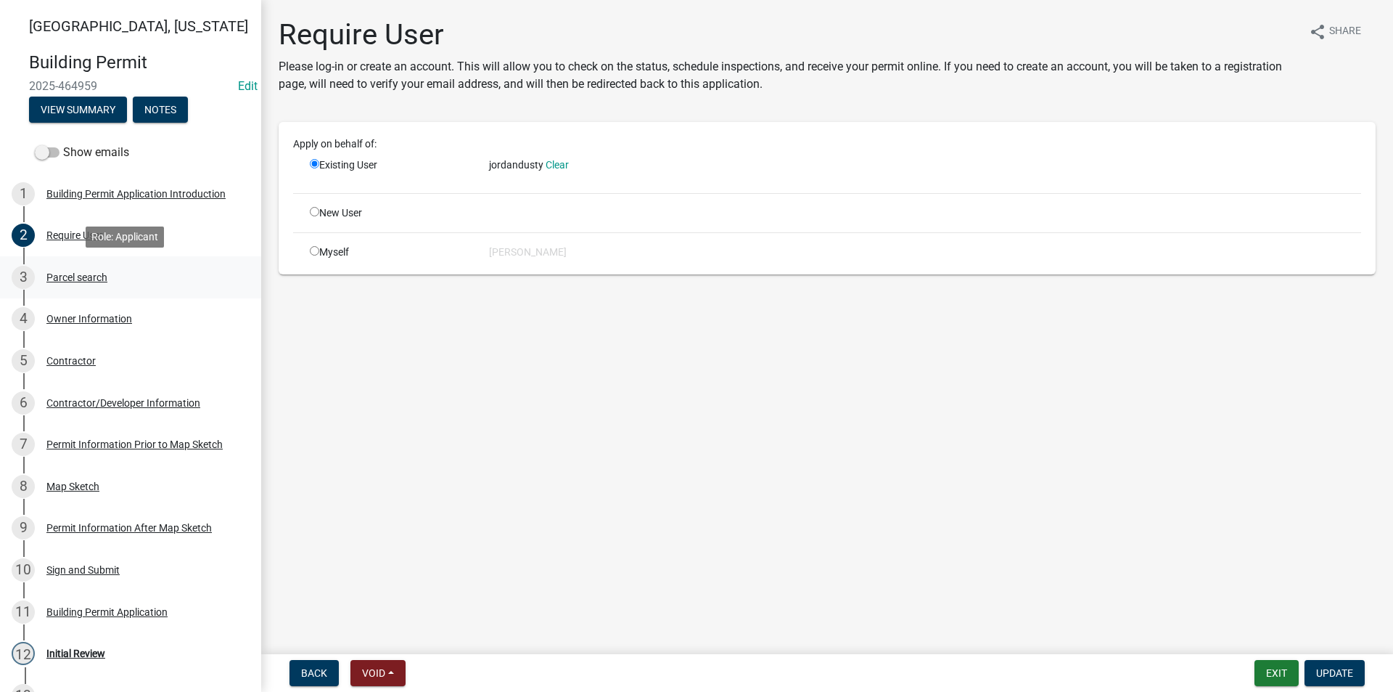
click at [97, 282] on div "Parcel search" at bounding box center [76, 277] width 61 height 10
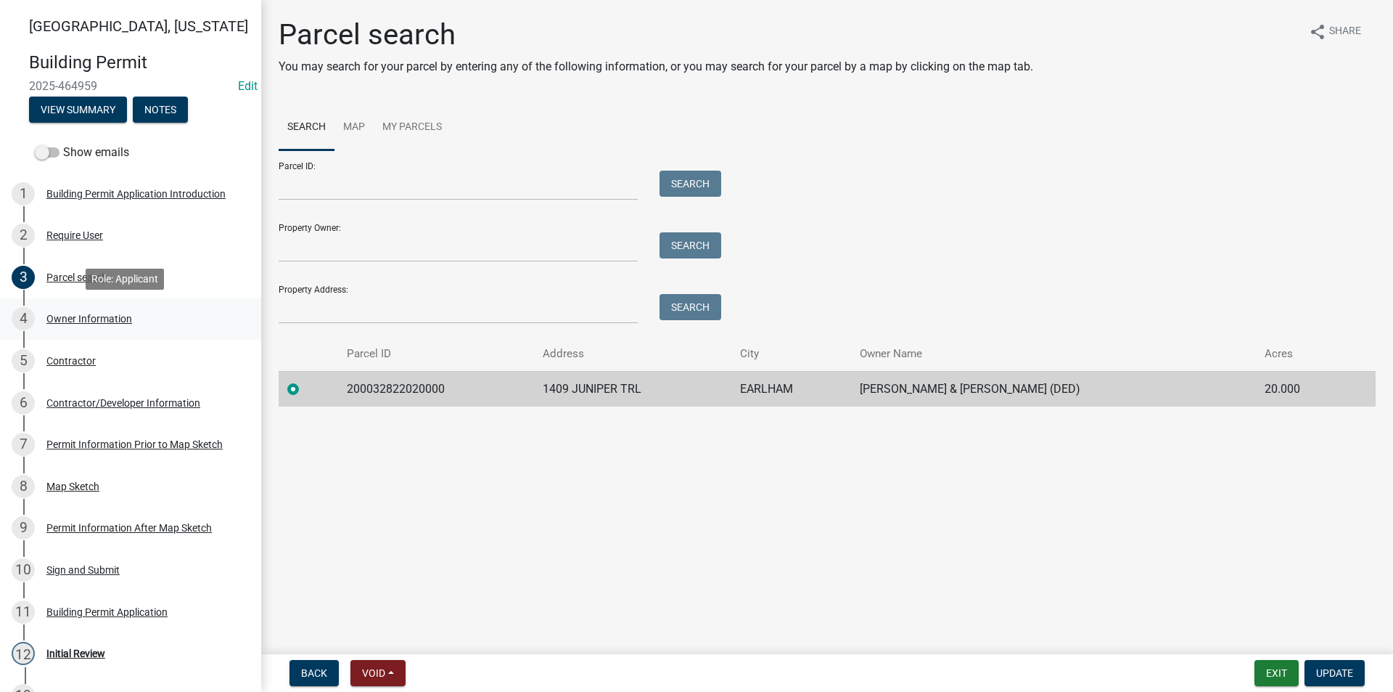
click at [102, 316] on div "Owner Information" at bounding box center [89, 319] width 86 height 10
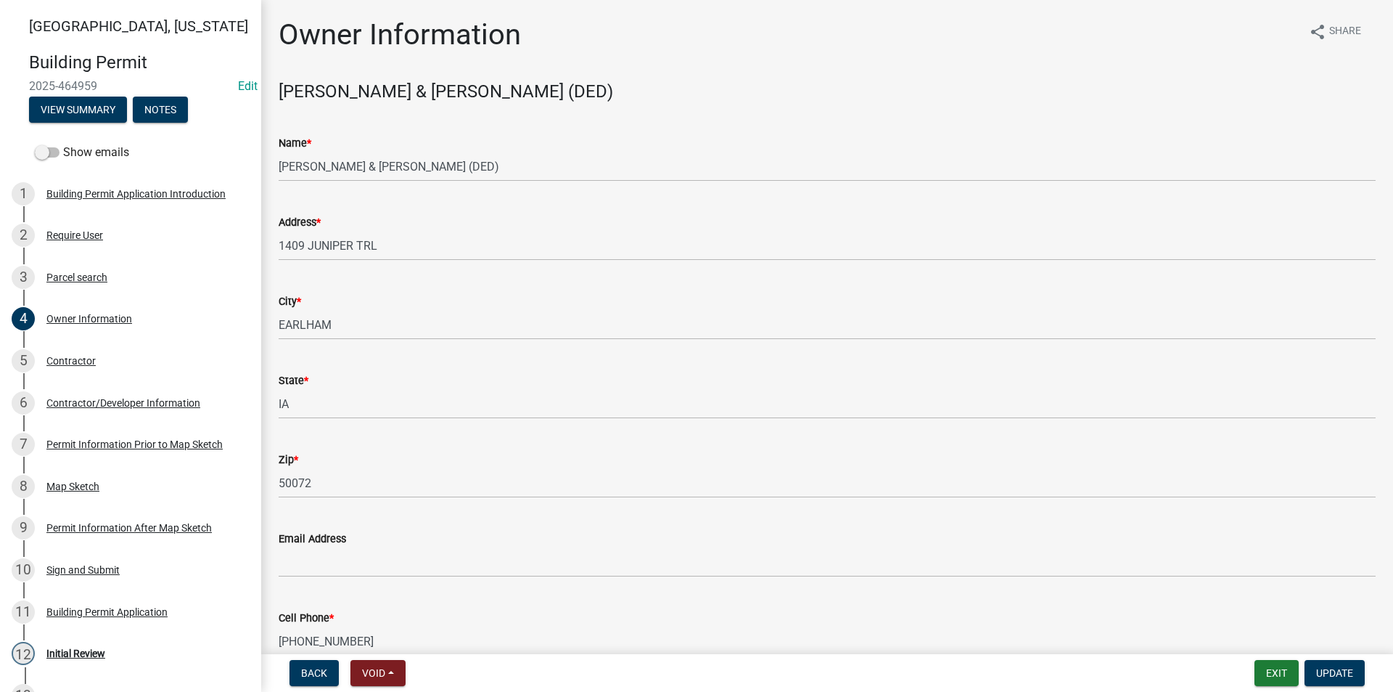
scroll to position [76, 0]
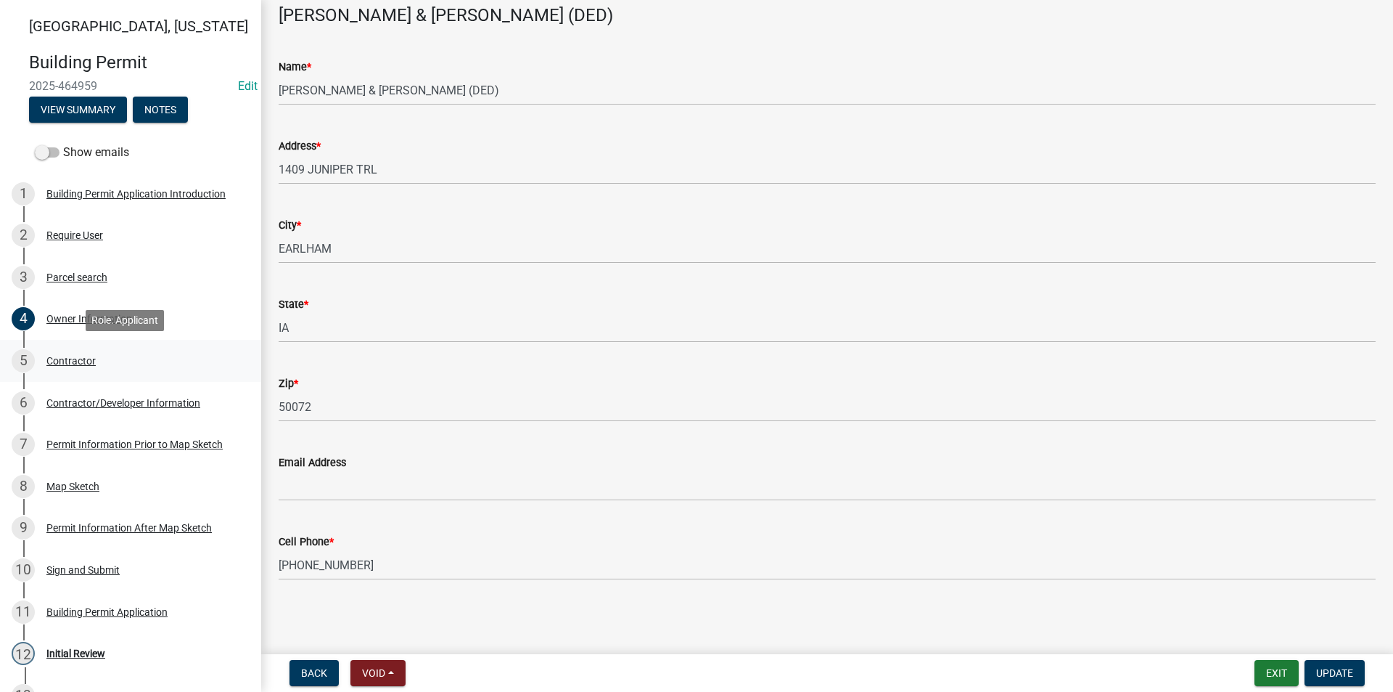
click at [81, 361] on div "Contractor" at bounding box center [70, 361] width 49 height 10
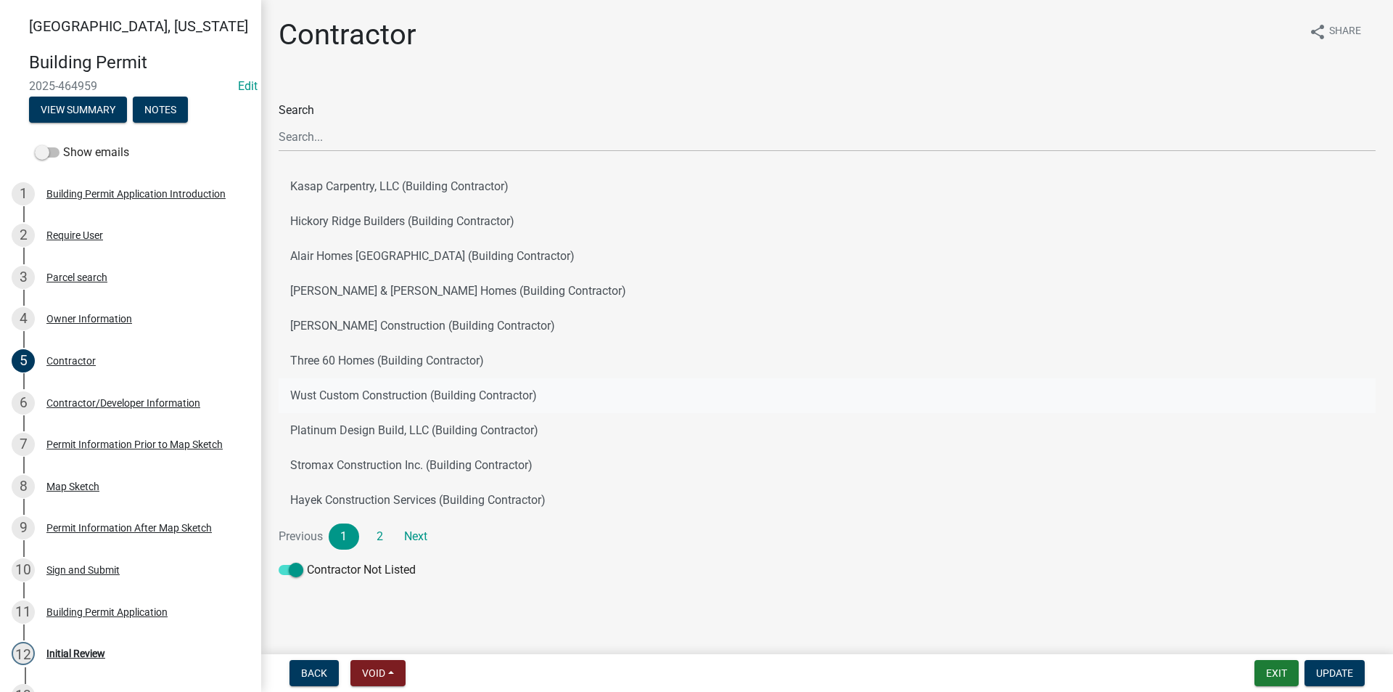
scroll to position [4, 0]
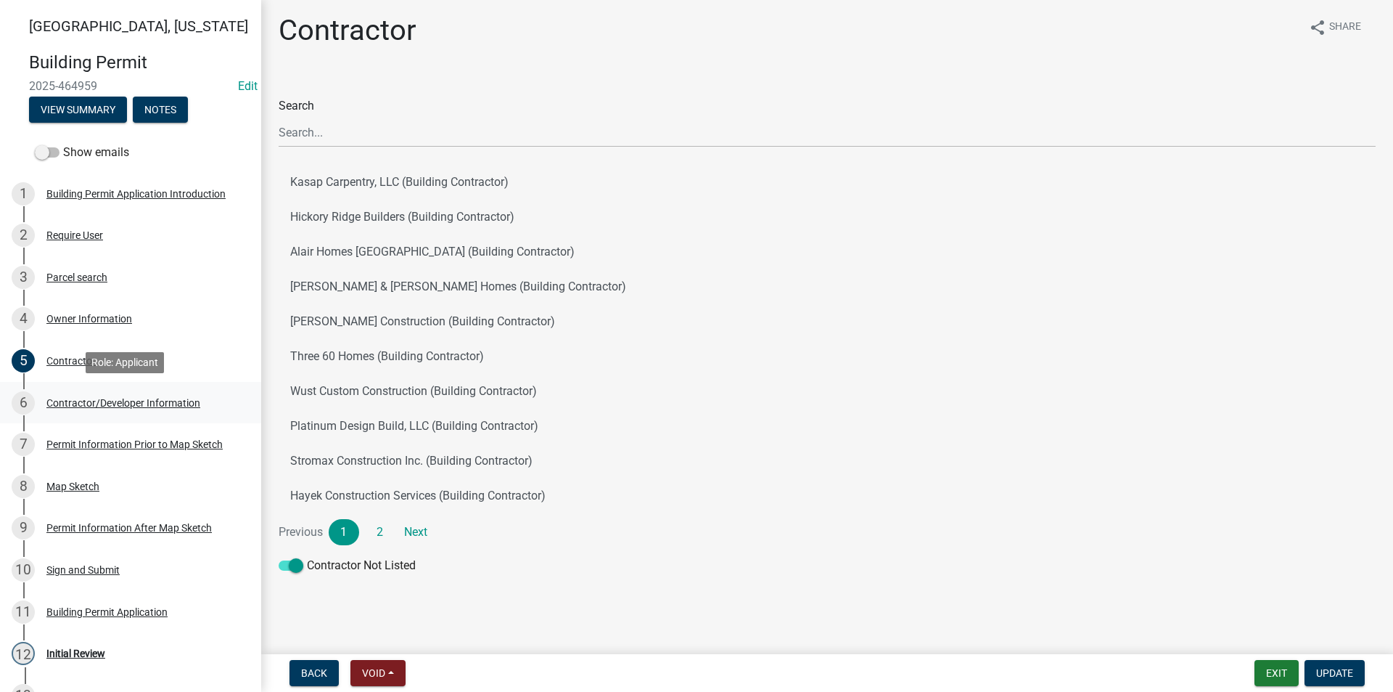
click at [101, 403] on div "Contractor/Developer Information" at bounding box center [123, 403] width 154 height 10
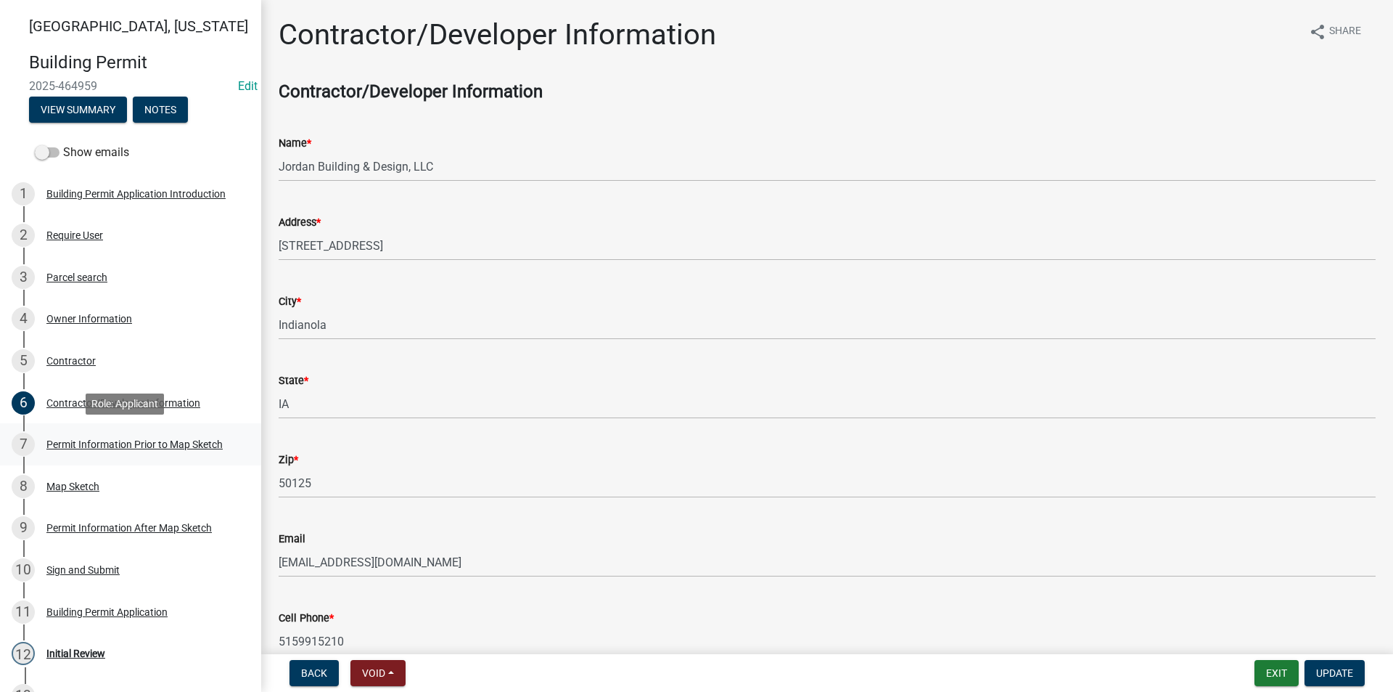
click at [107, 443] on div "Permit Information Prior to Map Sketch" at bounding box center [134, 444] width 176 height 10
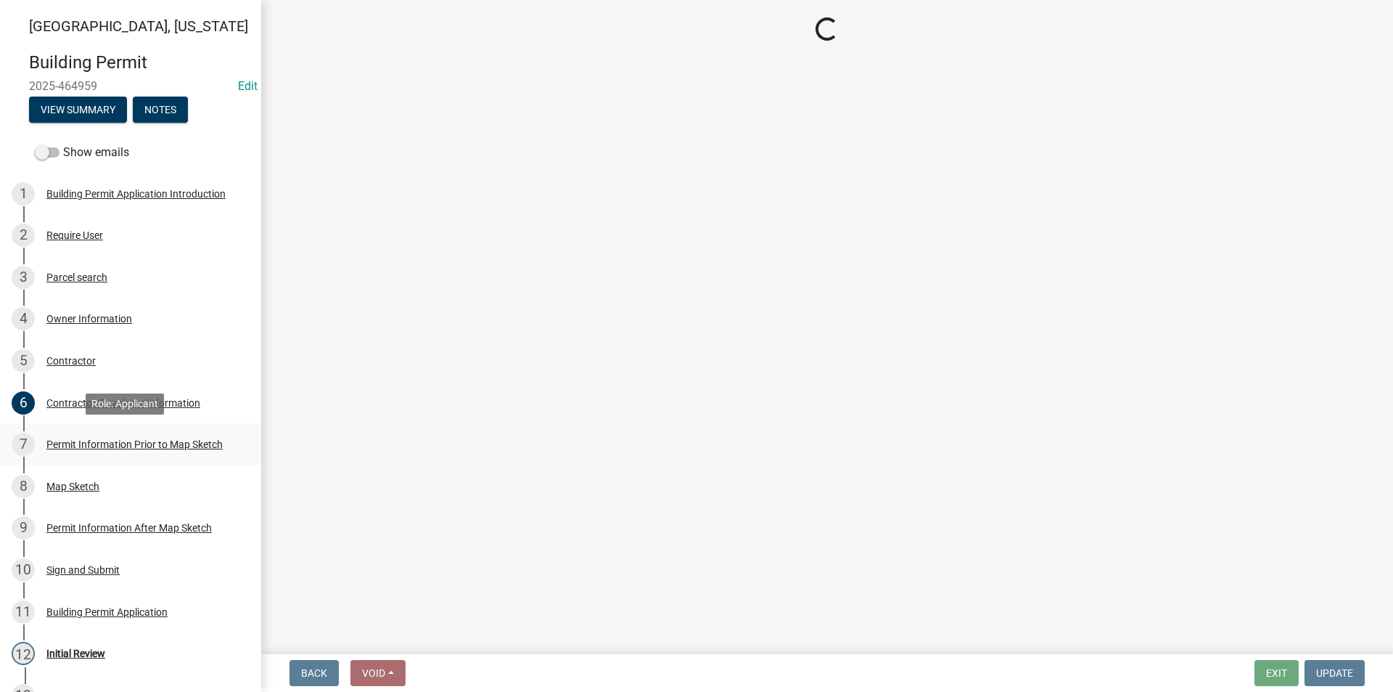
select select "8696842b-1f2d-45b9-8814-ba6b9543b151"
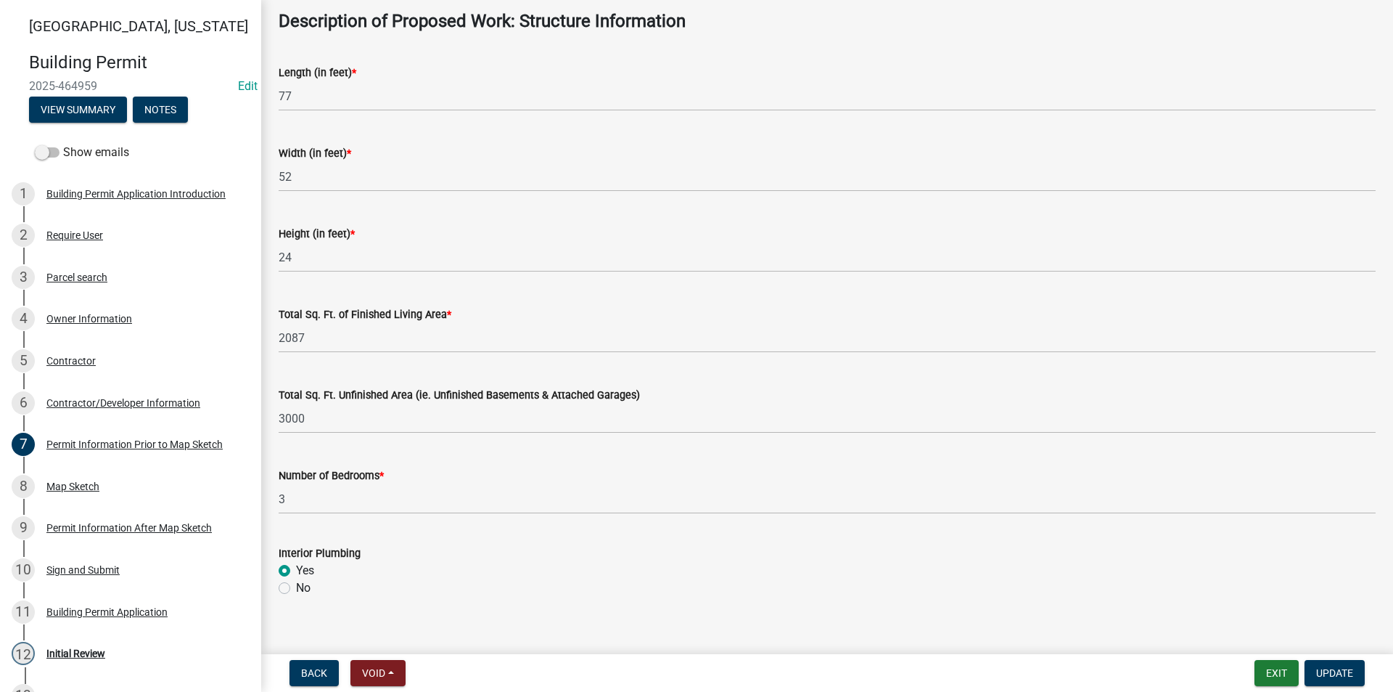
scroll to position [798, 0]
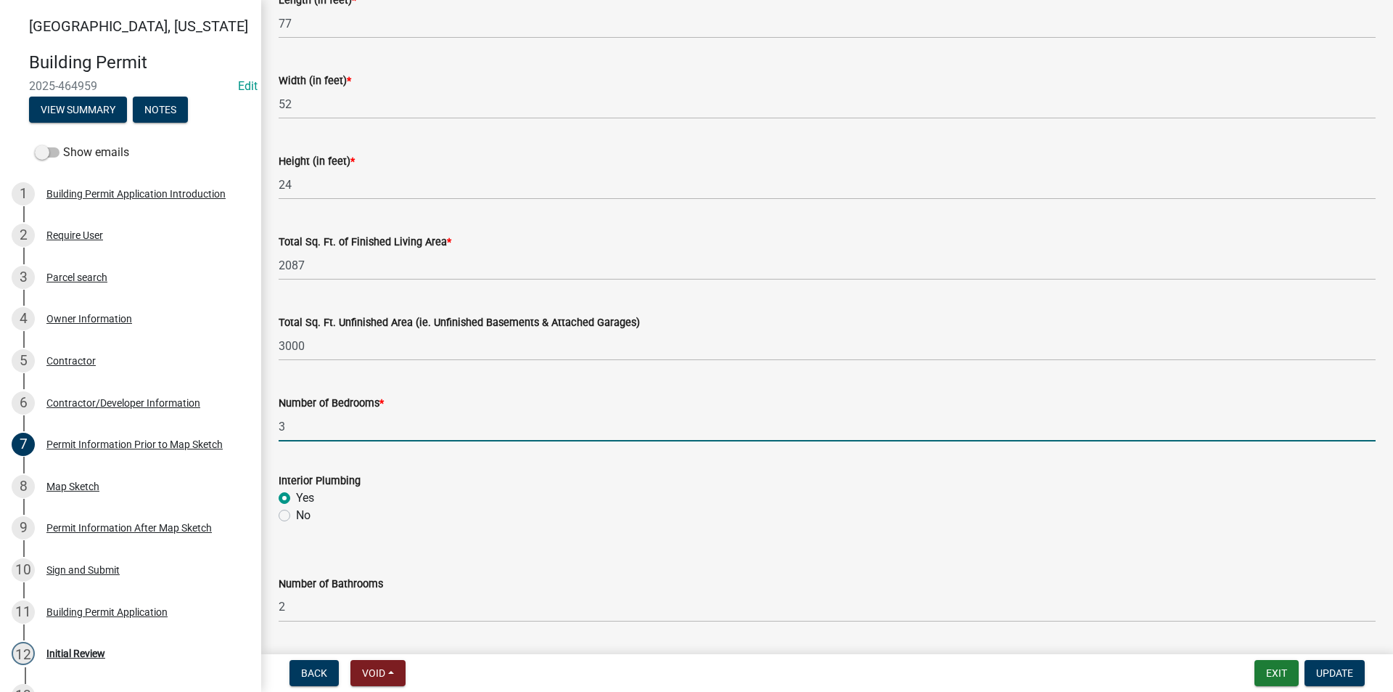
drag, startPoint x: 293, startPoint y: 422, endPoint x: 273, endPoint y: 422, distance: 20.3
click at [273, 422] on div "Number of Bedrooms * 3" at bounding box center [827, 407] width 1119 height 67
type input "4"
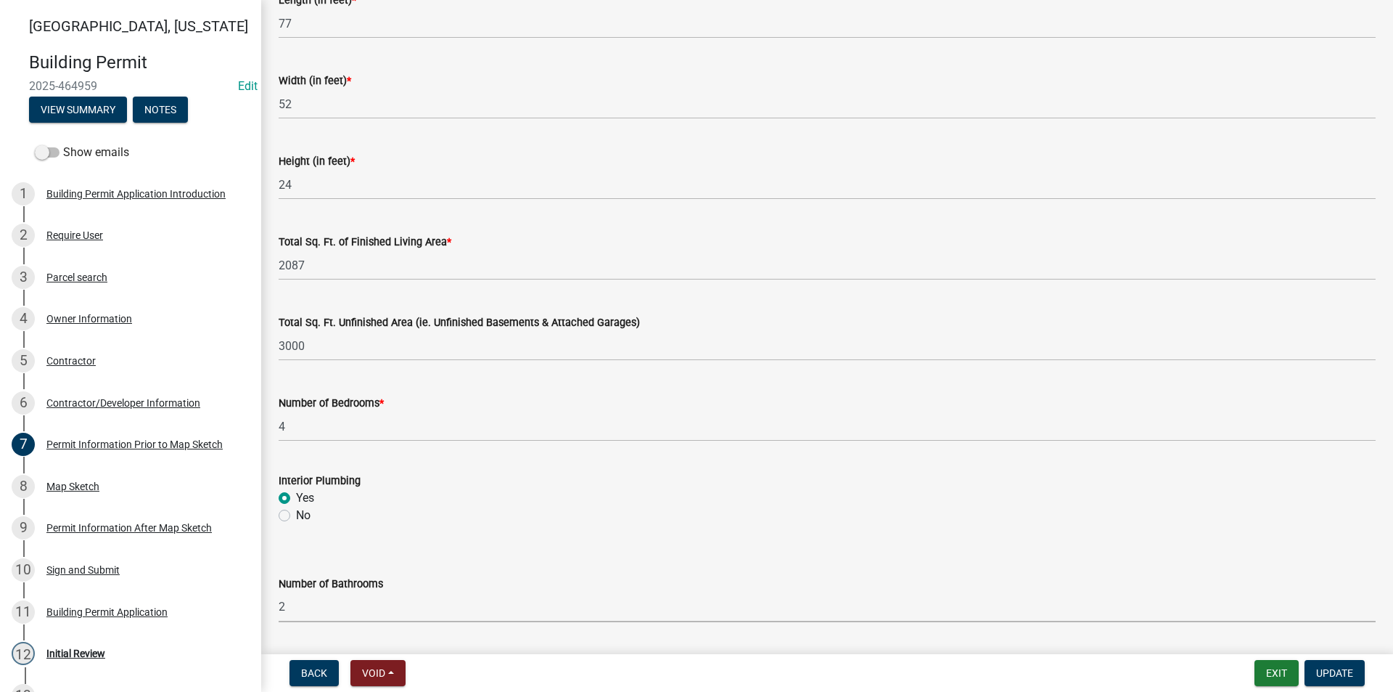
drag, startPoint x: 295, startPoint y: 606, endPoint x: 255, endPoint y: 602, distance: 40.2
click at [255, 599] on div "Madison County, Iowa Building Permit 2025-464959 Edit View Summary Notes Show e…" at bounding box center [696, 346] width 1393 height 692
click at [279, 592] on select "Select Item... 0 1 2 3 4 5 6" at bounding box center [827, 607] width 1097 height 30
select select "32ee29e1-4e6d-4cb9-b9fe-d73728632523"
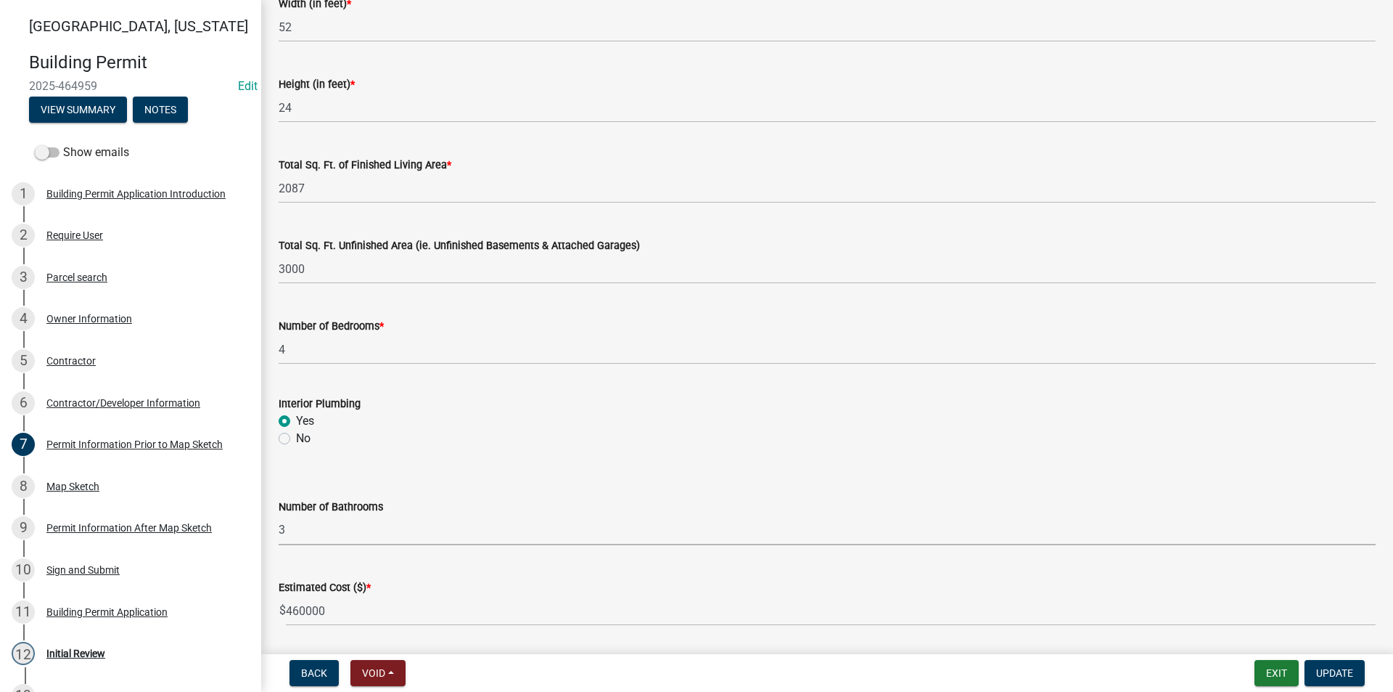
scroll to position [850, 0]
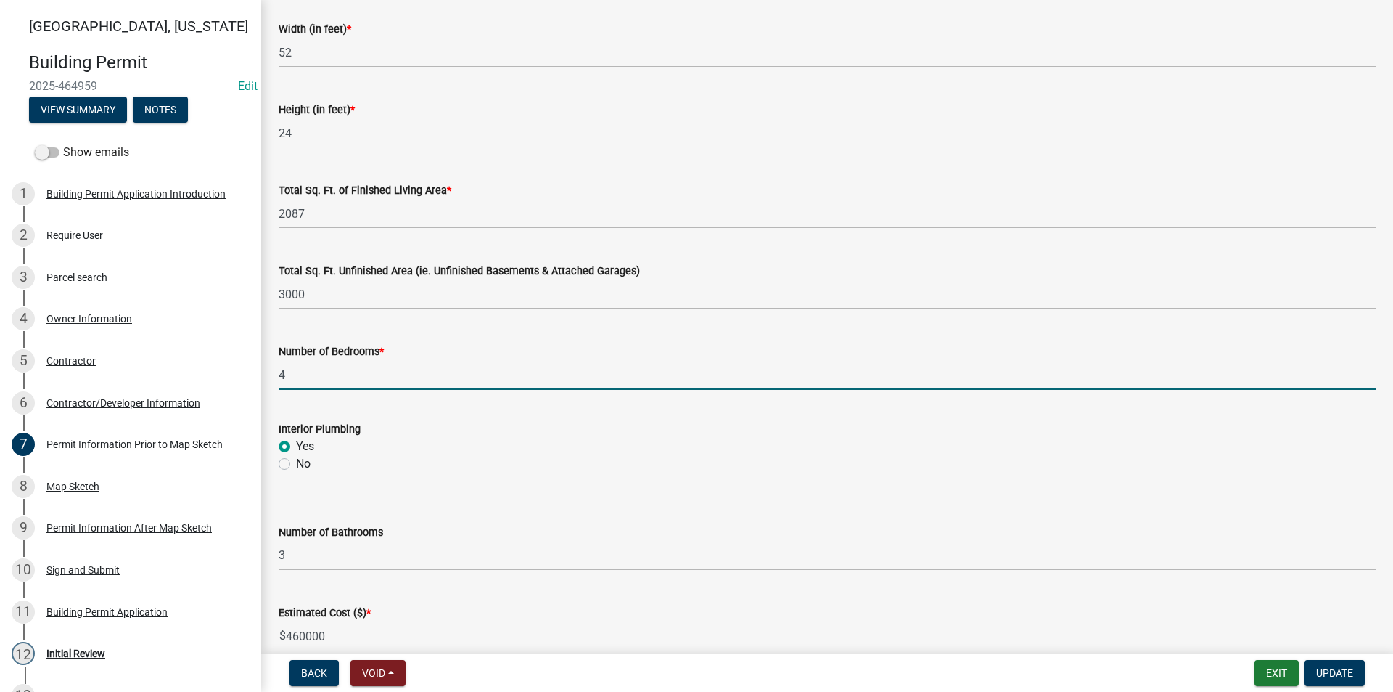
drag, startPoint x: 299, startPoint y: 382, endPoint x: 279, endPoint y: 381, distance: 19.6
click at [279, 381] on input "4" at bounding box center [827, 375] width 1097 height 30
type input "3"
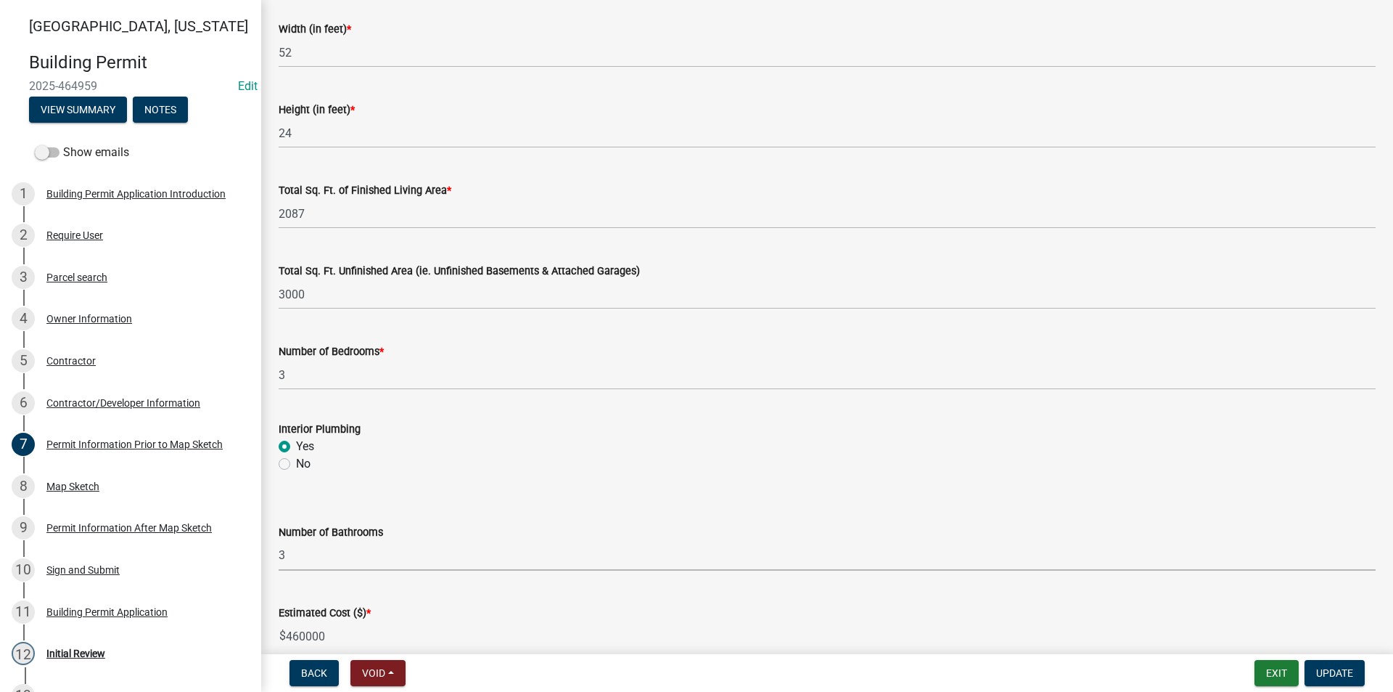
drag, startPoint x: 297, startPoint y: 550, endPoint x: 277, endPoint y: 552, distance: 19.6
click at [277, 552] on div "Number of Bathrooms Select Item... 0 1 2 3 4 5 6" at bounding box center [827, 528] width 1119 height 85
click at [279, 541] on select "Select Item... 0 1 2 3 4 5 6" at bounding box center [827, 556] width 1097 height 30
select select "8696842b-1f2d-45b9-8814-ba6b9543b151"
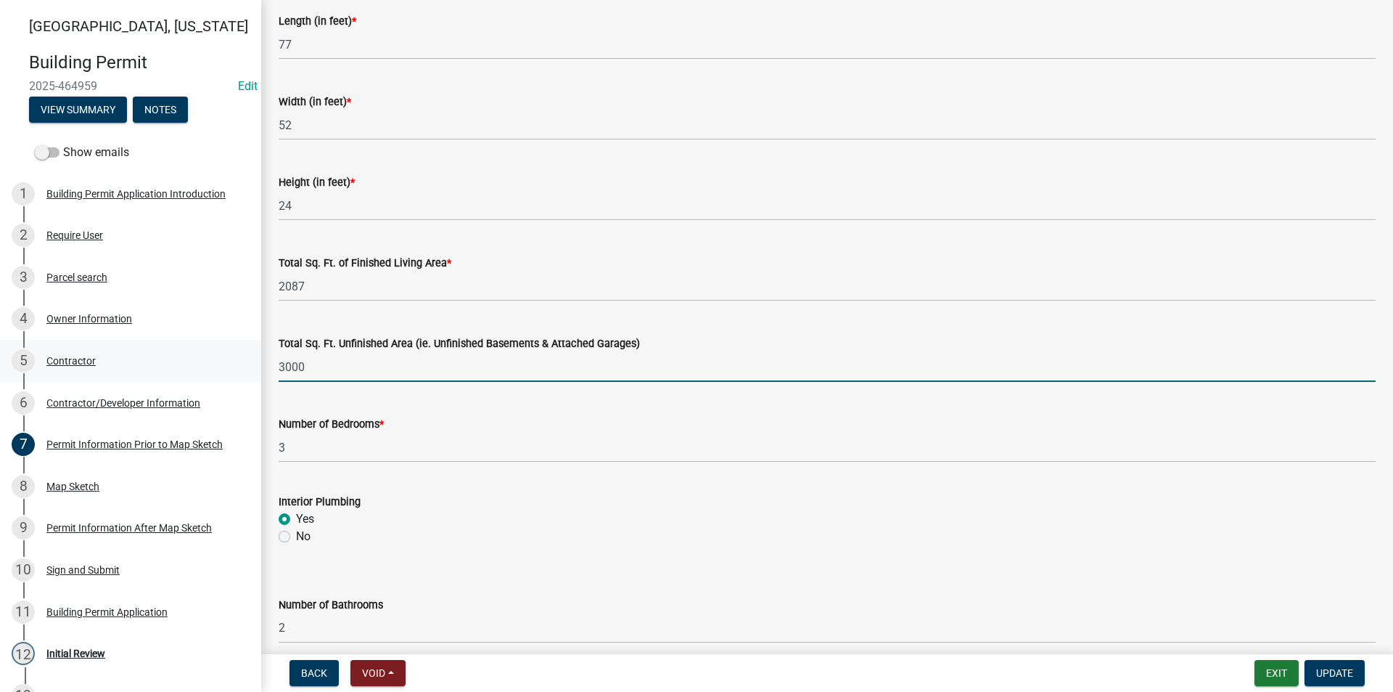
drag, startPoint x: 337, startPoint y: 374, endPoint x: 246, endPoint y: 368, distance: 90.9
click at [246, 368] on div "Madison County, Iowa Building Permit 2025-464959 Edit View Summary Notes Show e…" at bounding box center [696, 346] width 1393 height 692
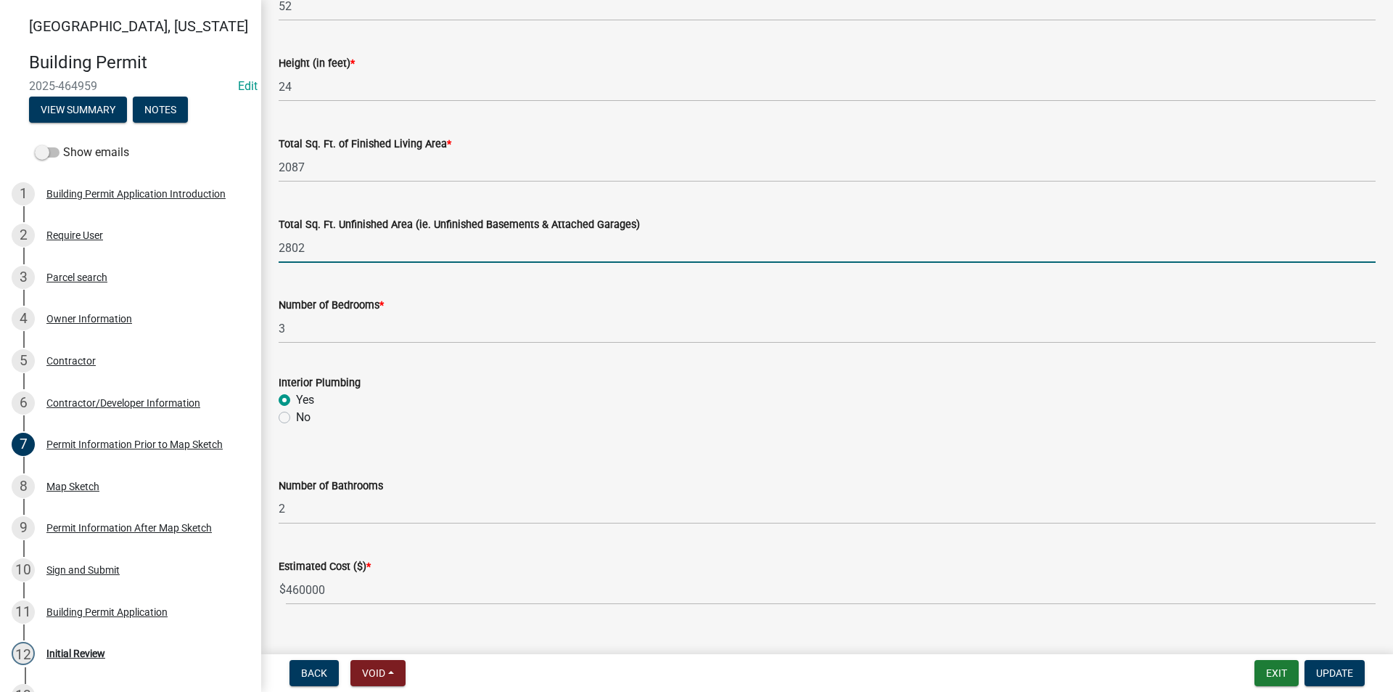
scroll to position [922, 0]
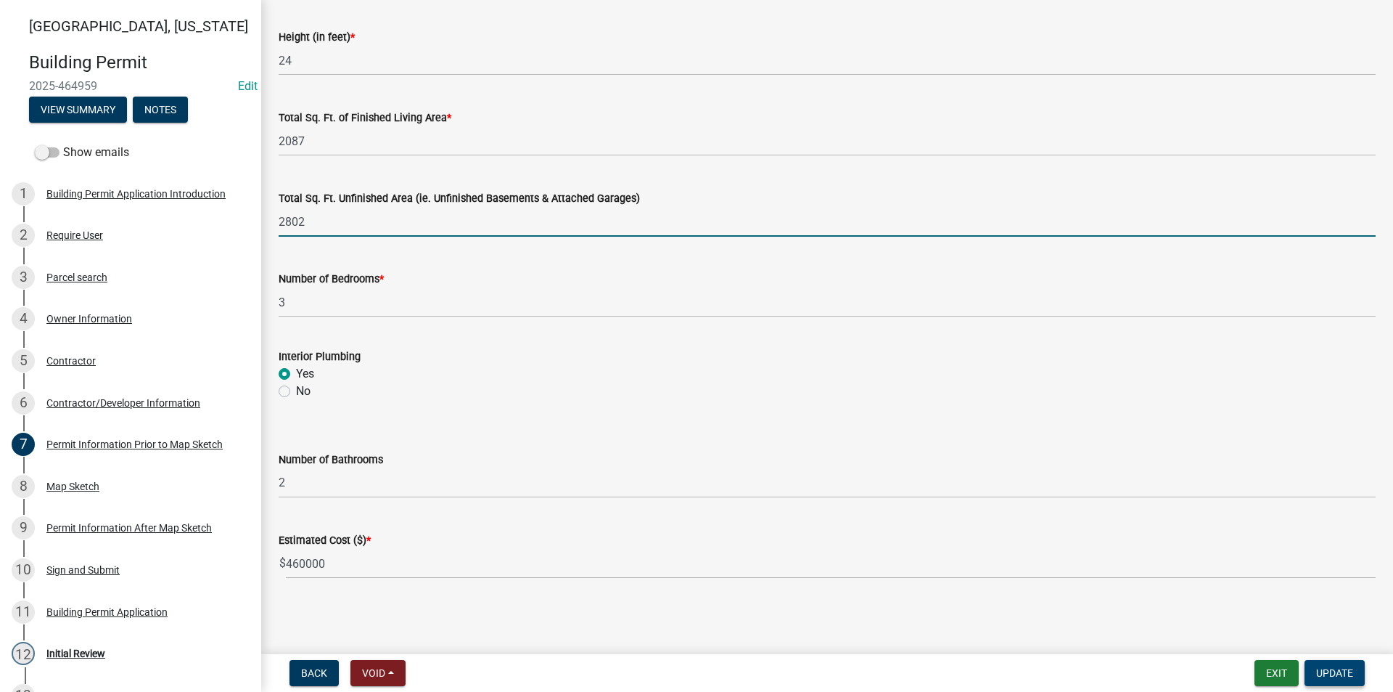
type input "2802"
click at [1346, 673] on span "Update" at bounding box center [1335, 673] width 37 height 12
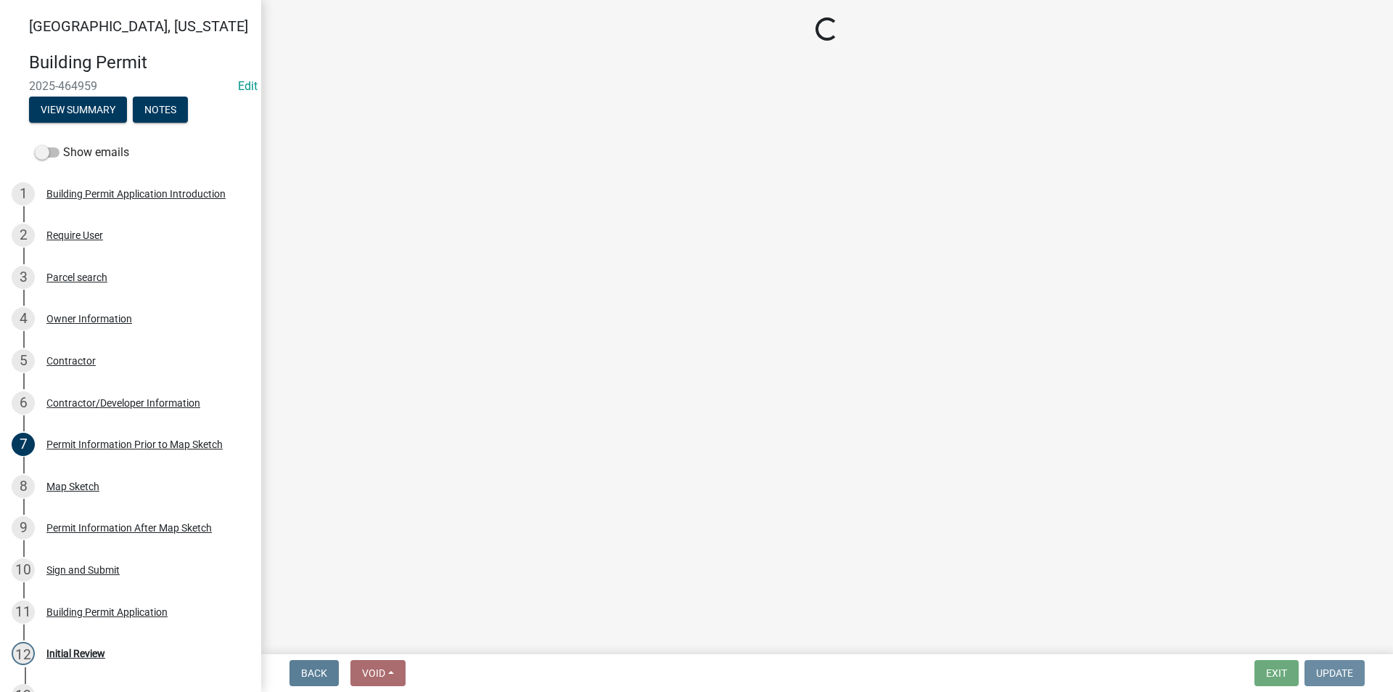
scroll to position [0, 0]
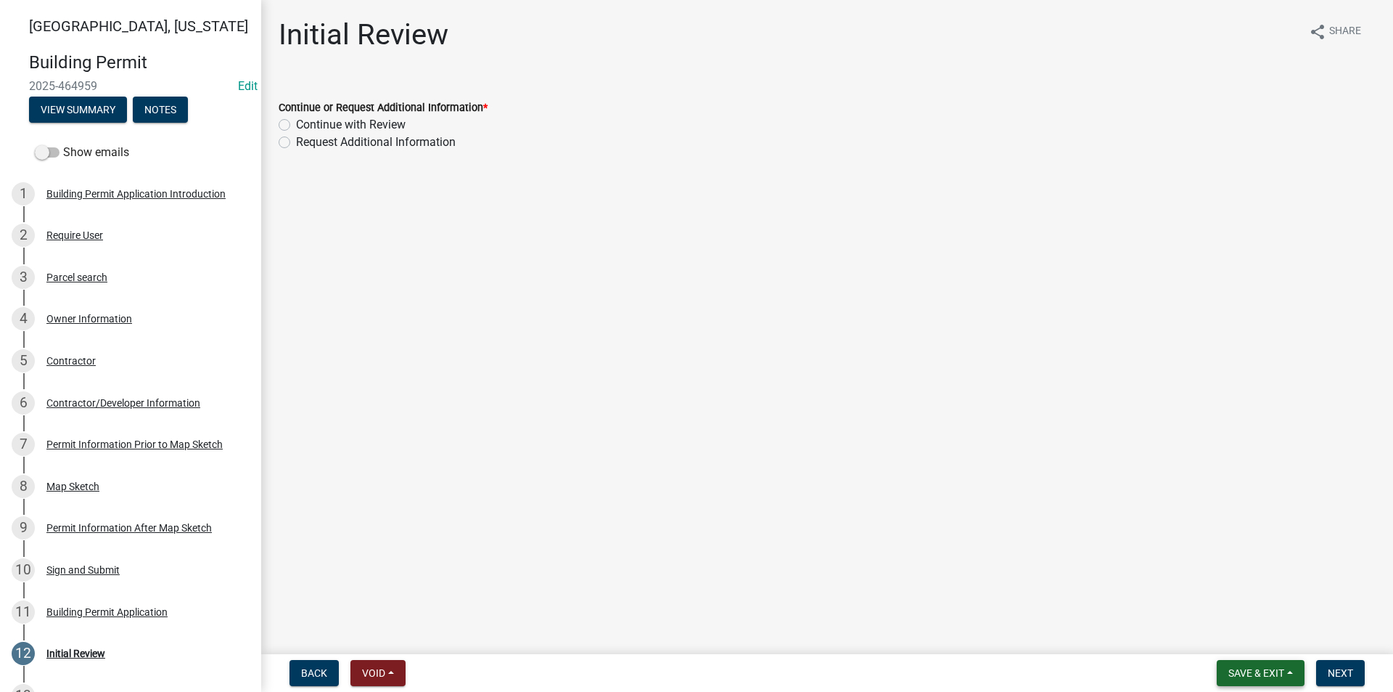
click at [1240, 662] on button "Save & Exit" at bounding box center [1261, 673] width 88 height 26
click at [1222, 599] on button "Save" at bounding box center [1247, 600] width 116 height 35
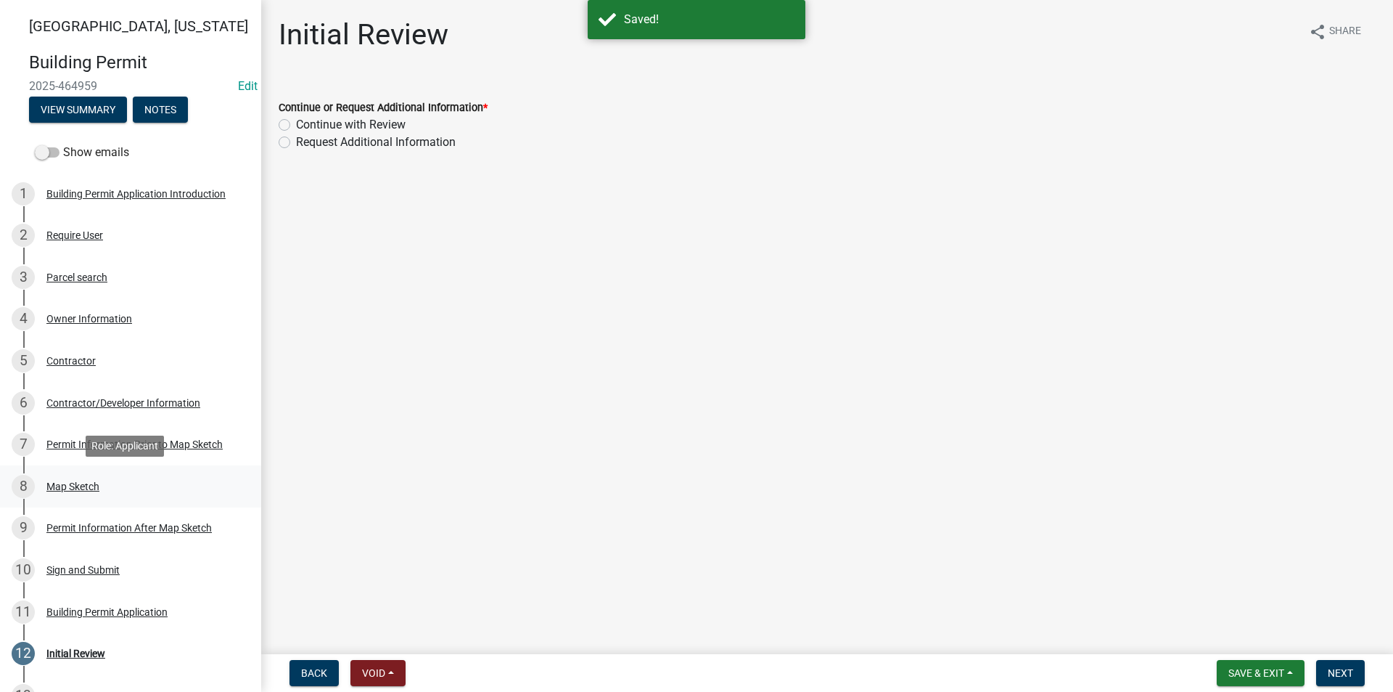
click at [85, 491] on div "Map Sketch" at bounding box center [72, 486] width 53 height 10
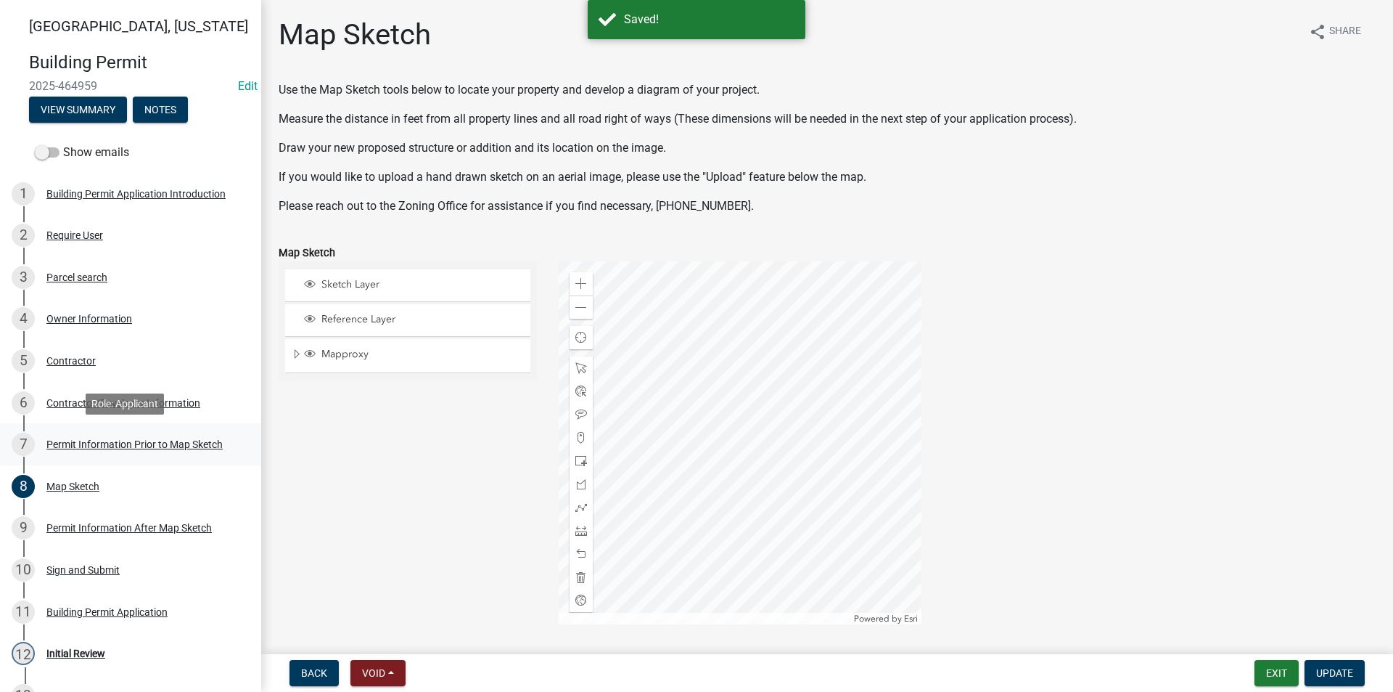
click at [83, 448] on div "Permit Information Prior to Map Sketch" at bounding box center [134, 444] width 176 height 10
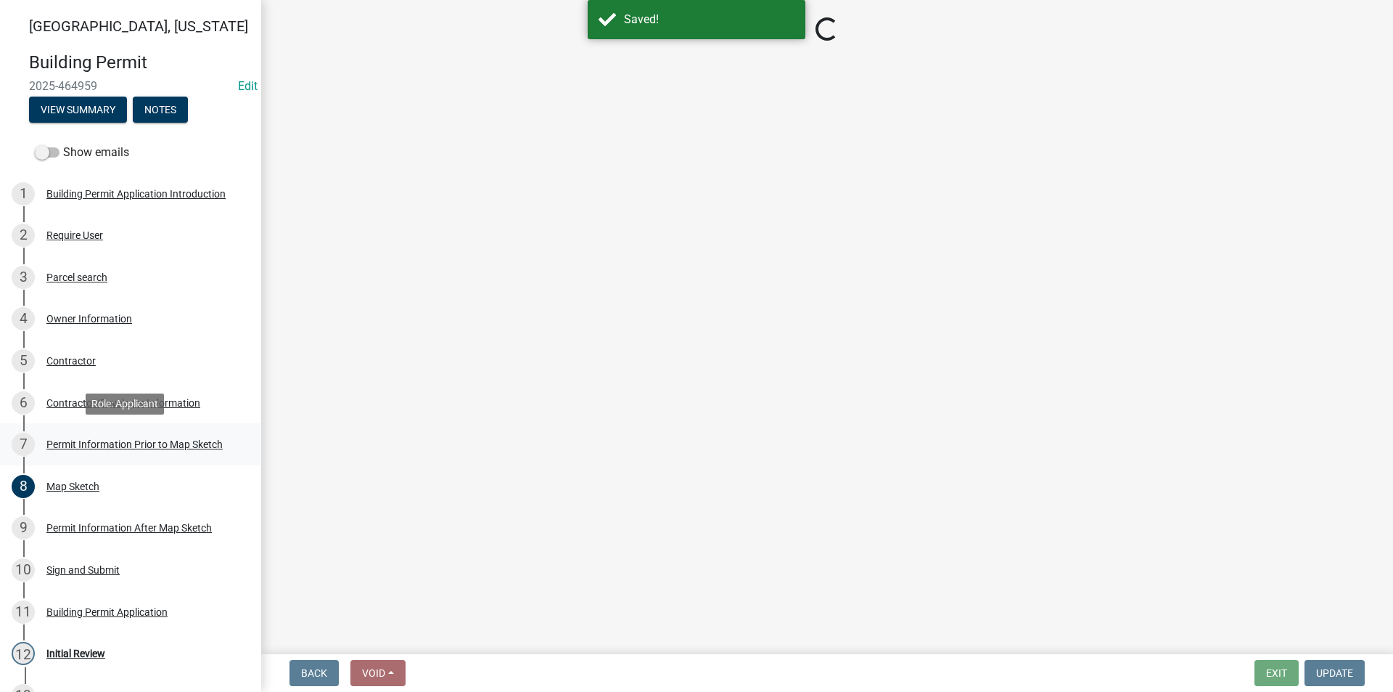
select select "8696842b-1f2d-45b9-8814-ba6b9543b151"
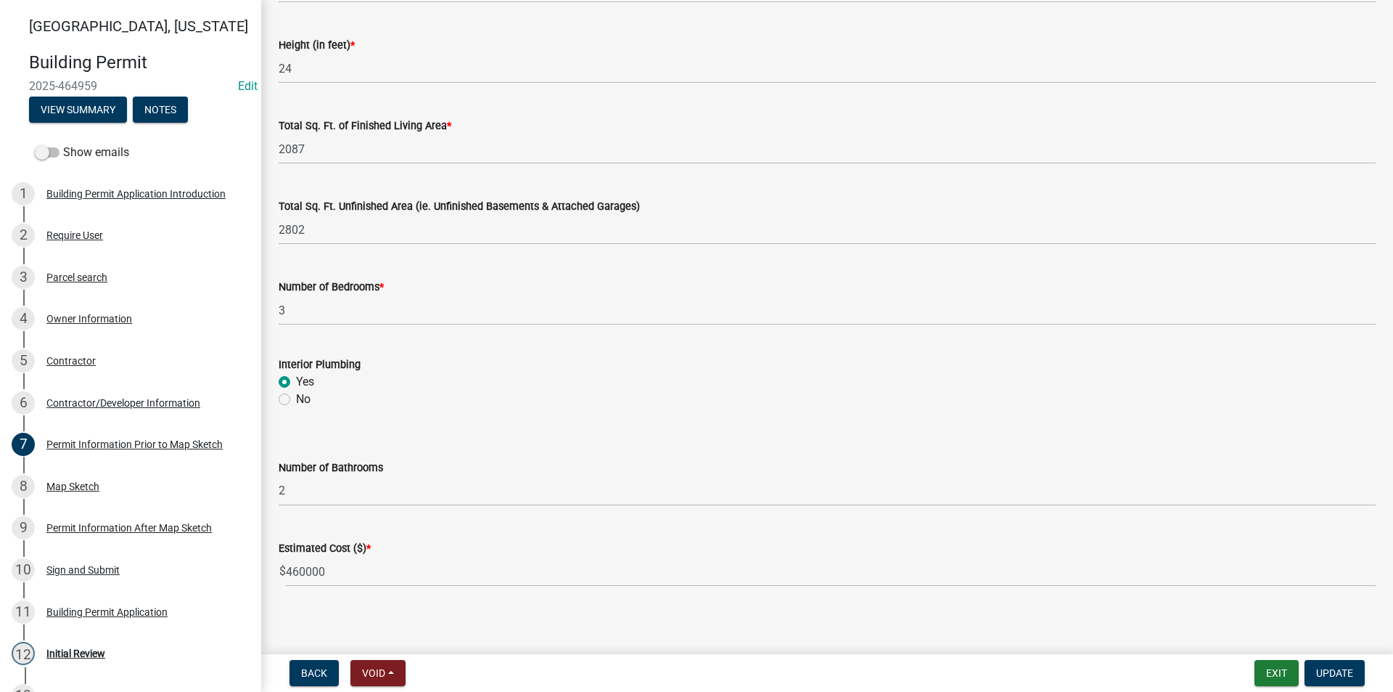
scroll to position [922, 0]
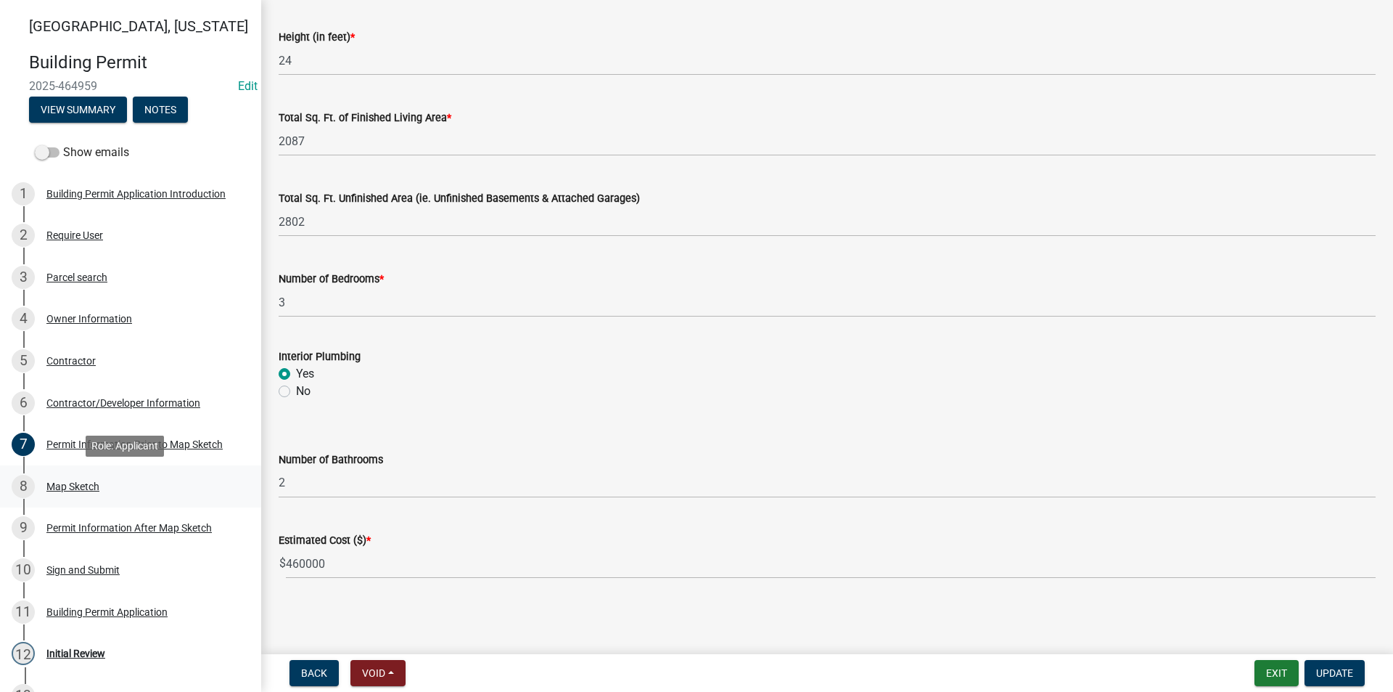
click at [79, 485] on div "Map Sketch" at bounding box center [72, 486] width 53 height 10
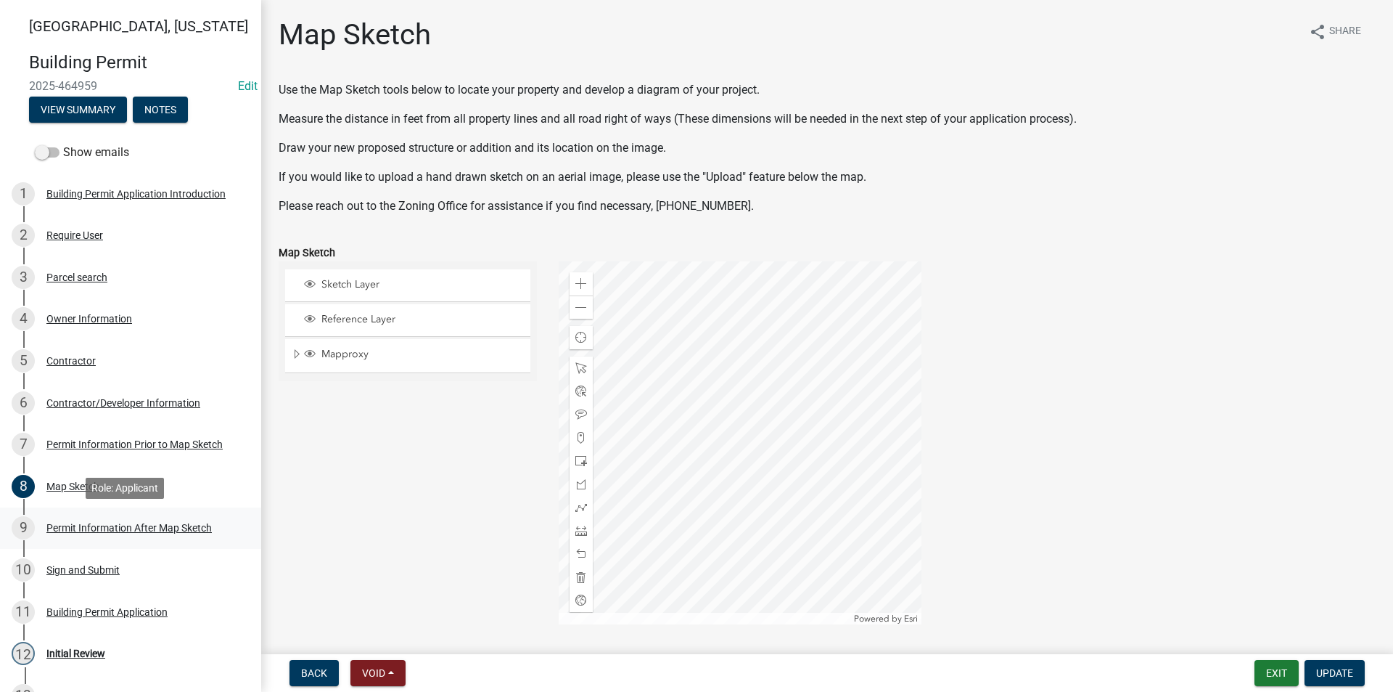
click at [80, 523] on div "Permit Information After Map Sketch" at bounding box center [128, 528] width 165 height 10
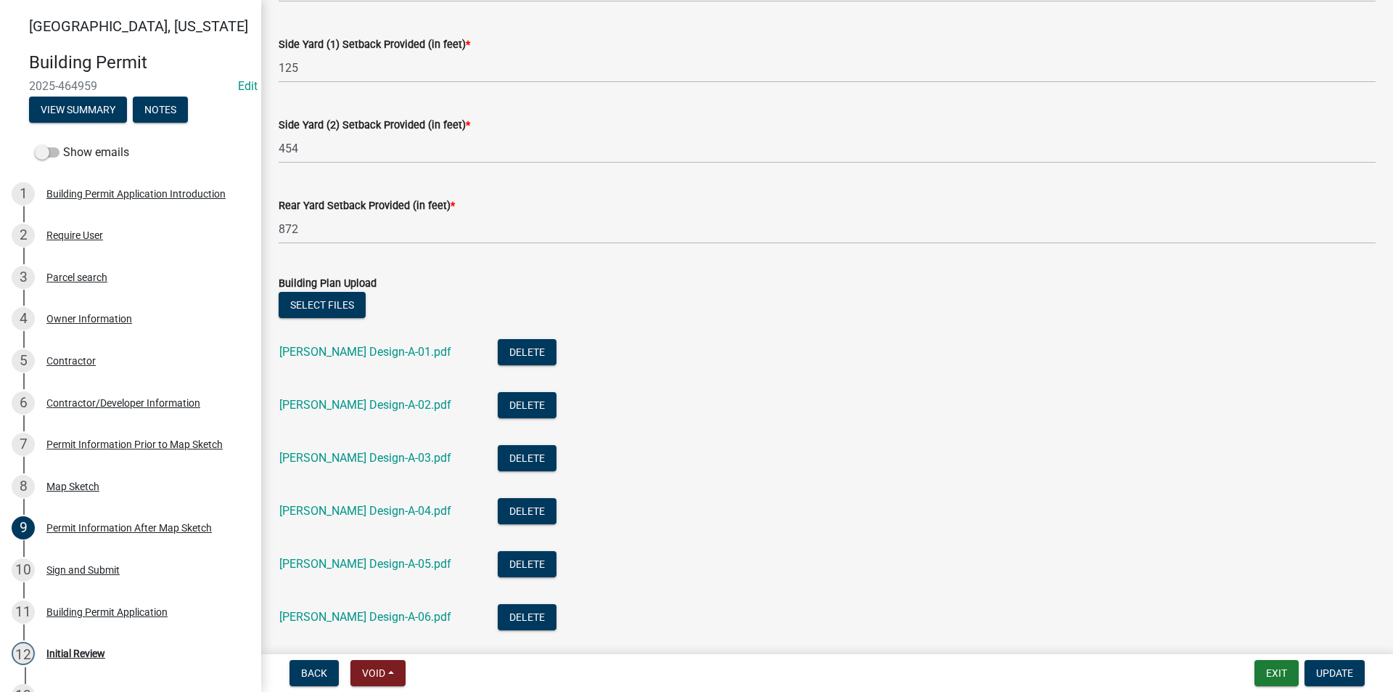
scroll to position [290, 0]
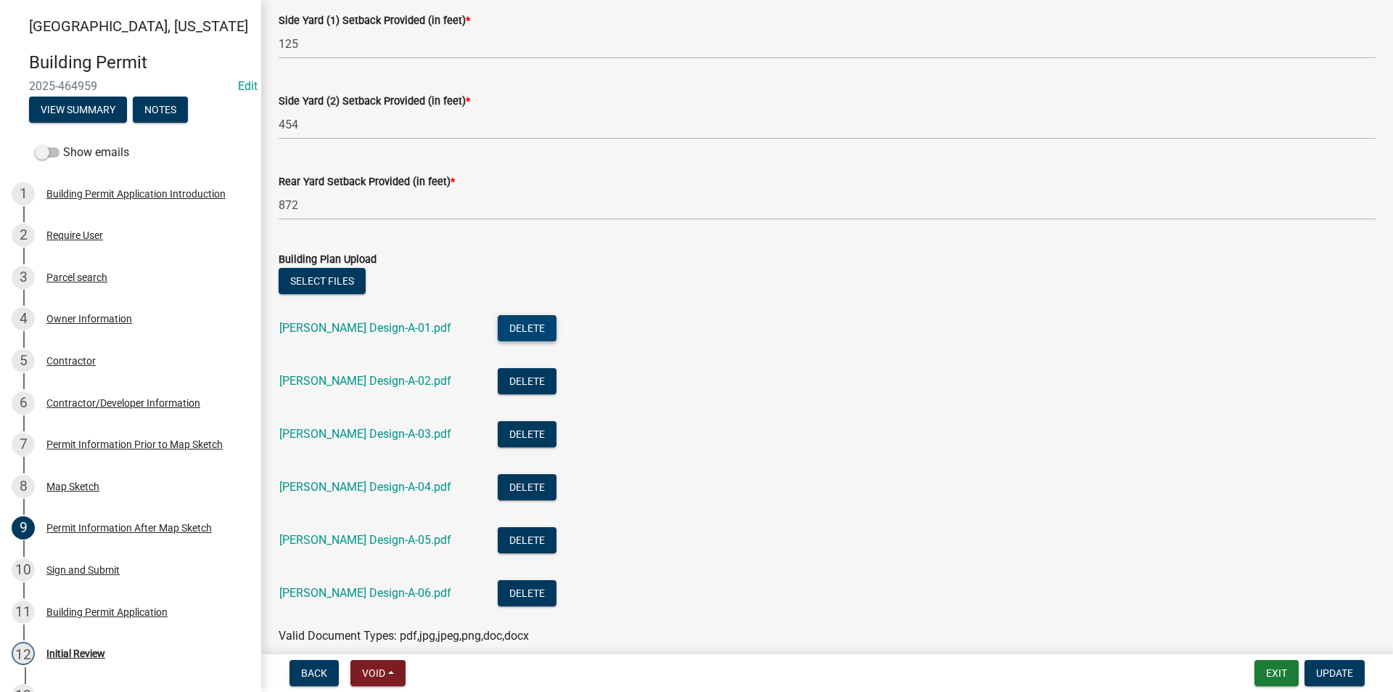
click at [498, 330] on button "Delete" at bounding box center [527, 328] width 59 height 26
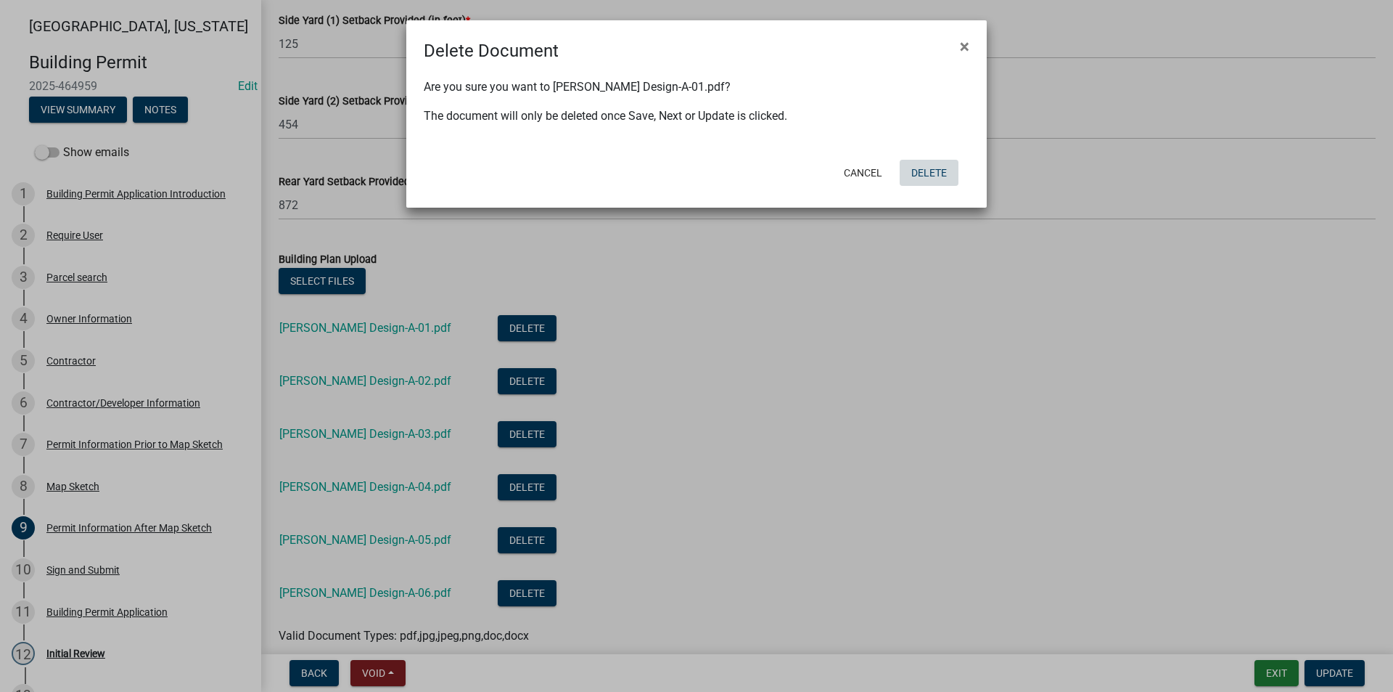
click at [936, 177] on button "Delete" at bounding box center [929, 173] width 59 height 26
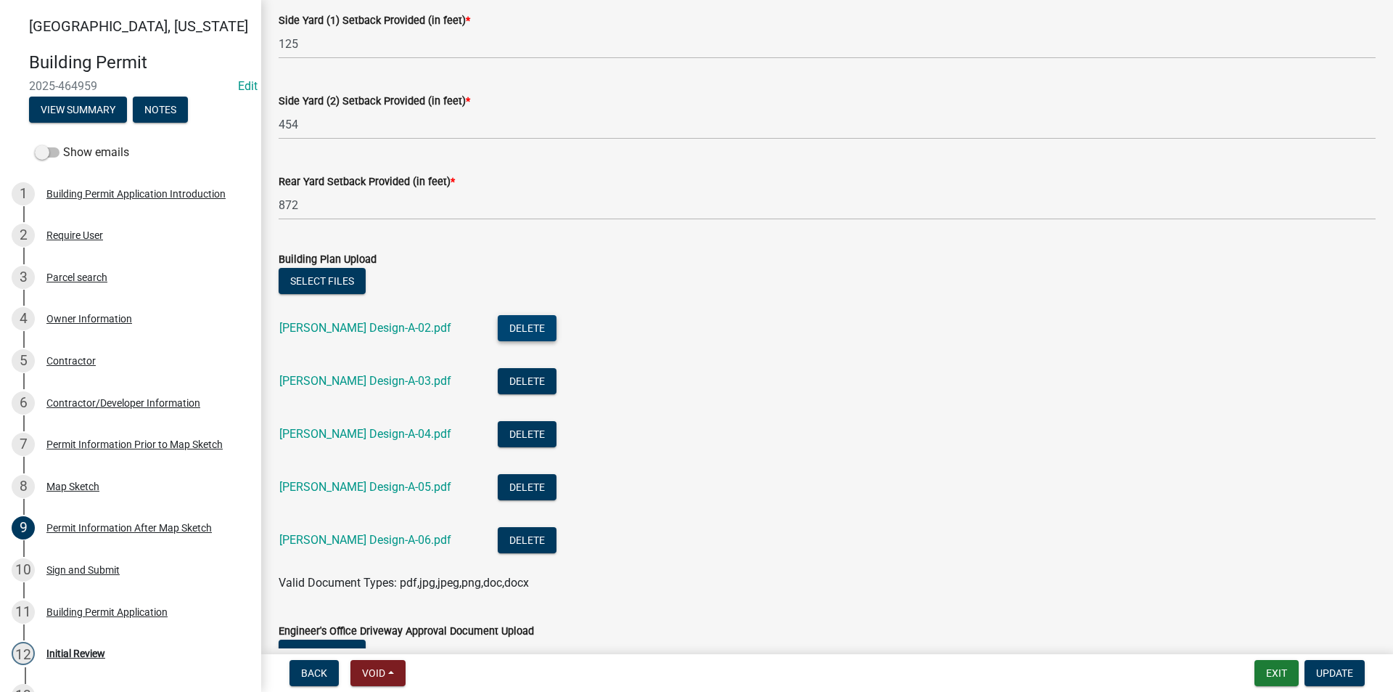
click at [498, 318] on button "Delete" at bounding box center [527, 328] width 59 height 26
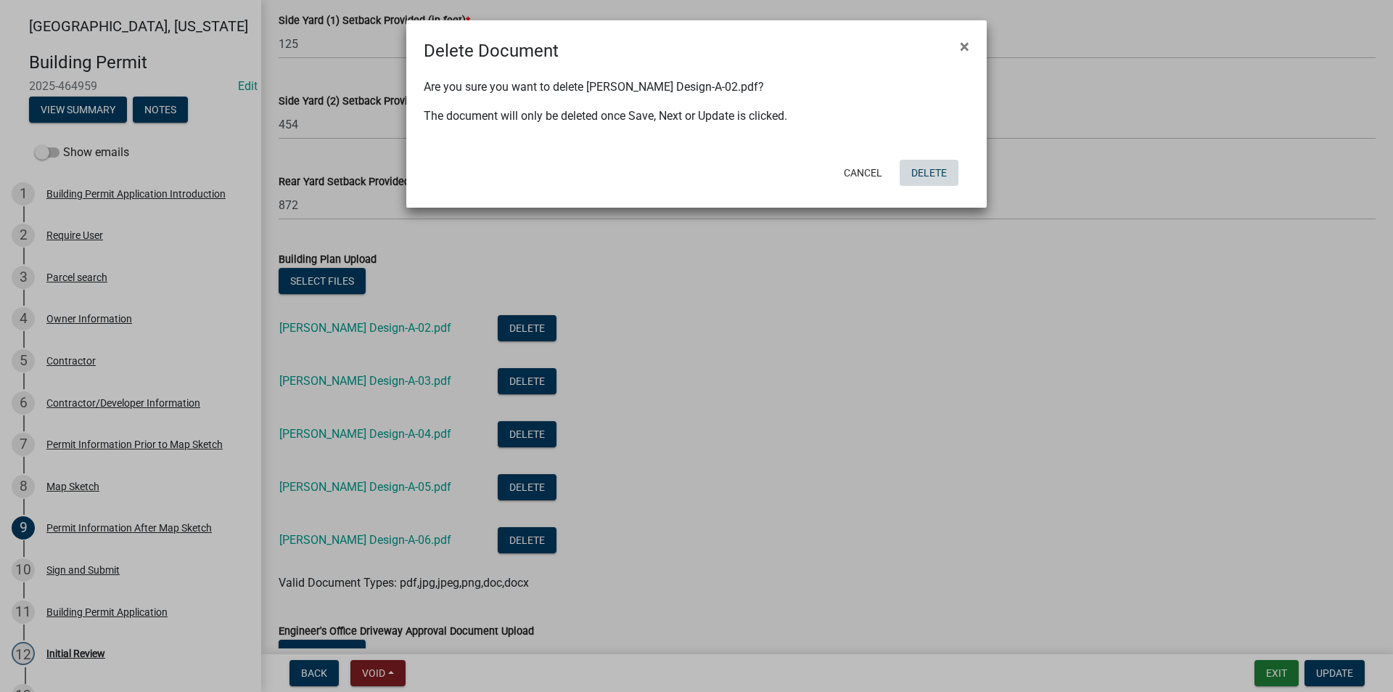
click at [920, 179] on button "Delete" at bounding box center [929, 173] width 59 height 26
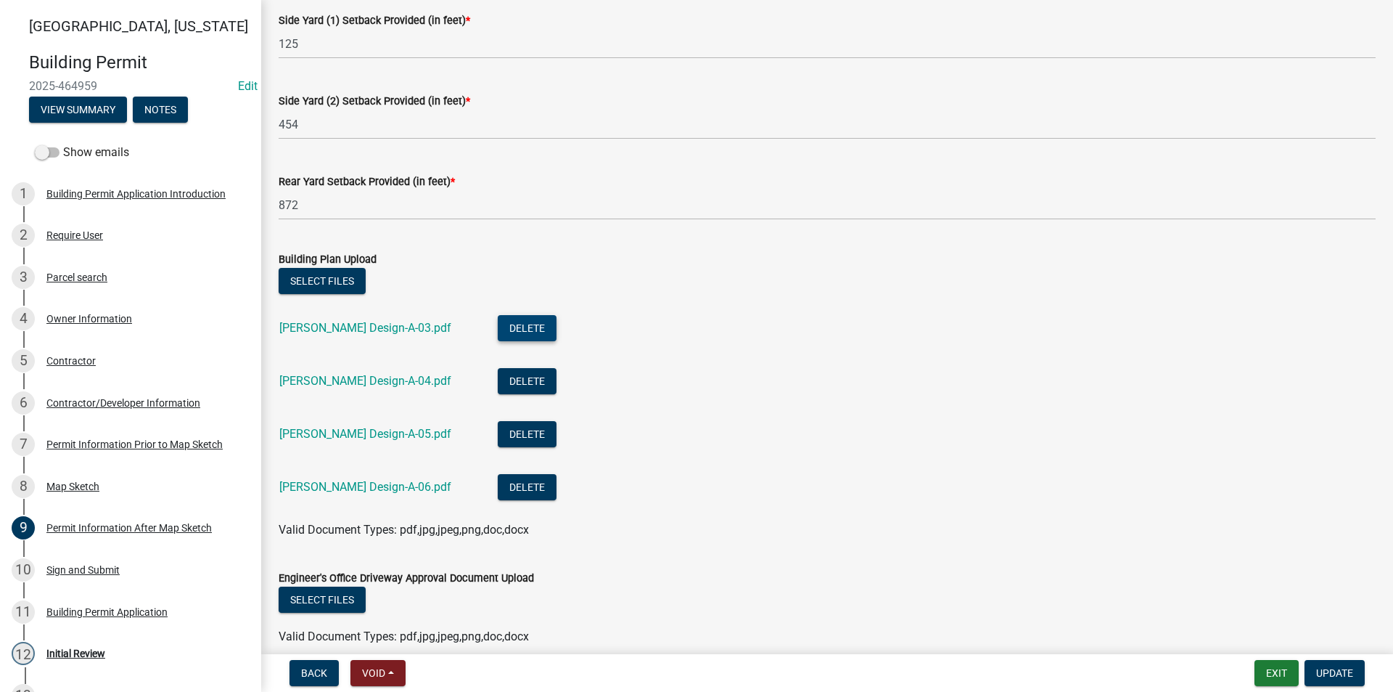
click at [498, 322] on button "Delete" at bounding box center [527, 328] width 59 height 26
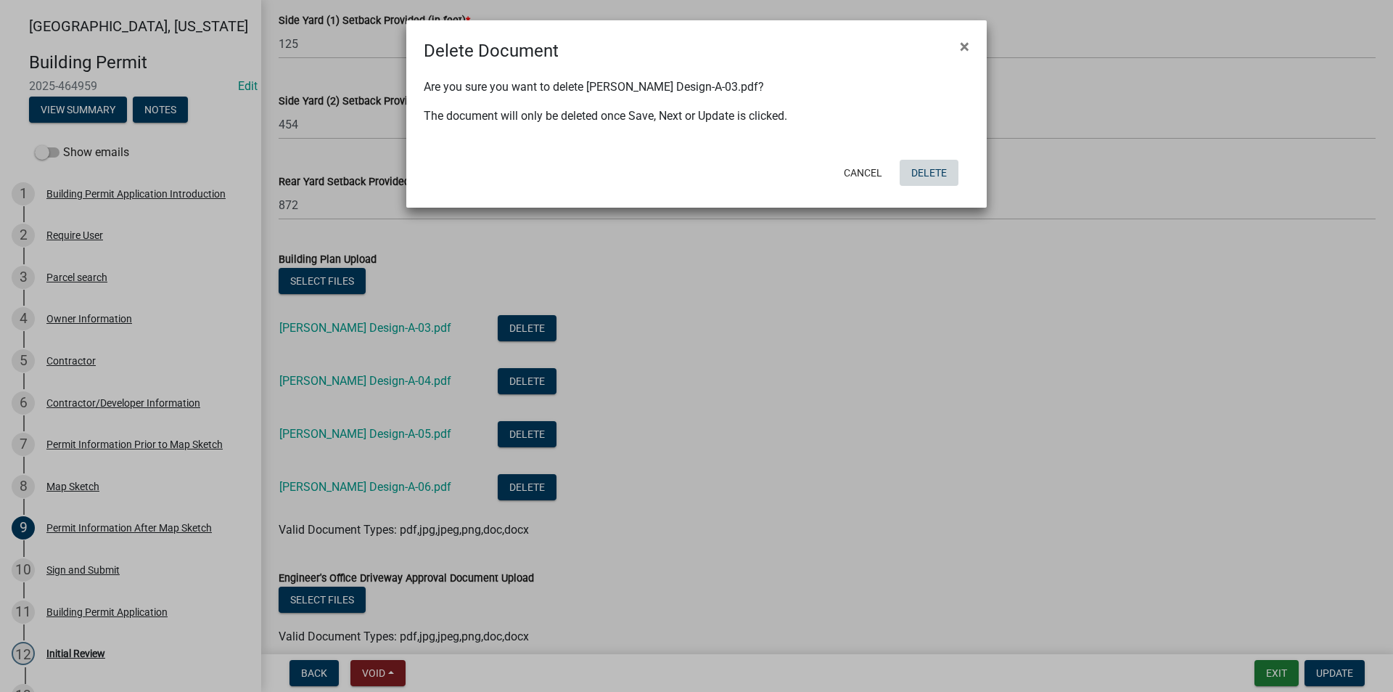
click at [922, 171] on button "Delete" at bounding box center [929, 173] width 59 height 26
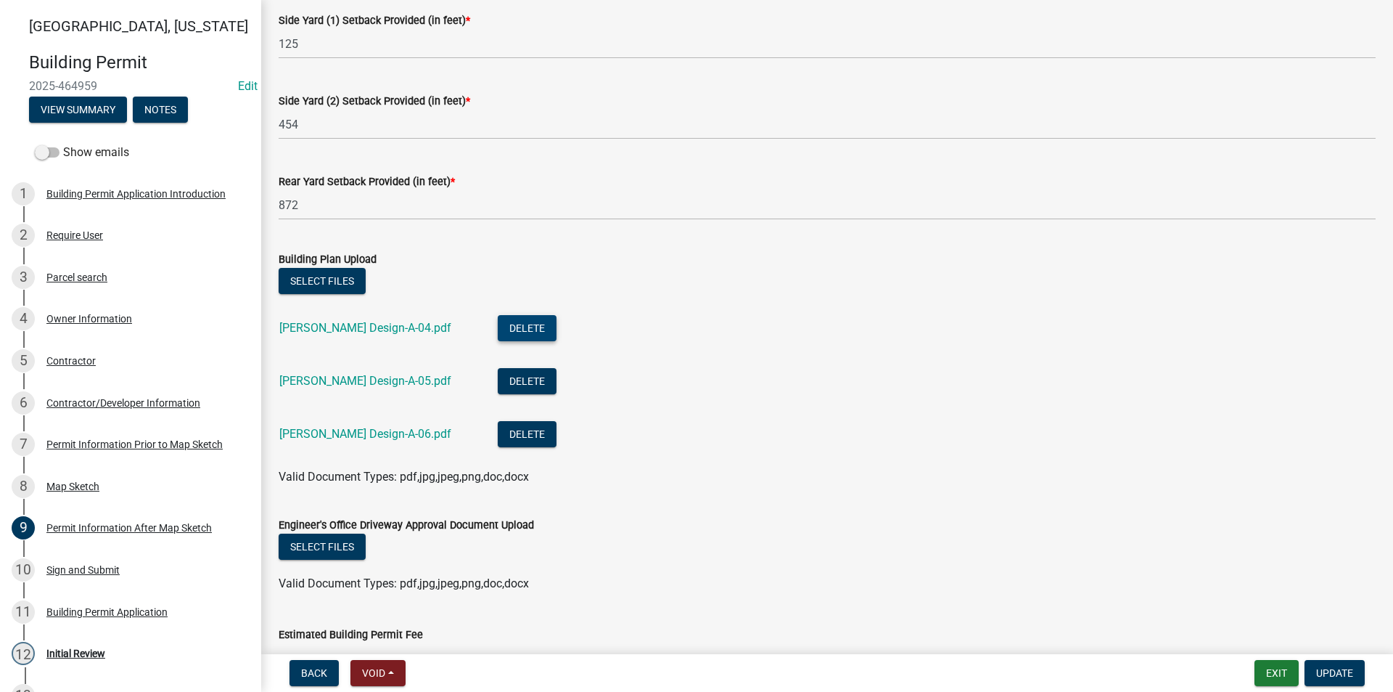
click at [498, 322] on button "Delete" at bounding box center [527, 328] width 59 height 26
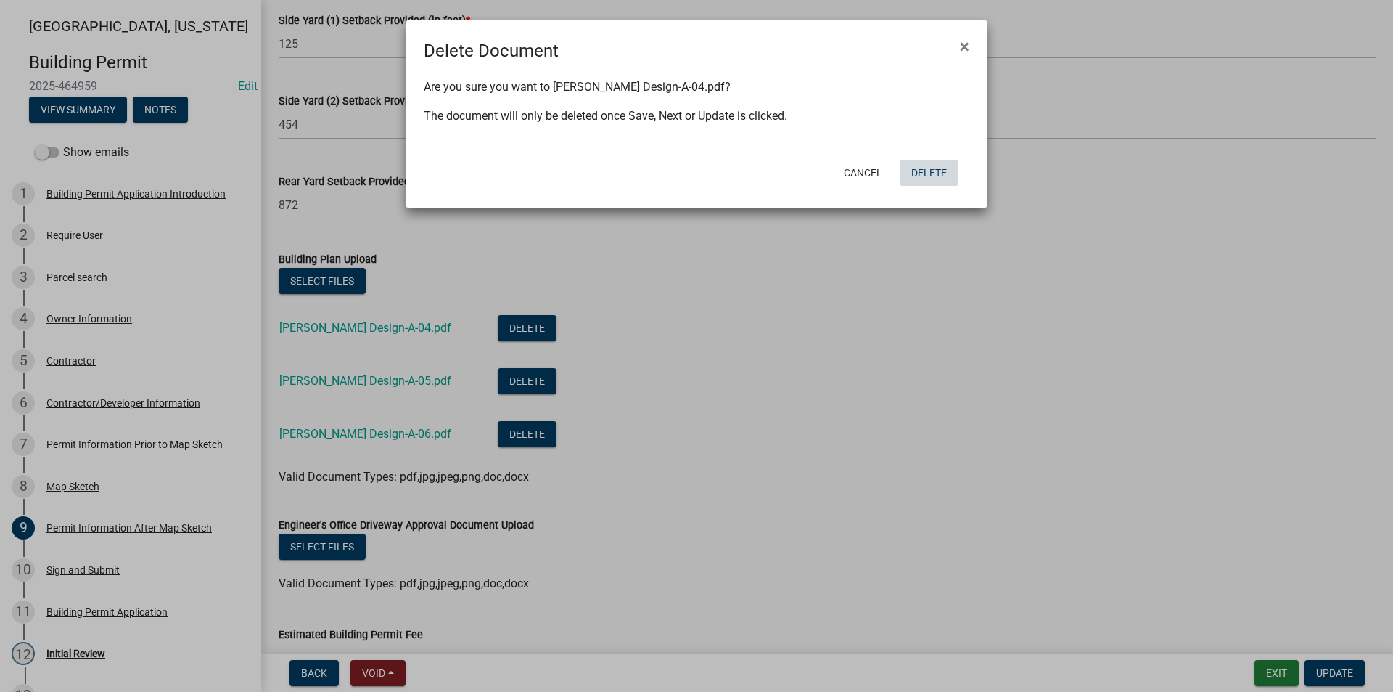
drag, startPoint x: 925, startPoint y: 183, endPoint x: 912, endPoint y: 189, distance: 15.0
click at [926, 183] on button "Delete" at bounding box center [929, 173] width 59 height 26
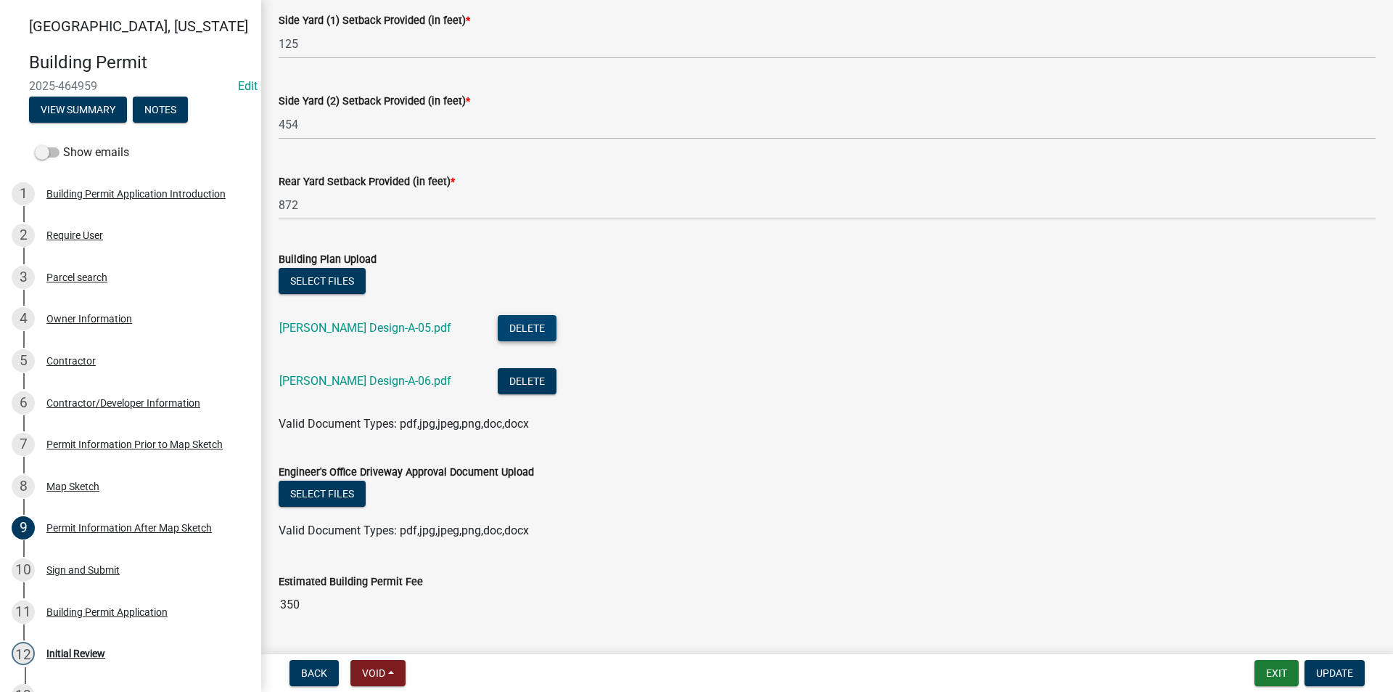
click at [498, 326] on button "Delete" at bounding box center [527, 328] width 59 height 26
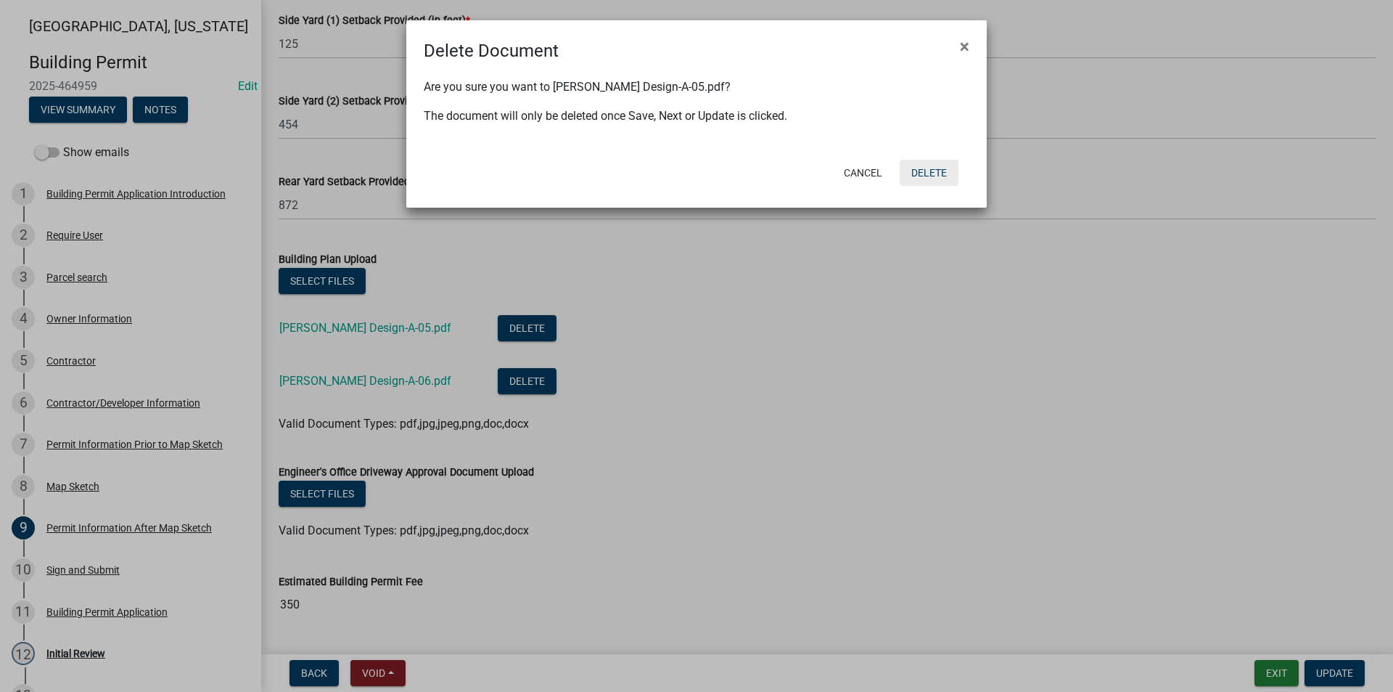
click at [944, 178] on button "Delete" at bounding box center [929, 173] width 59 height 26
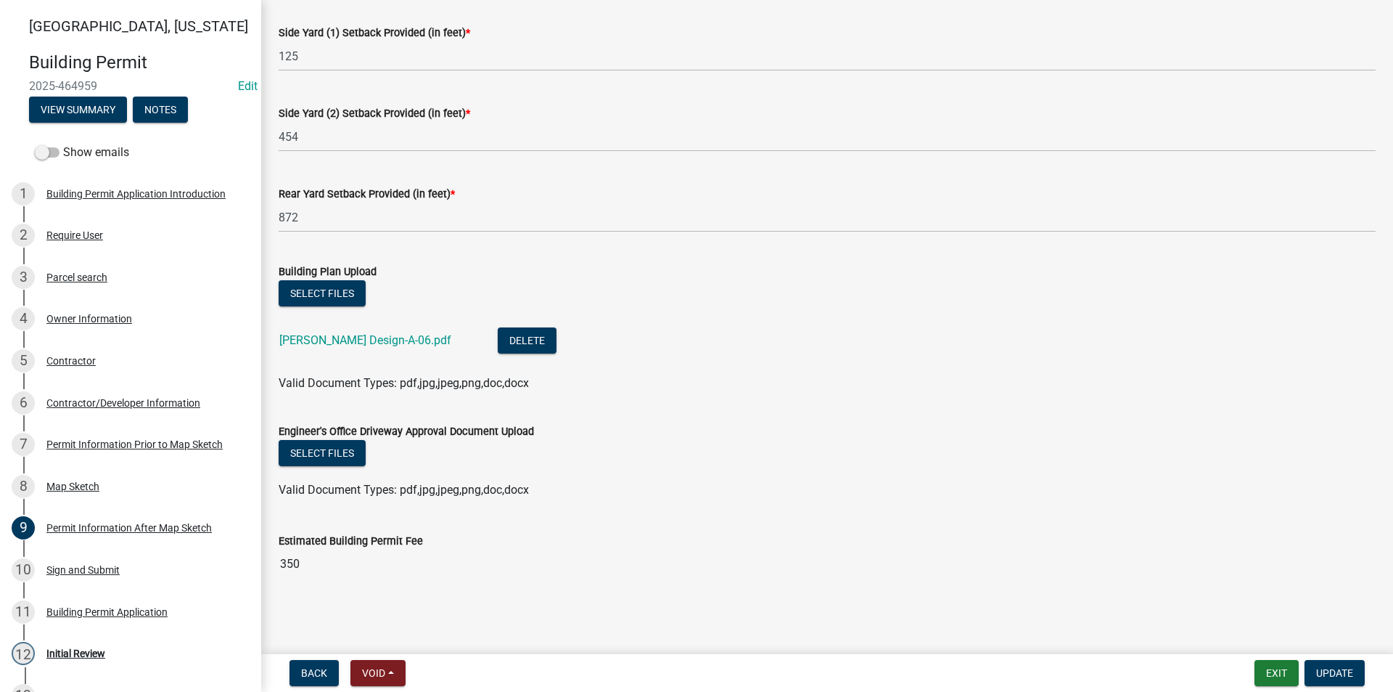
scroll to position [278, 0]
click at [498, 336] on button "Delete" at bounding box center [527, 340] width 59 height 26
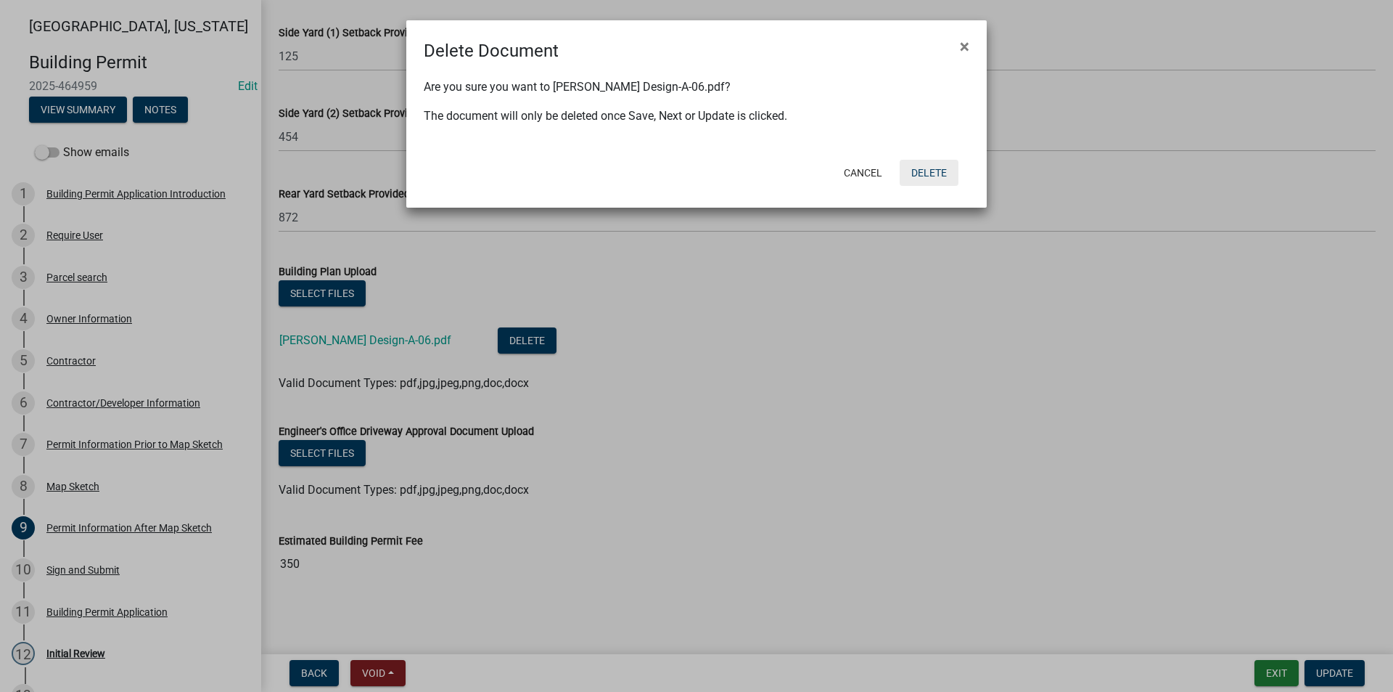
click at [939, 166] on button "Delete" at bounding box center [929, 173] width 59 height 26
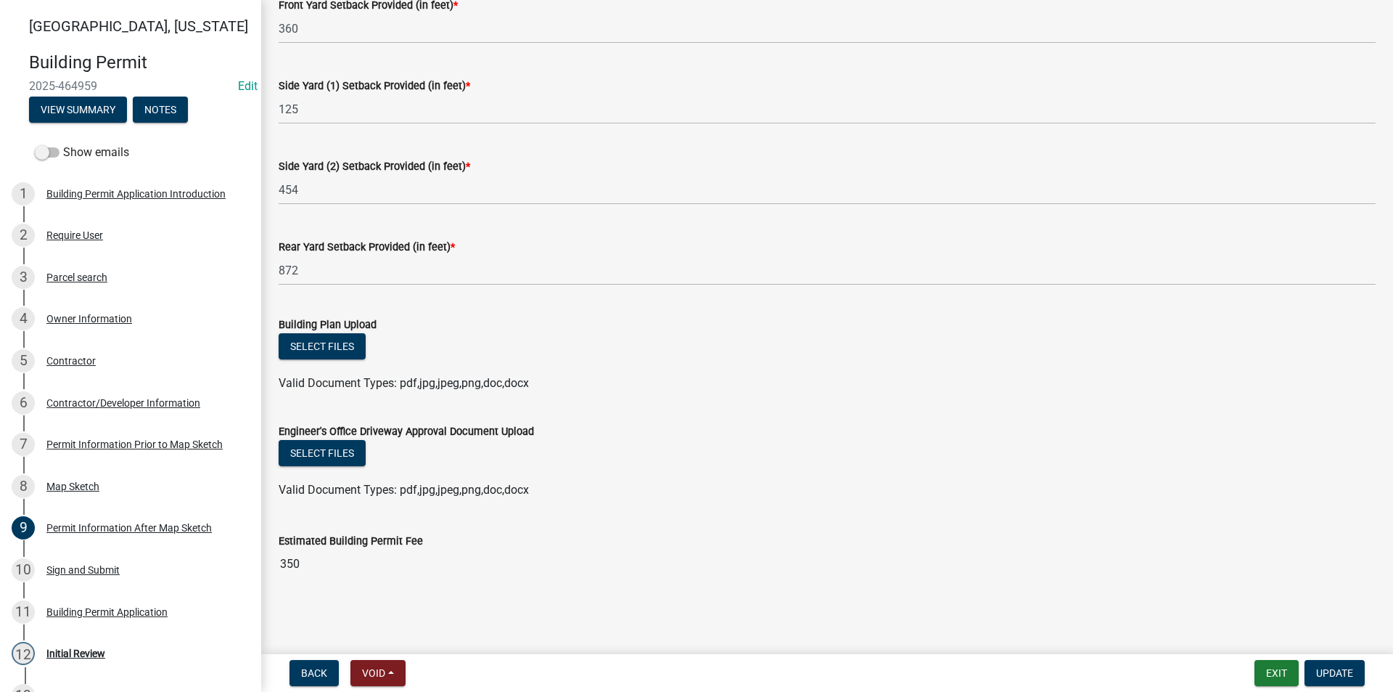
scroll to position [225, 0]
click at [324, 345] on button "Select files" at bounding box center [322, 346] width 87 height 26
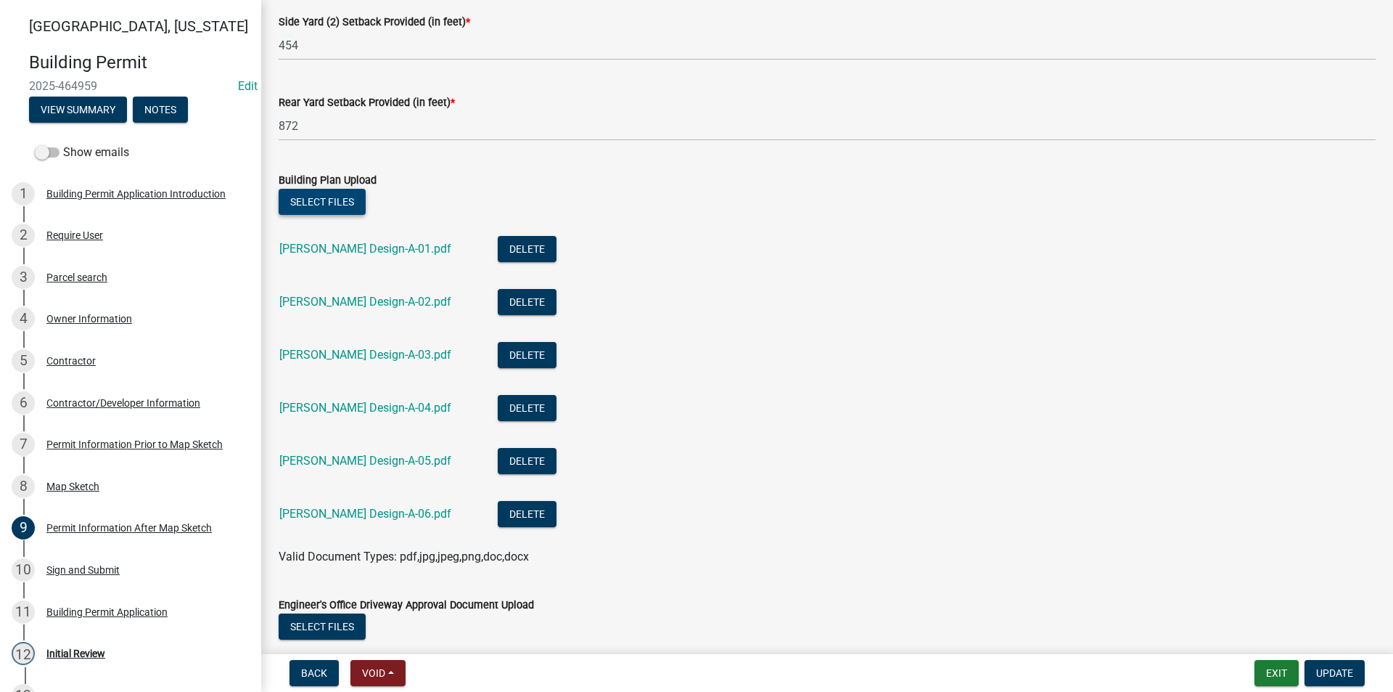
scroll to position [370, 0]
click at [1337, 675] on span "Update" at bounding box center [1335, 673] width 37 height 12
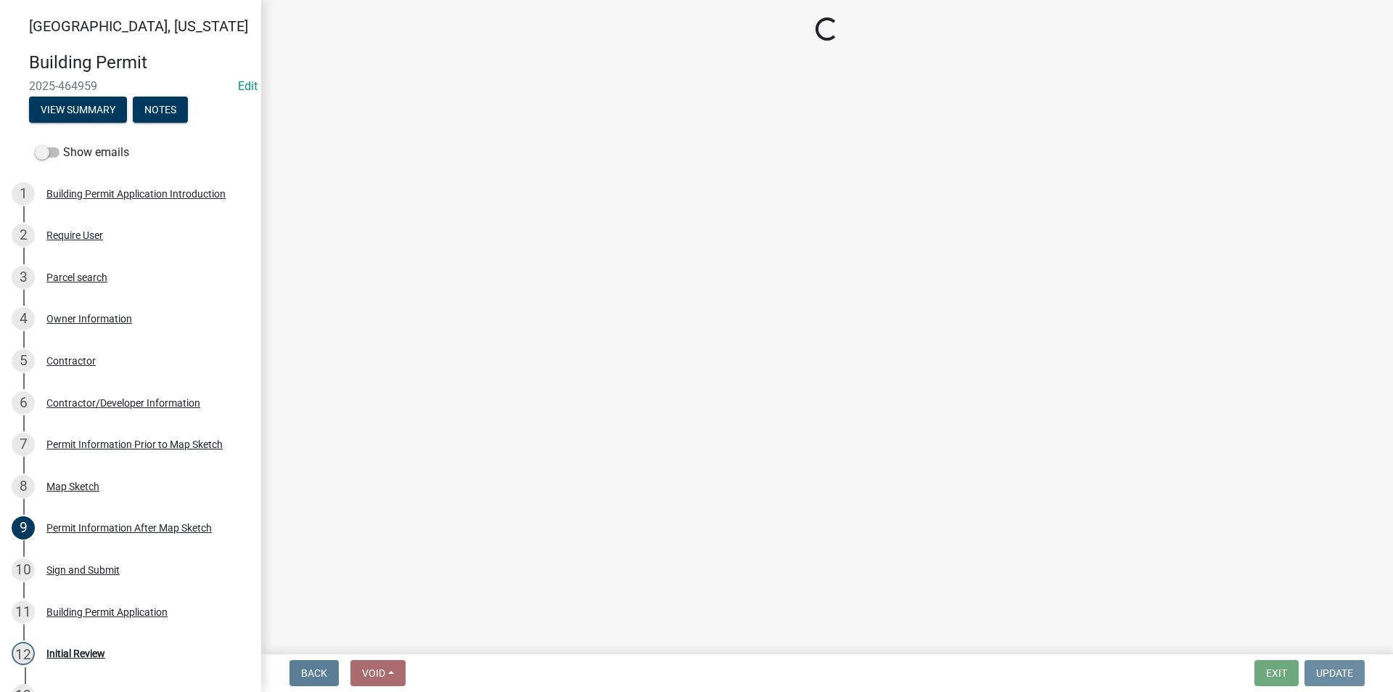
scroll to position [0, 0]
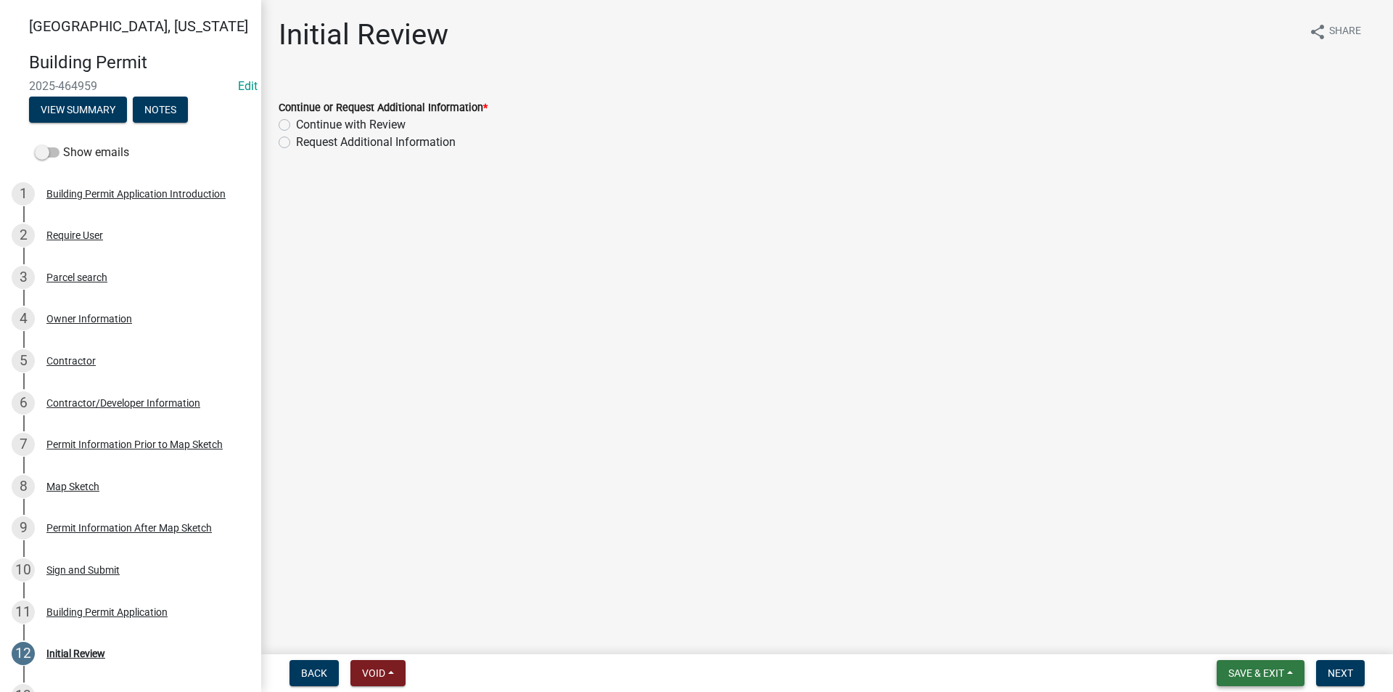
click at [1254, 678] on span "Save & Exit" at bounding box center [1257, 673] width 56 height 12
click at [1222, 604] on button "Save" at bounding box center [1247, 600] width 116 height 35
click at [89, 481] on div "Map Sketch" at bounding box center [72, 486] width 53 height 10
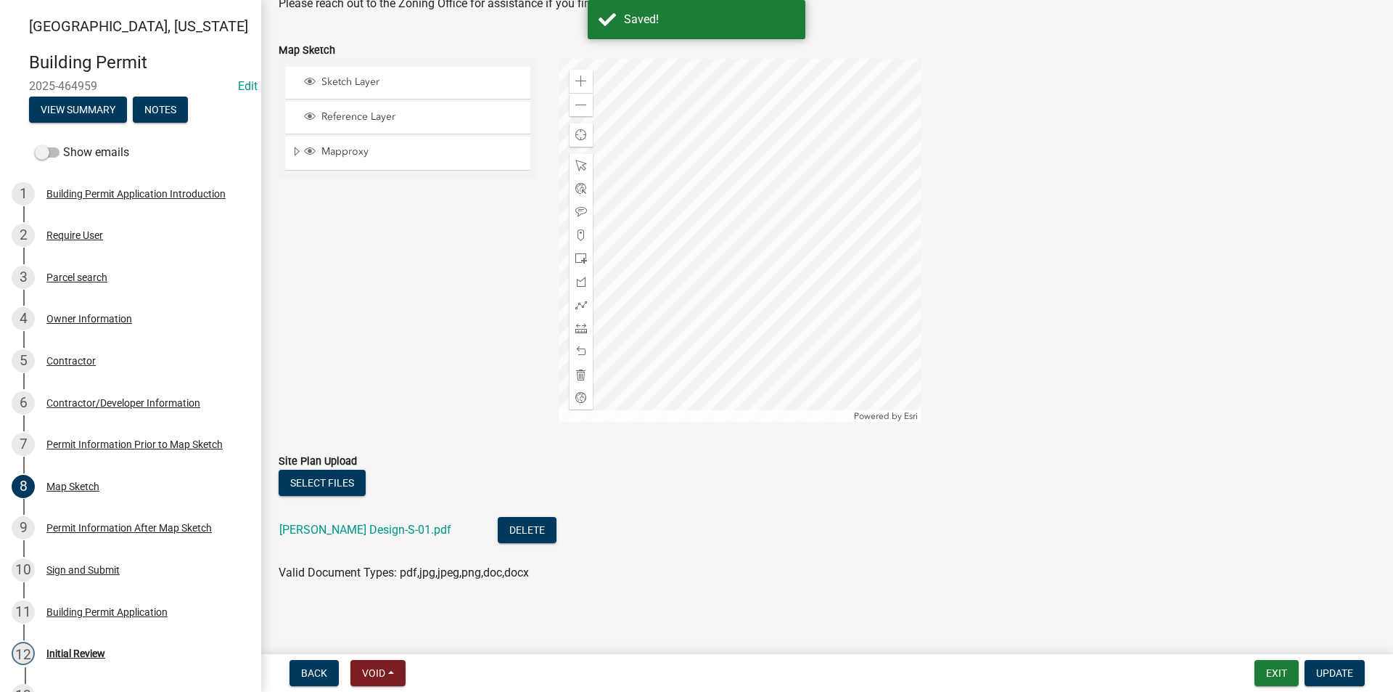
scroll to position [205, 0]
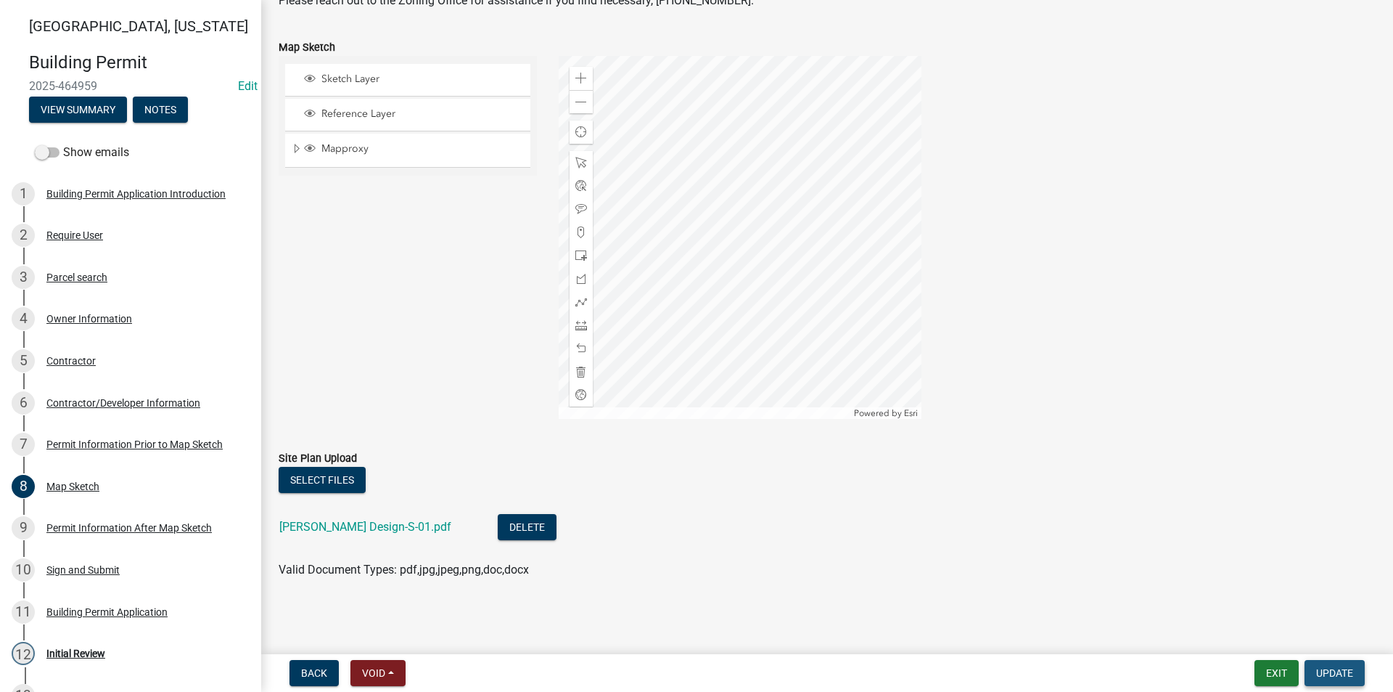
click at [1346, 670] on span "Update" at bounding box center [1335, 673] width 37 height 12
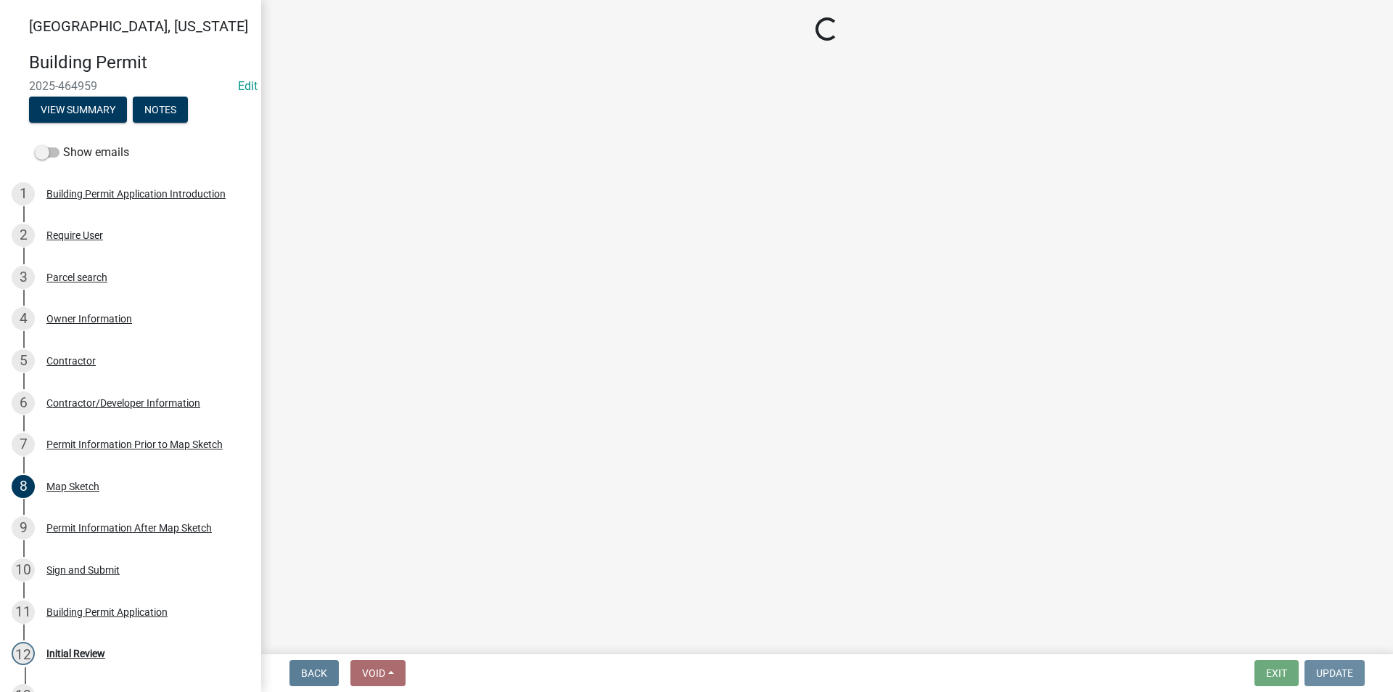
scroll to position [0, 0]
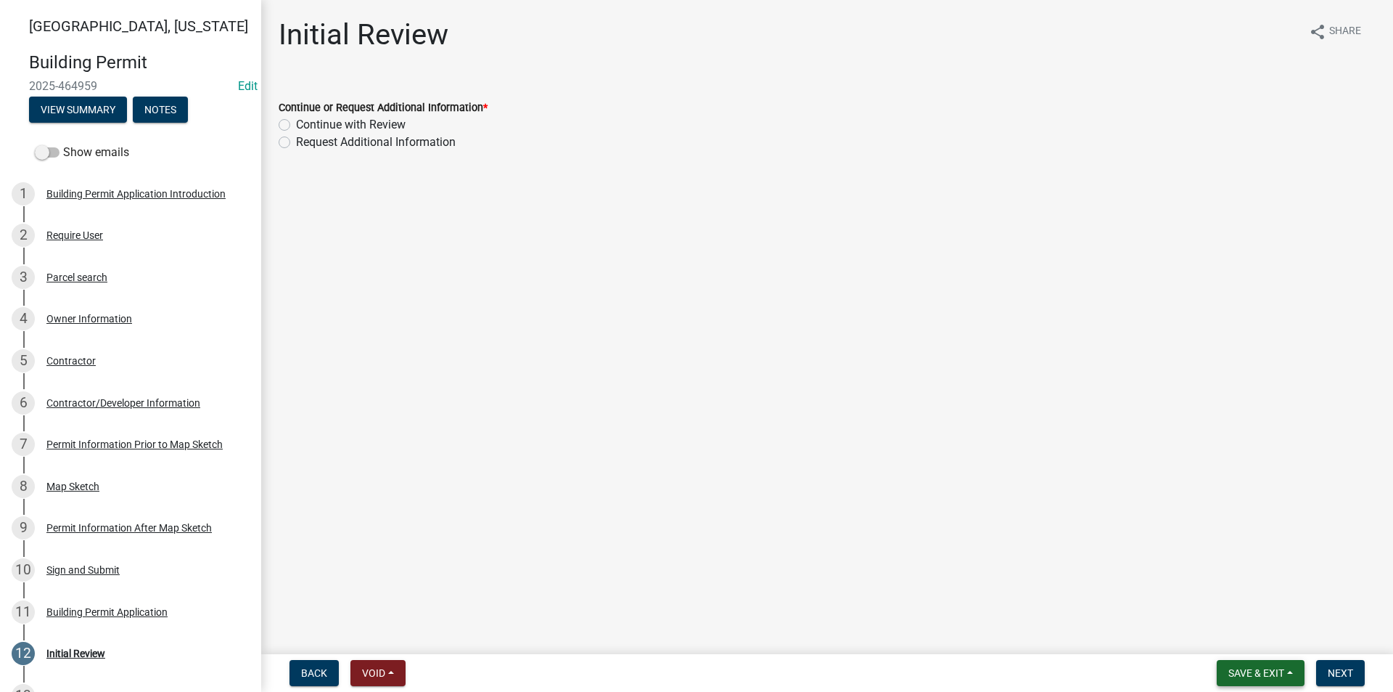
click at [1263, 676] on span "Save & Exit" at bounding box center [1257, 673] width 56 height 12
click at [1230, 602] on button "Save" at bounding box center [1247, 600] width 116 height 35
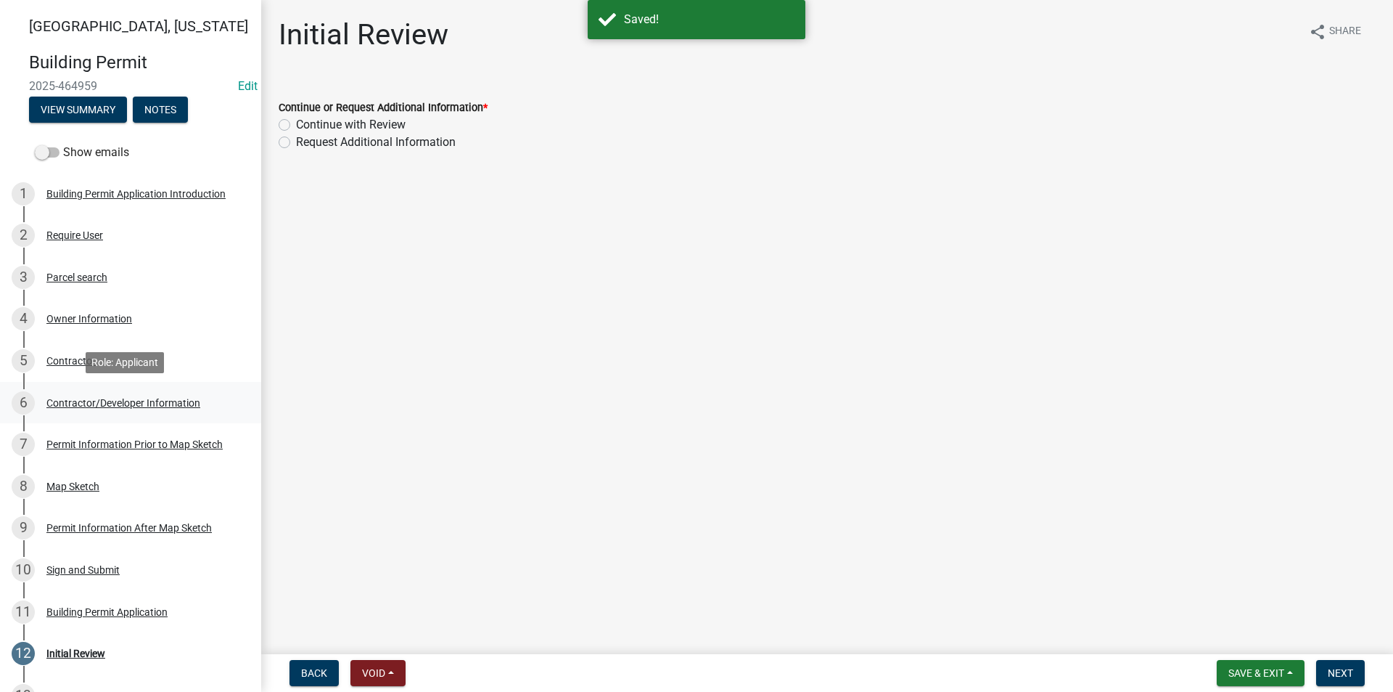
click at [86, 406] on div "Contractor/Developer Information" at bounding box center [123, 403] width 154 height 10
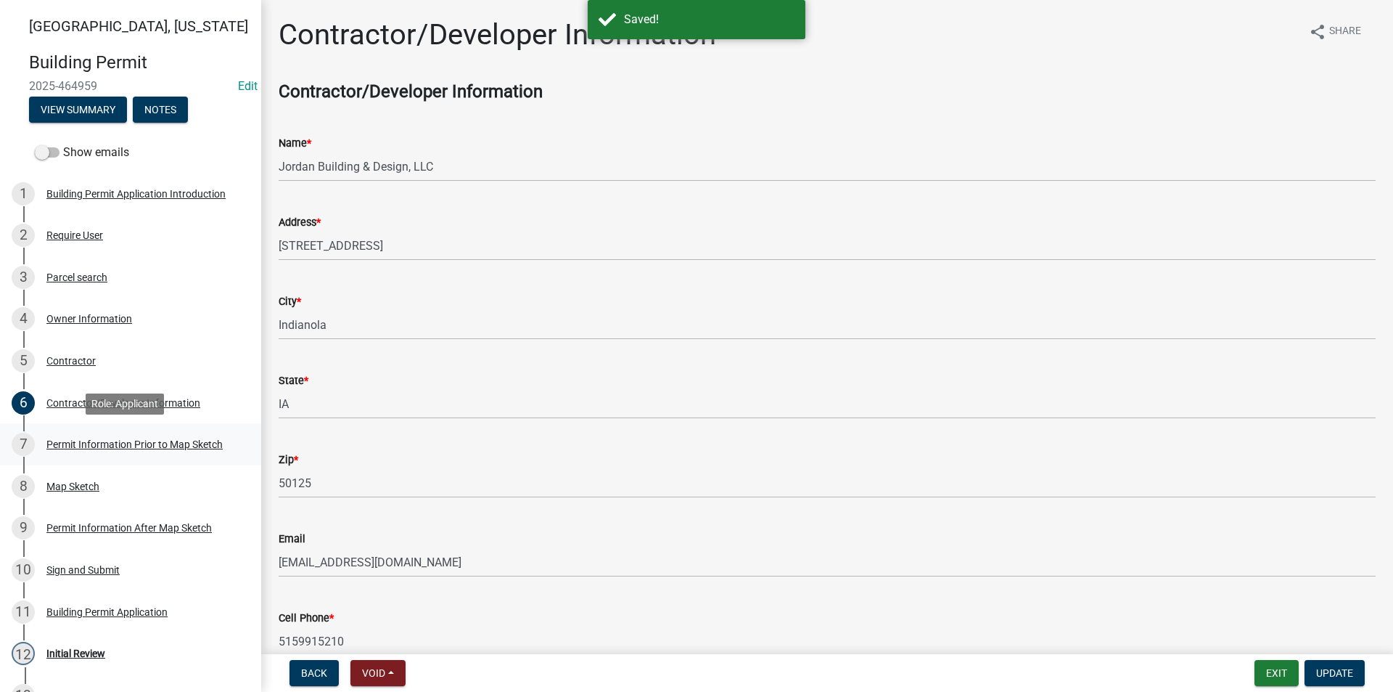
click at [112, 441] on div "Permit Information Prior to Map Sketch" at bounding box center [134, 444] width 176 height 10
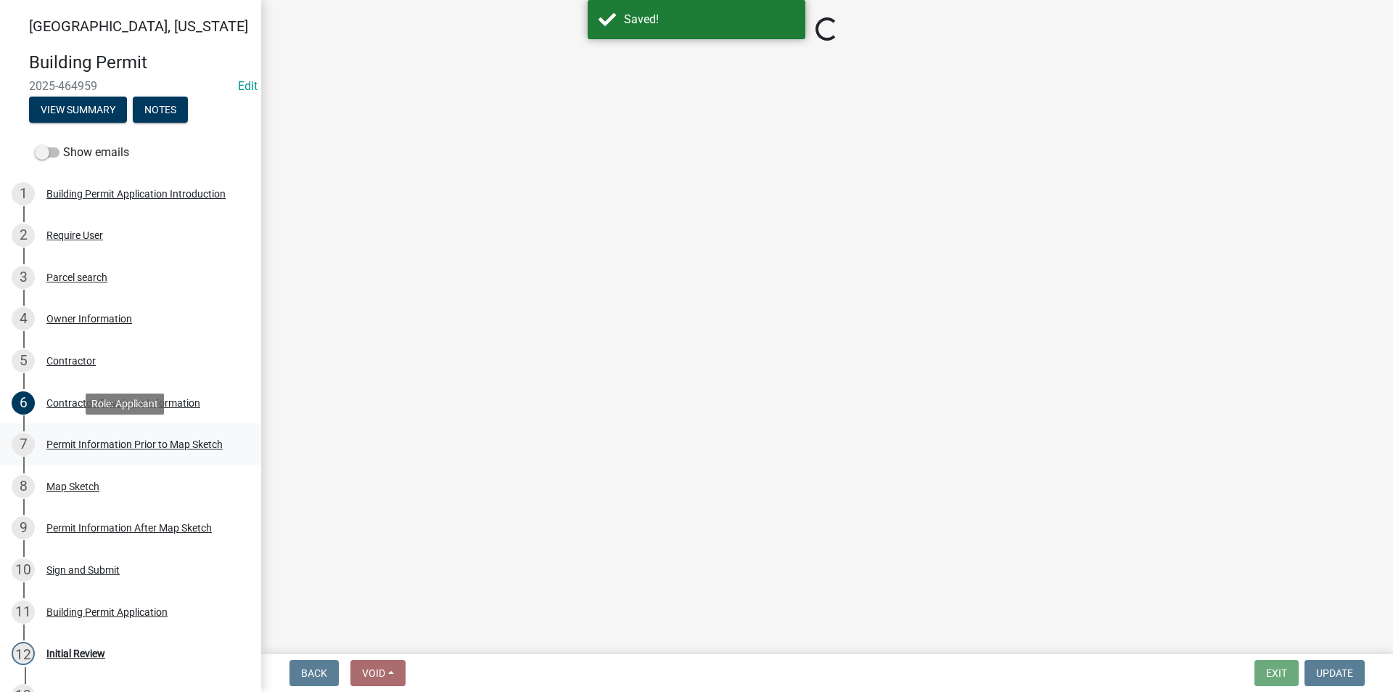
select select "8696842b-1f2d-45b9-8814-ba6b9543b151"
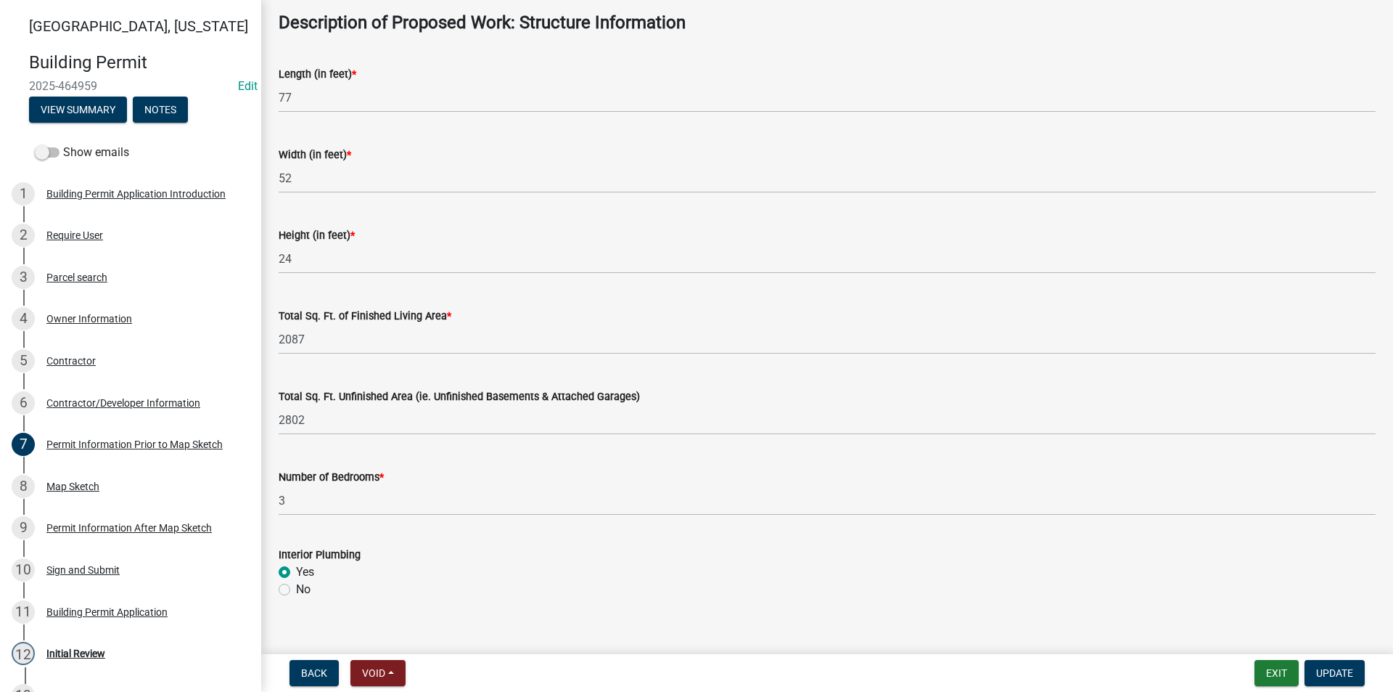
scroll to position [726, 0]
click at [65, 488] on div "Map Sketch" at bounding box center [72, 486] width 53 height 10
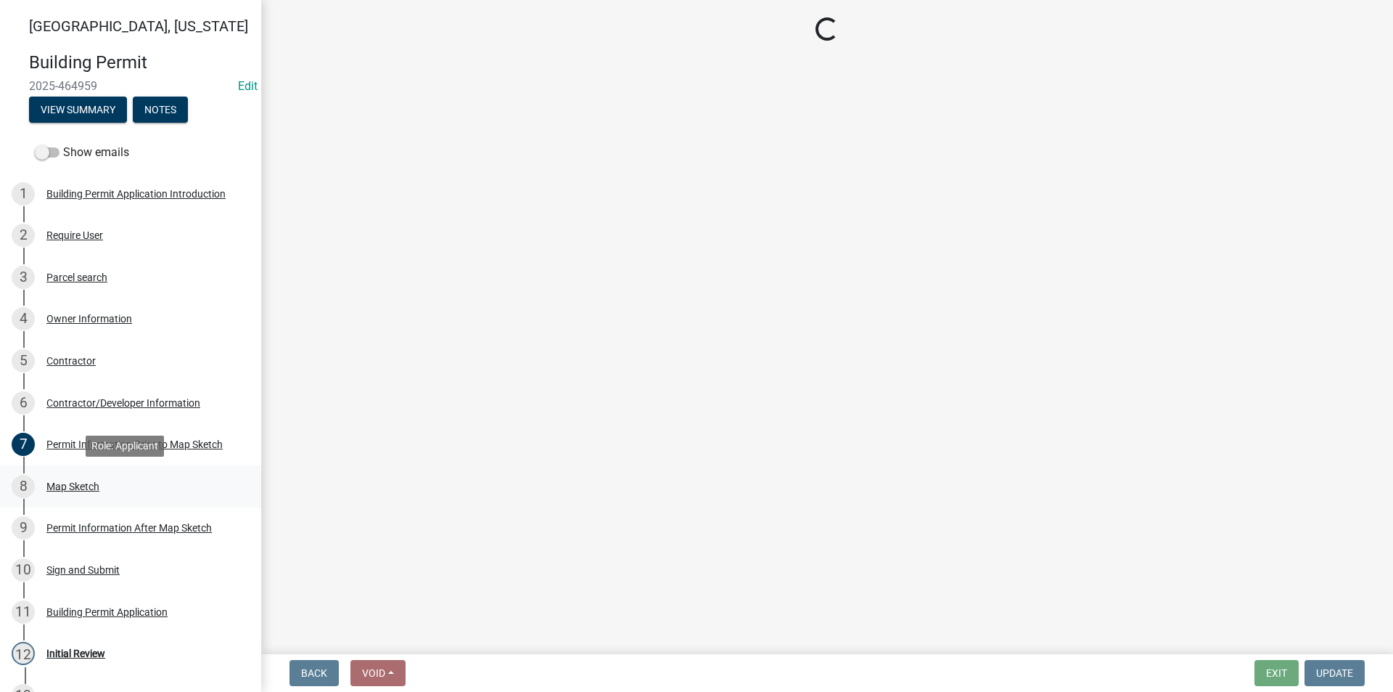
scroll to position [0, 0]
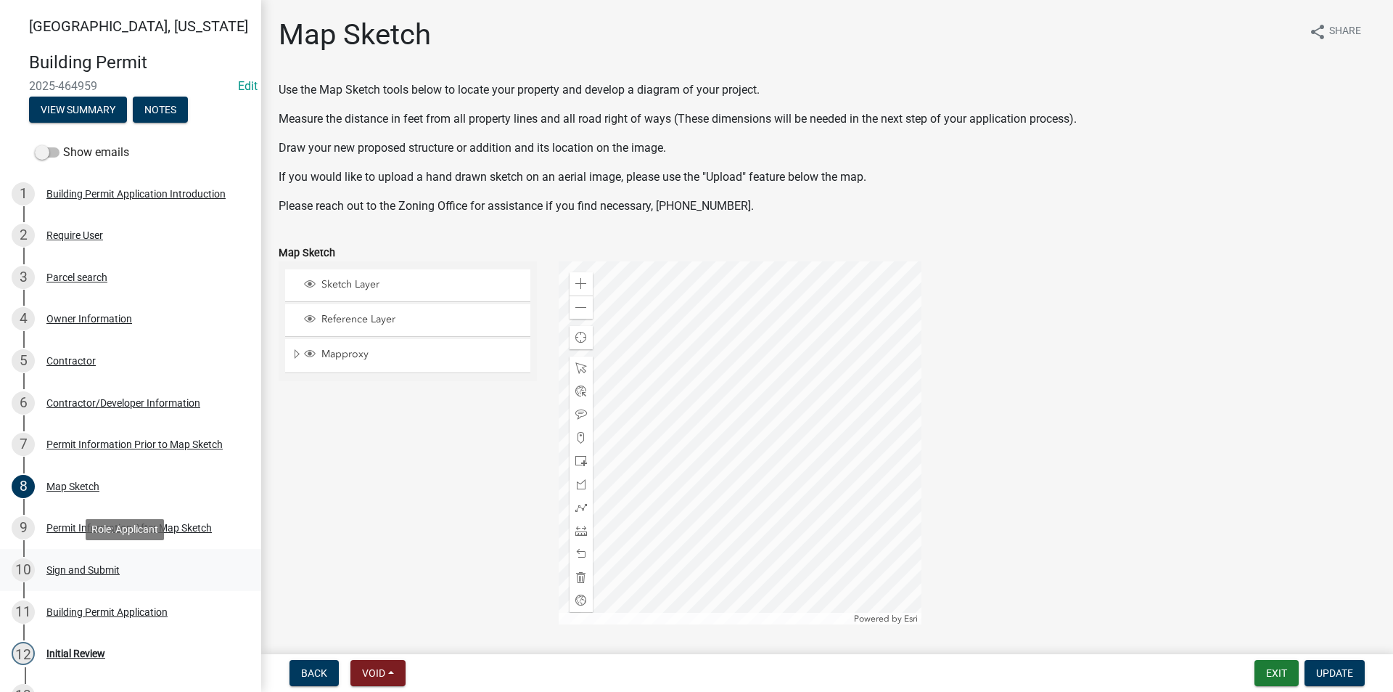
click at [89, 568] on div "Sign and Submit" at bounding box center [82, 570] width 73 height 10
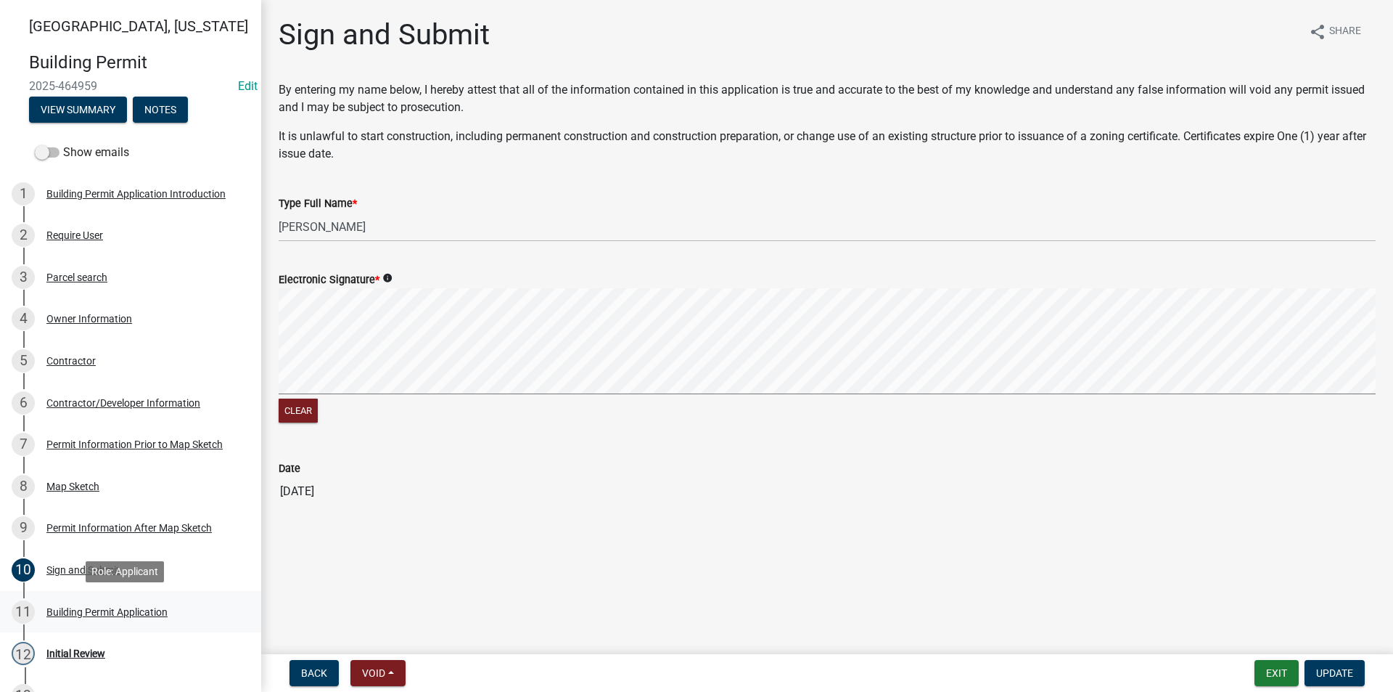
click at [116, 610] on div "Building Permit Application" at bounding box center [106, 612] width 121 height 10
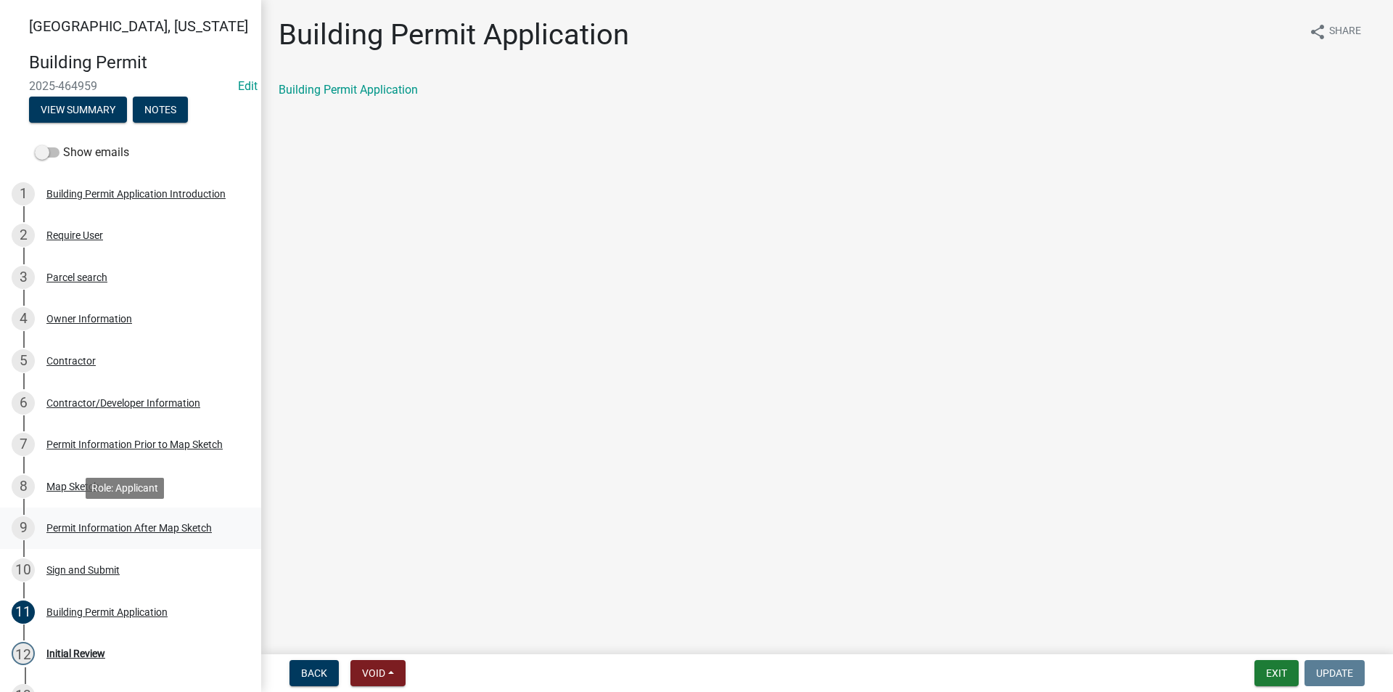
click at [78, 517] on div "9 Permit Information After Map Sketch" at bounding box center [125, 527] width 226 height 23
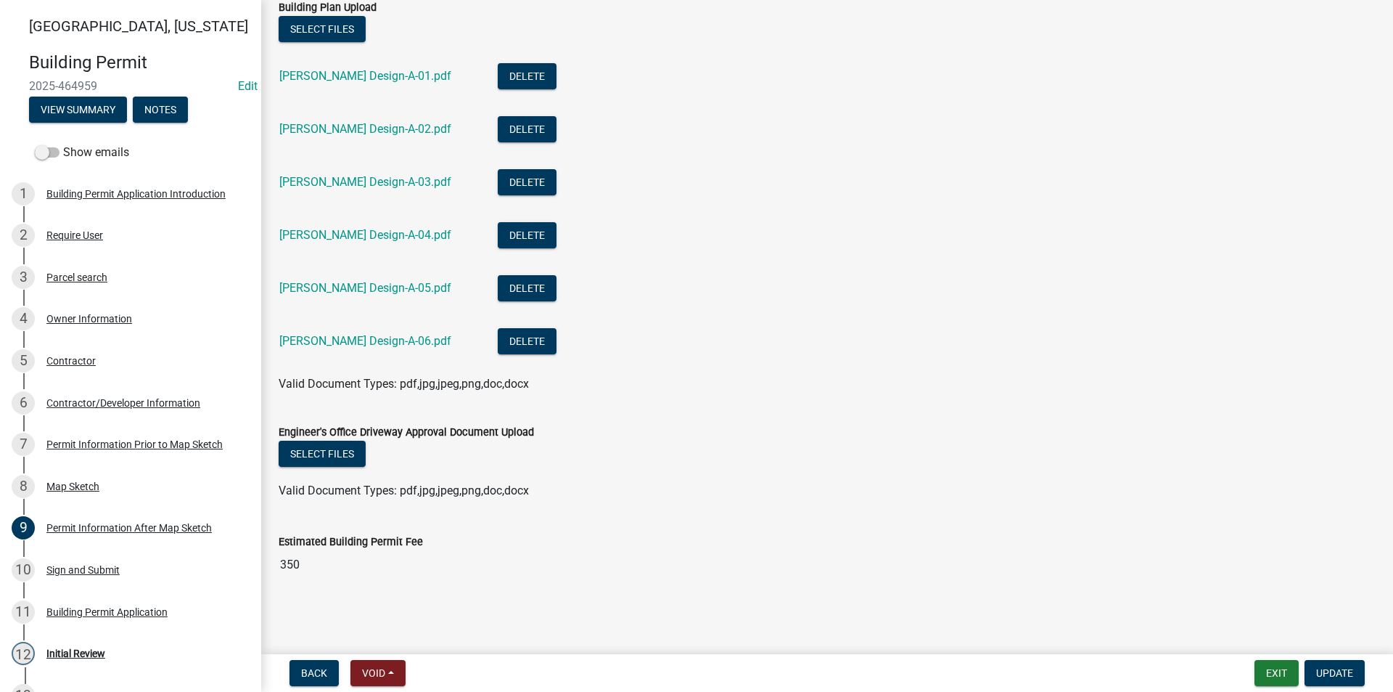
scroll to position [543, 0]
click at [80, 569] on div "Sign and Submit" at bounding box center [82, 570] width 73 height 10
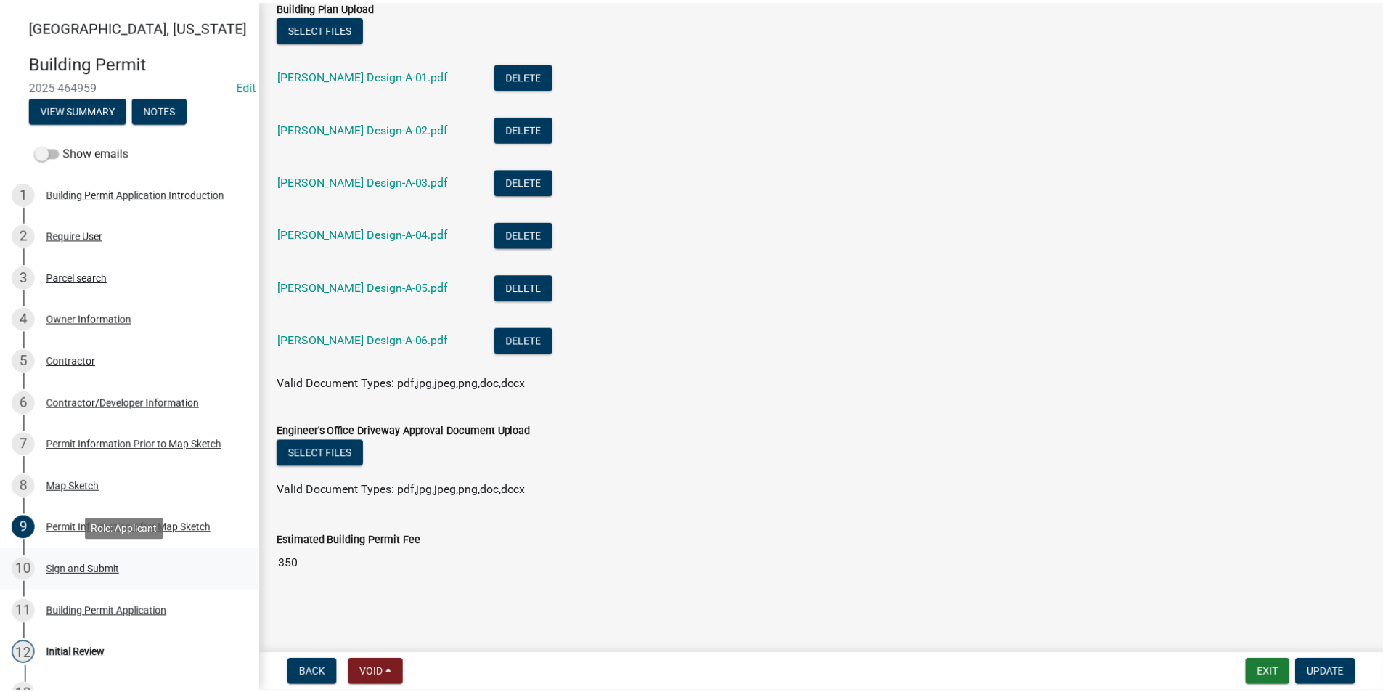
scroll to position [0, 0]
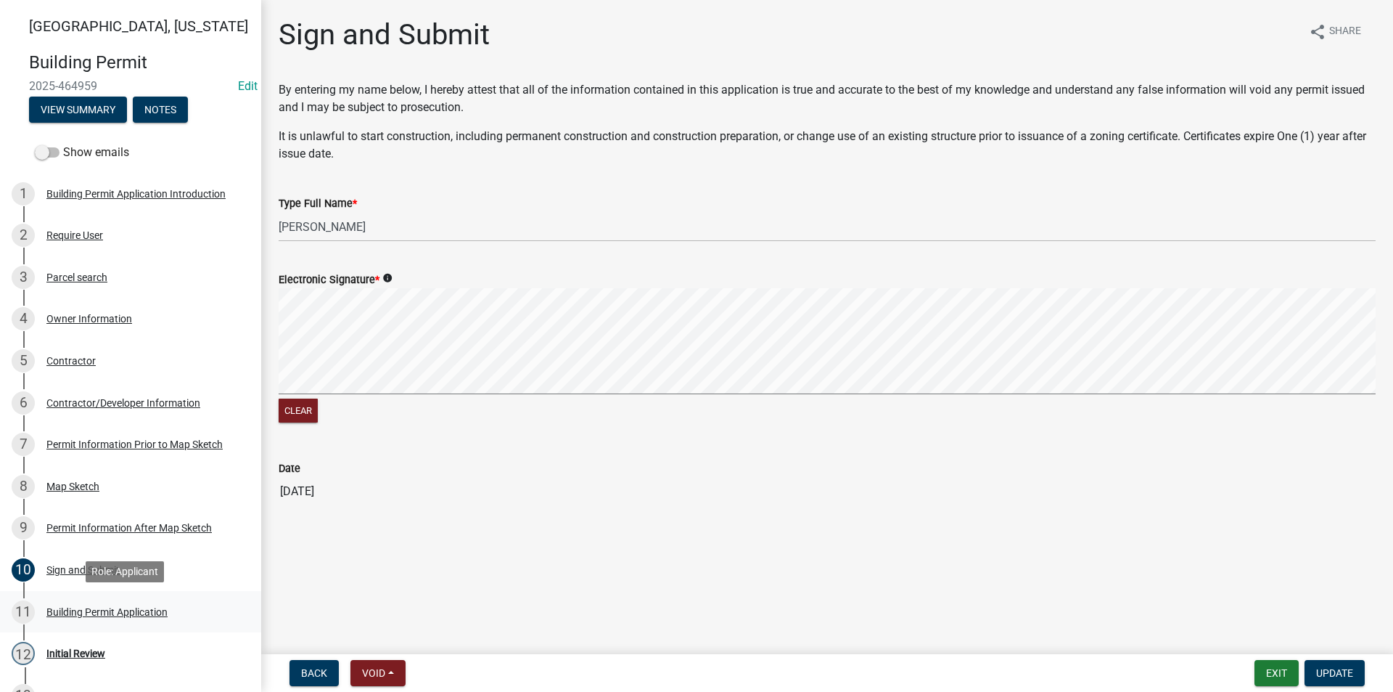
click at [91, 610] on div "Building Permit Application" at bounding box center [106, 612] width 121 height 10
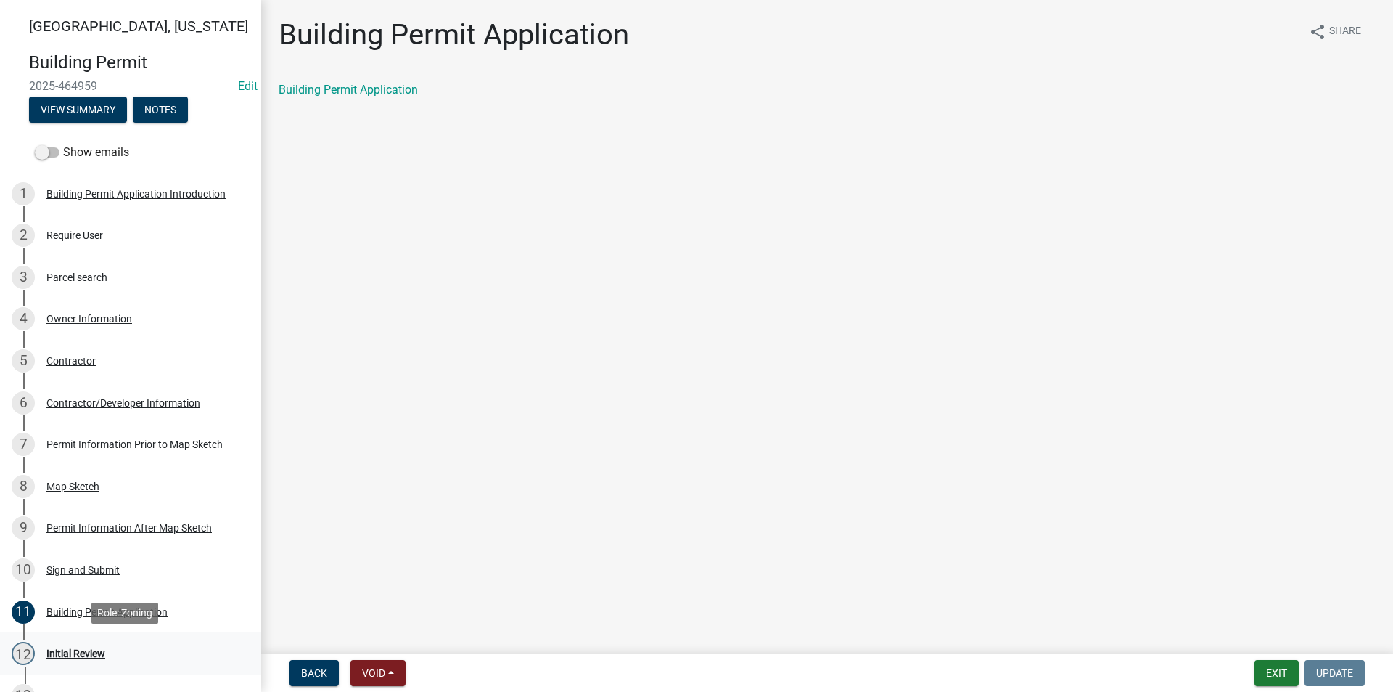
click at [98, 648] on div "Initial Review" at bounding box center [75, 653] width 59 height 10
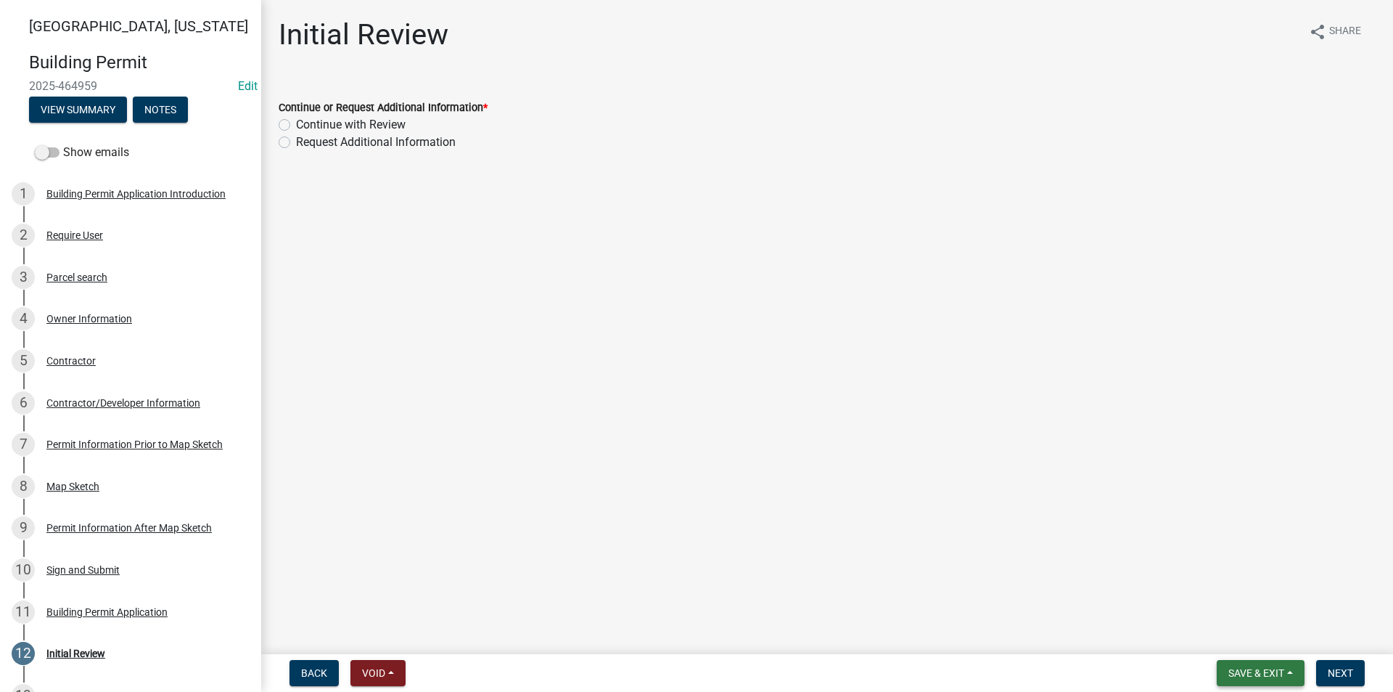
click at [1242, 677] on span "Save & Exit" at bounding box center [1257, 673] width 56 height 12
click at [1224, 637] on button "Save & Exit" at bounding box center [1247, 635] width 116 height 35
